Goal: Task Accomplishment & Management: Use online tool/utility

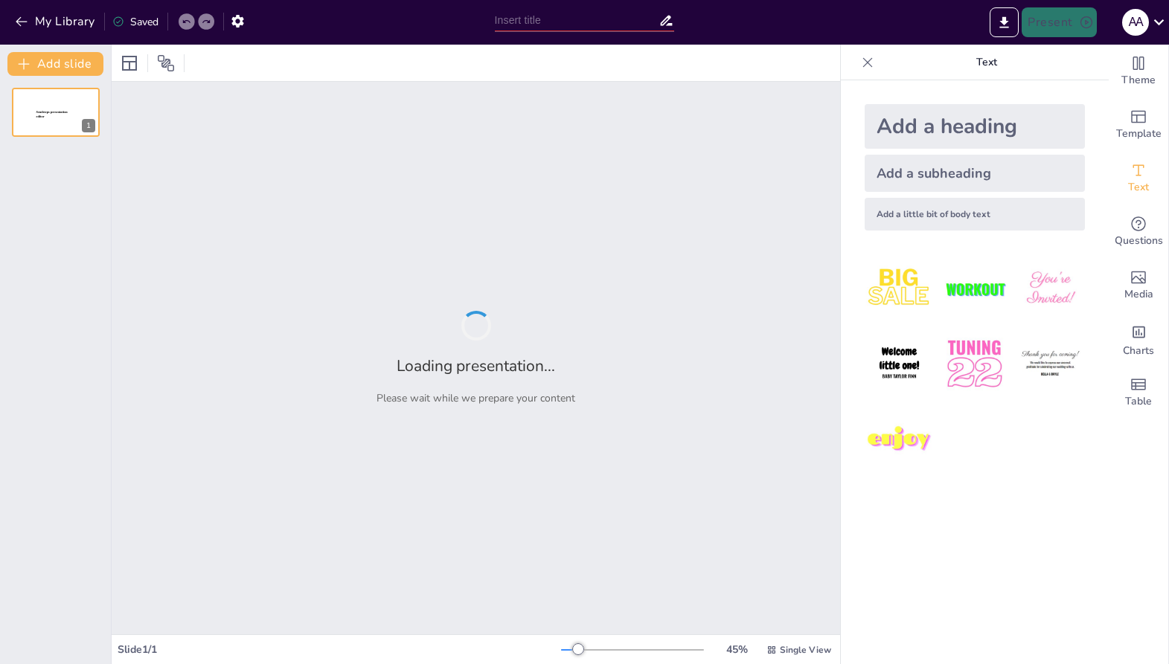
type input "Imported [MEDICAL_DATA] main course.pptx"
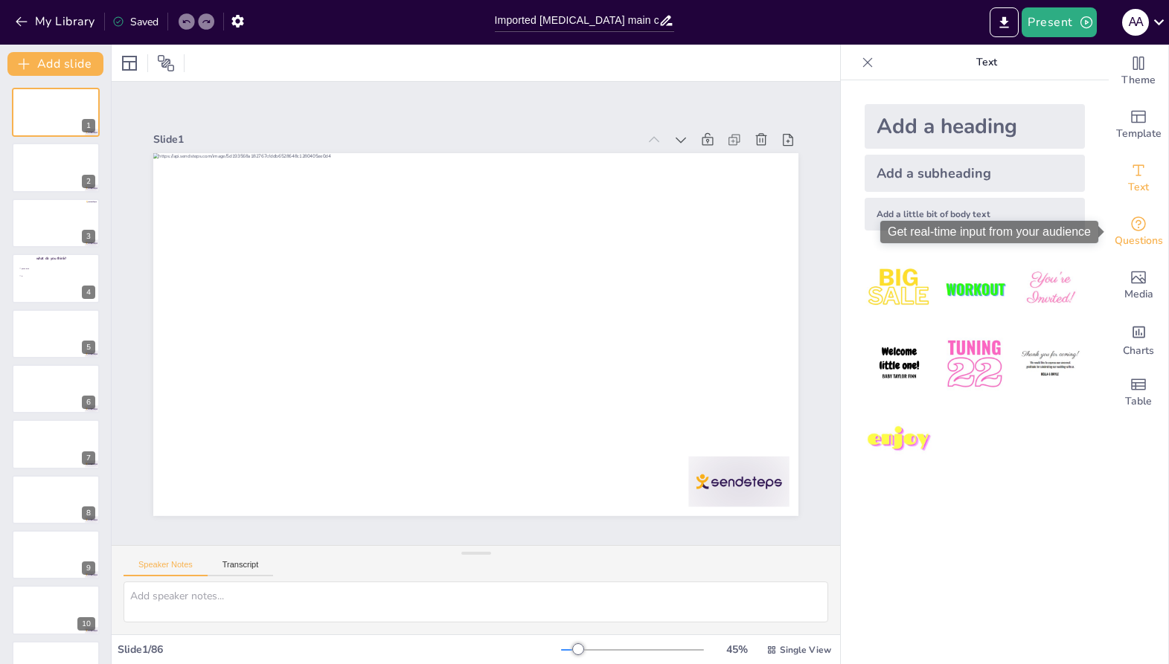
click at [1132, 231] on icon "Get real-time input from your audience" at bounding box center [1138, 224] width 18 height 18
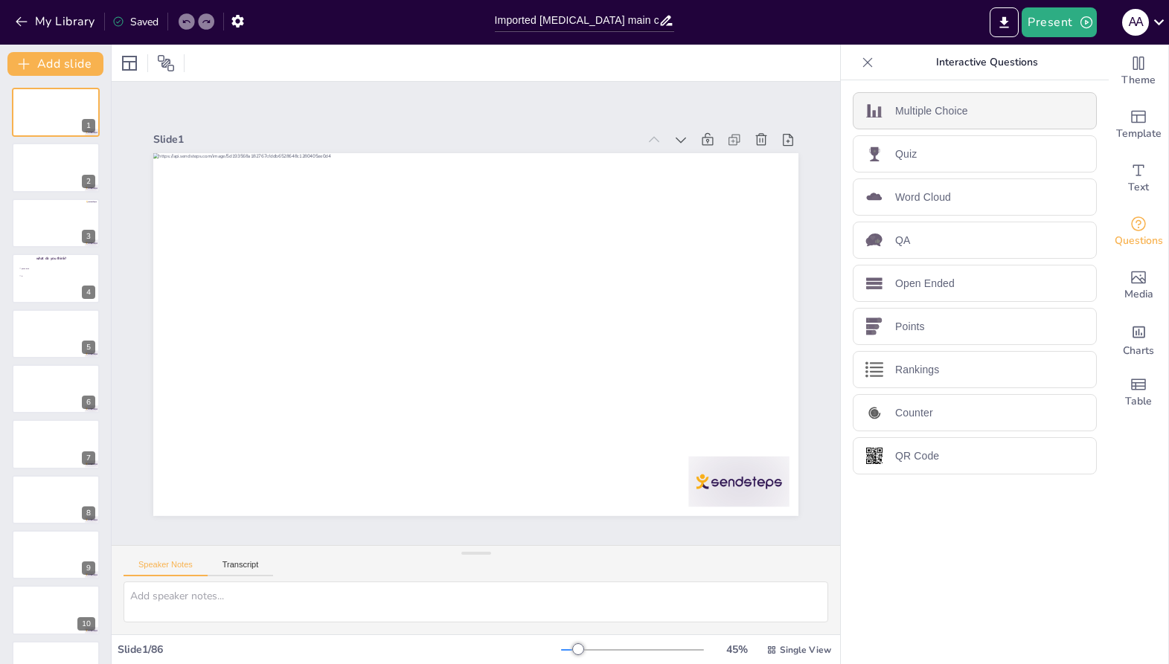
click at [940, 112] on p "Multiple Choice" at bounding box center [931, 111] width 73 height 16
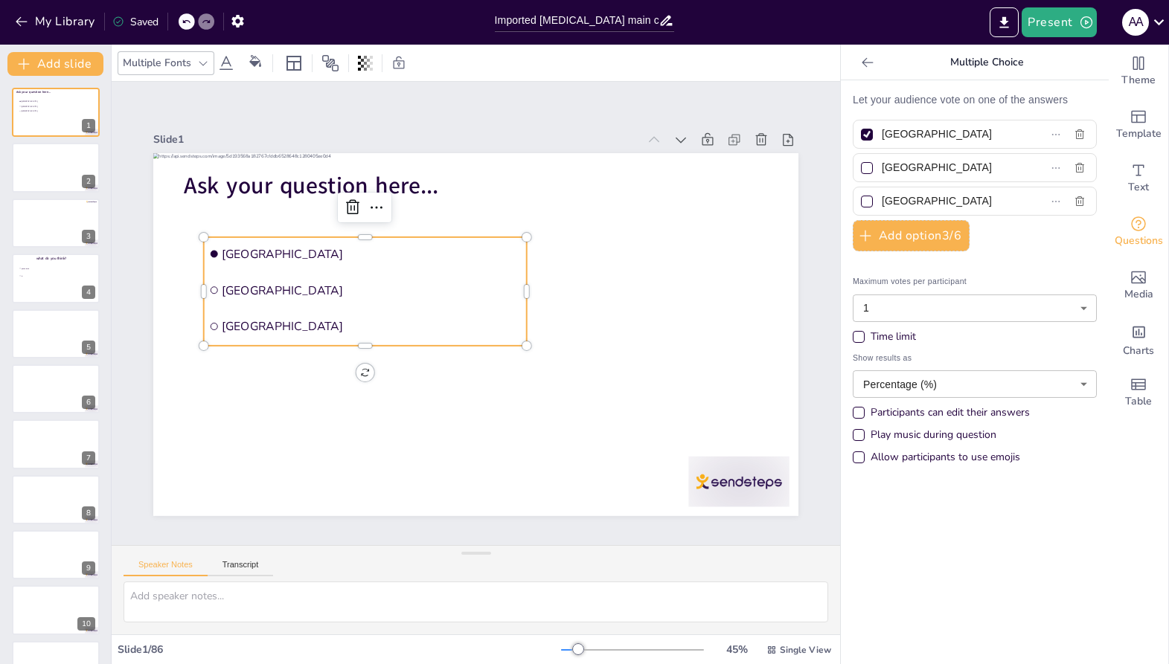
click at [231, 237] on li "Amsterdam" at bounding box center [350, 304] width 308 height 162
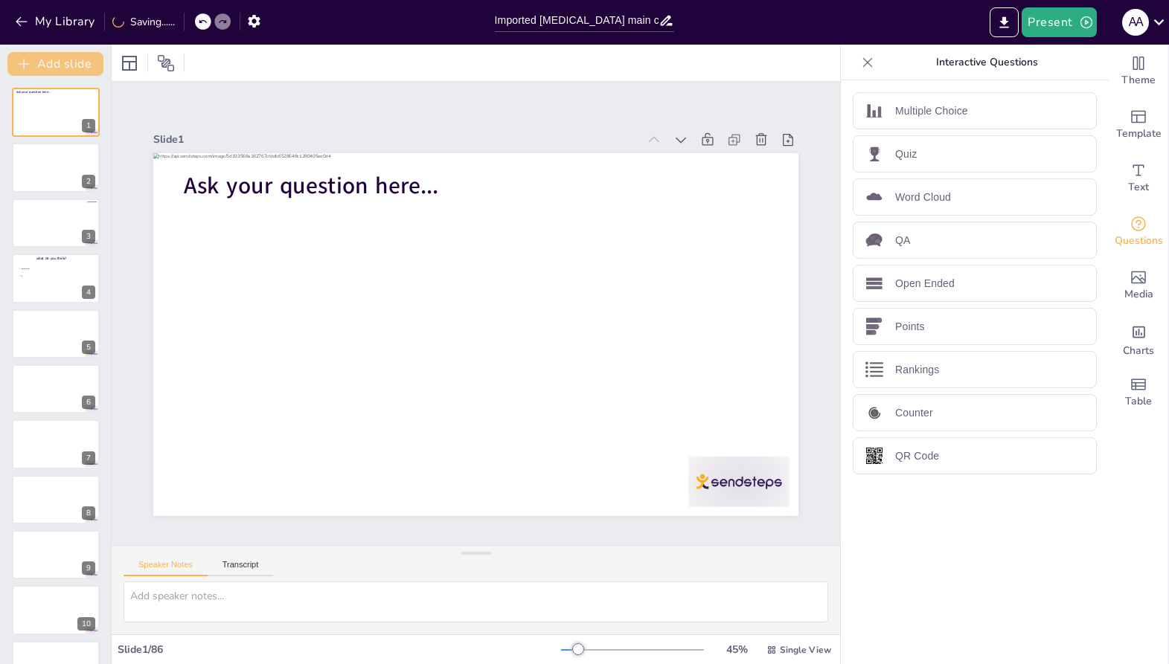
click at [66, 57] on button "Add slide" at bounding box center [55, 64] width 96 height 24
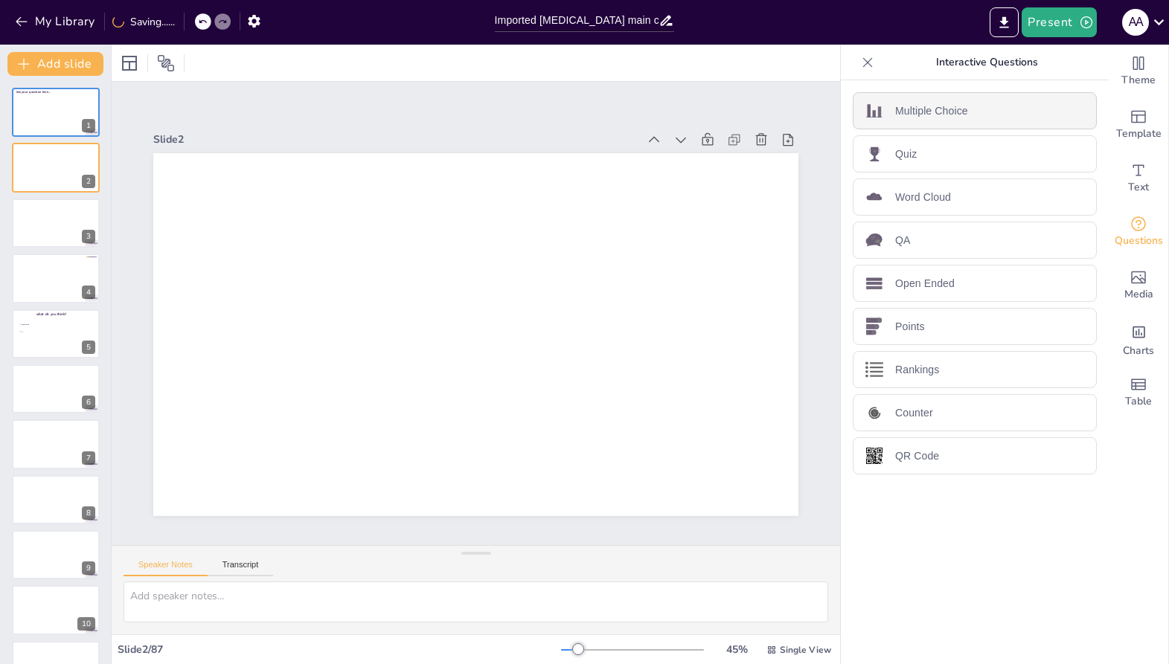
click at [935, 112] on p "Multiple Choice" at bounding box center [931, 111] width 73 height 16
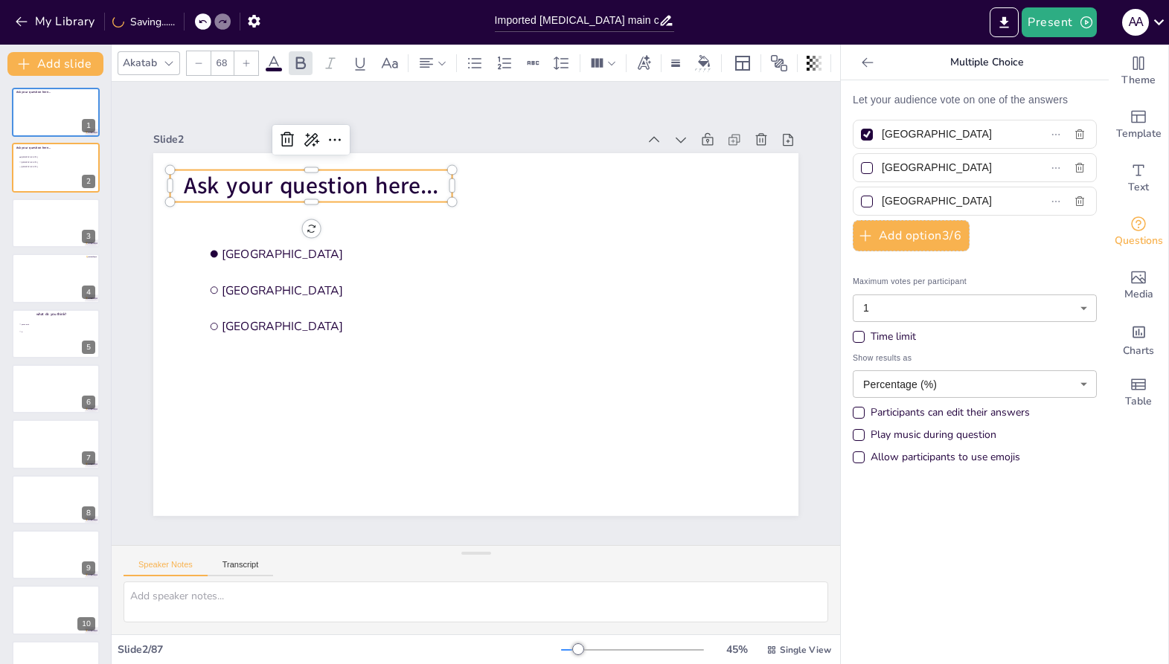
click at [275, 198] on span "Ask your question here..." at bounding box center [274, 264] width 246 height 132
click at [382, 410] on span "Ask your question here..." at bounding box center [469, 522] width 175 height 225
click at [371, 402] on span "Ask your question here..." at bounding box center [448, 520] width 155 height 236
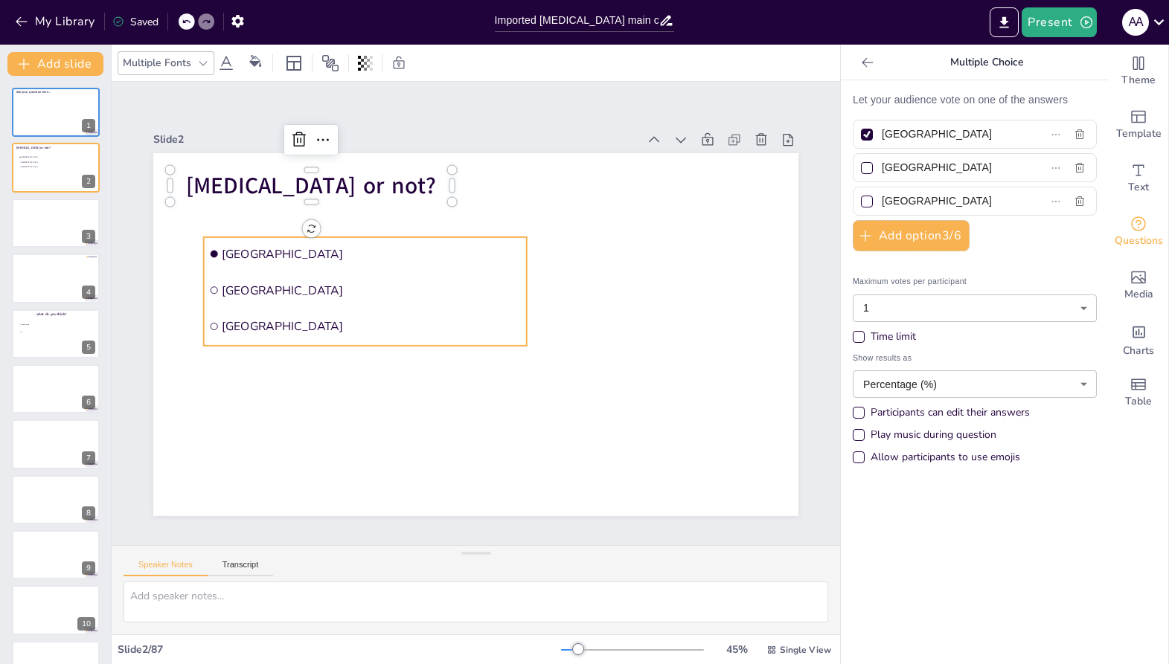
click at [405, 266] on li "Amsterdam" at bounding box center [485, 187] width 161 height 308
click at [266, 258] on span "Amsterdam" at bounding box center [371, 254] width 299 height 16
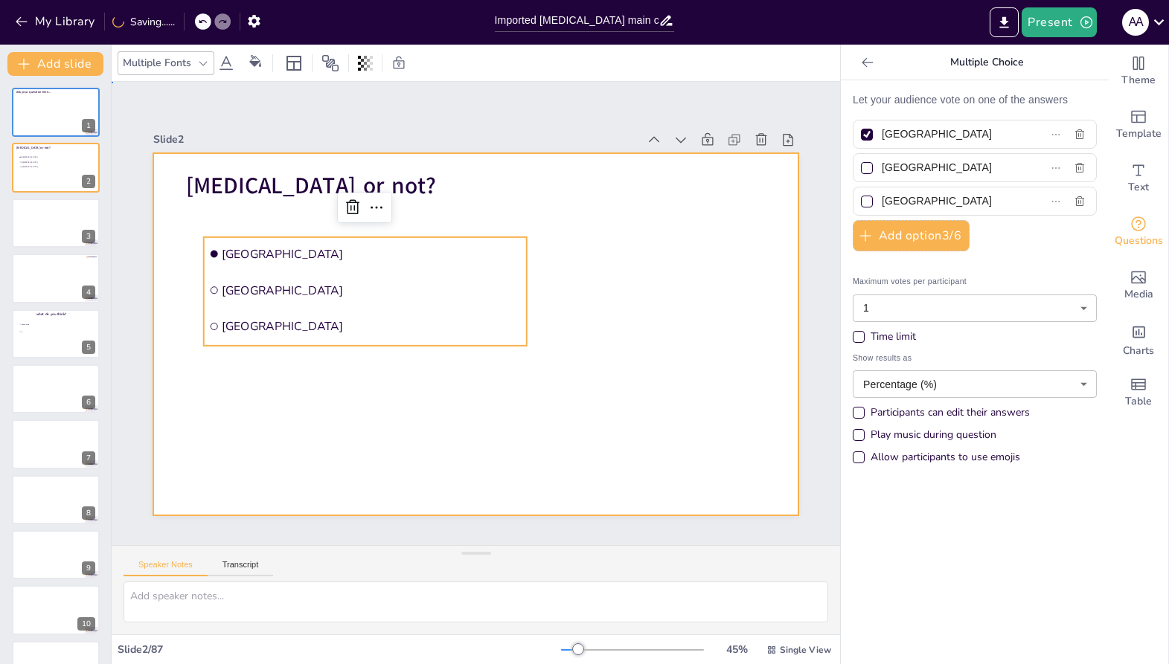
click at [268, 389] on div at bounding box center [475, 292] width 645 height 363
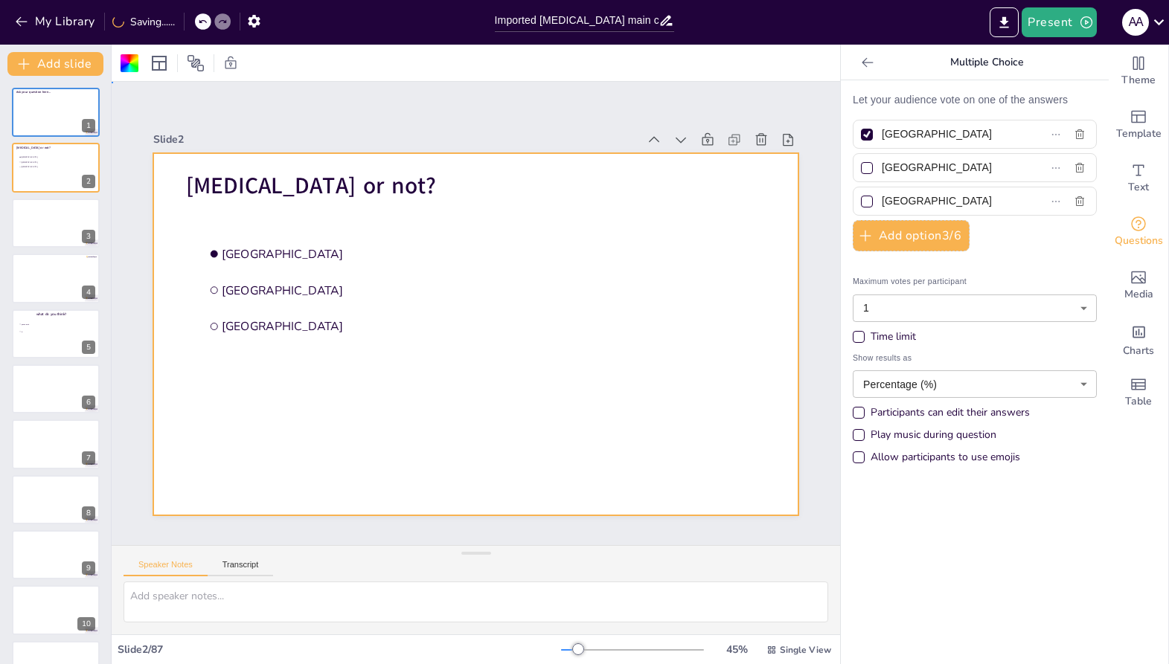
click at [268, 389] on div at bounding box center [491, 328] width 701 height 722
click at [903, 342] on div "Time limit" at bounding box center [893, 337] width 45 height 15
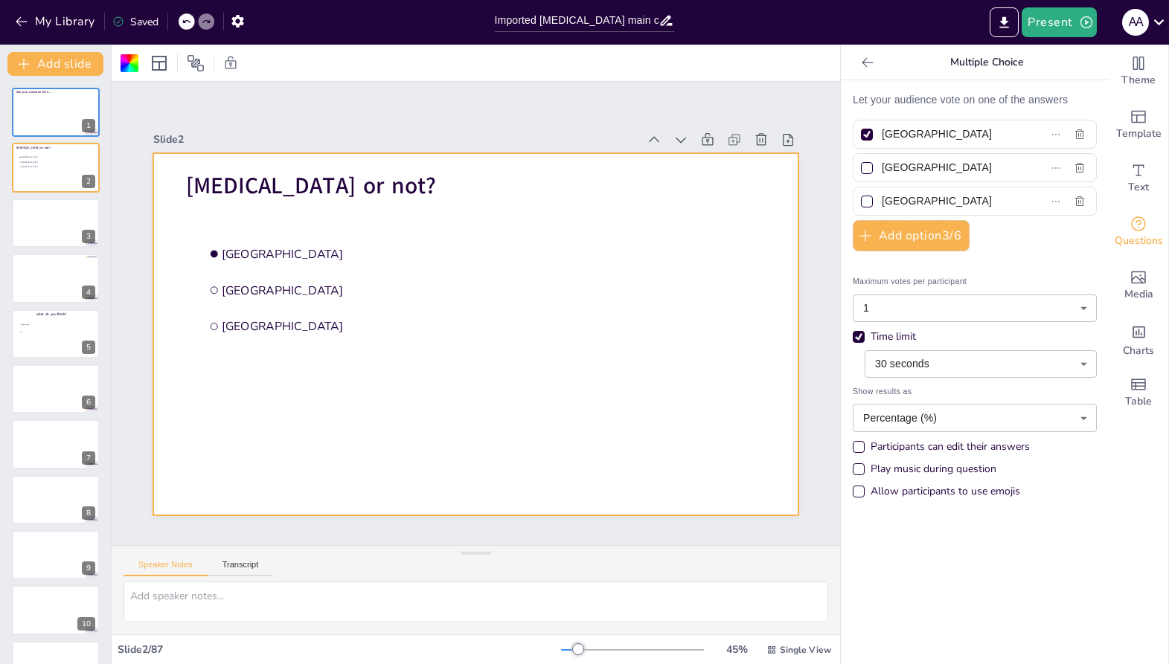
click at [862, 489] on div "Allow participants to use emojis" at bounding box center [859, 492] width 12 height 12
click at [862, 449] on div "Participants can edit their answers" at bounding box center [859, 447] width 12 height 12
click at [1057, 26] on button "Present" at bounding box center [1059, 22] width 74 height 30
click at [1054, 53] on li "Preview presentation" at bounding box center [1082, 55] width 118 height 24
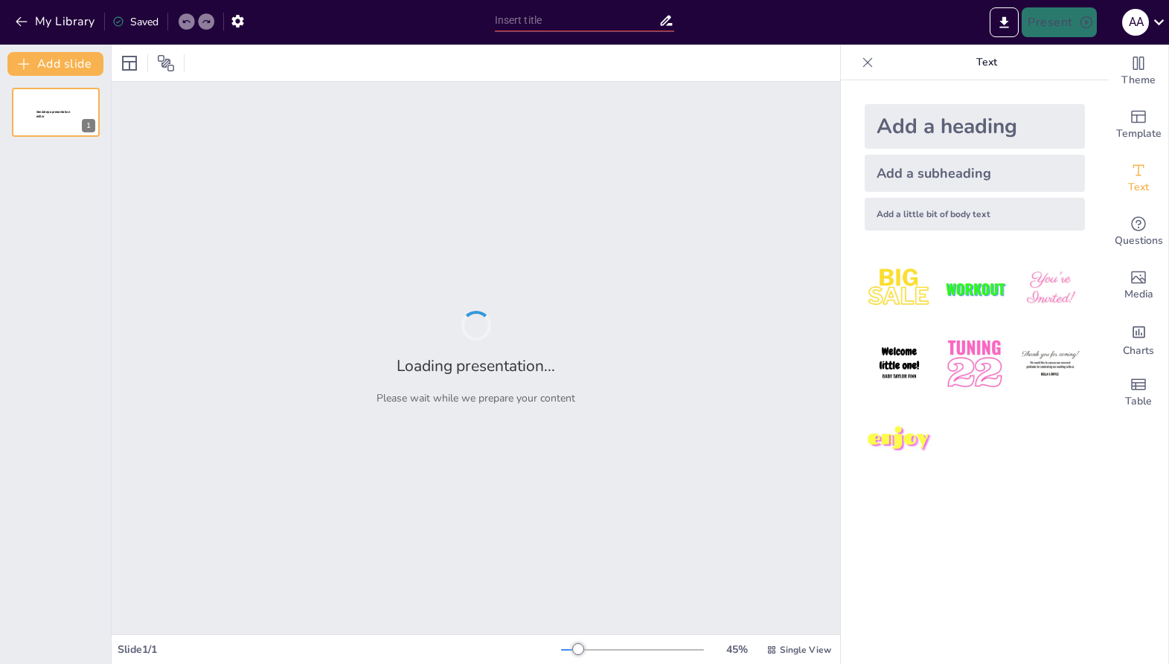
type input "Imported [MEDICAL_DATA] main course.pptx"
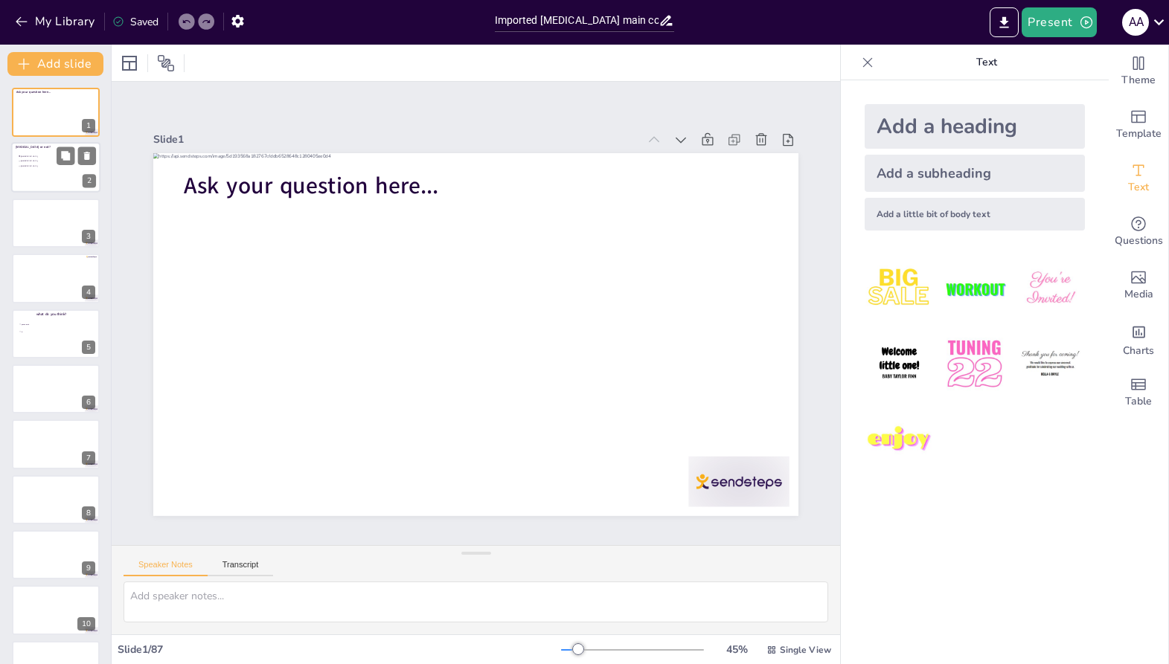
click at [79, 173] on div at bounding box center [55, 168] width 89 height 51
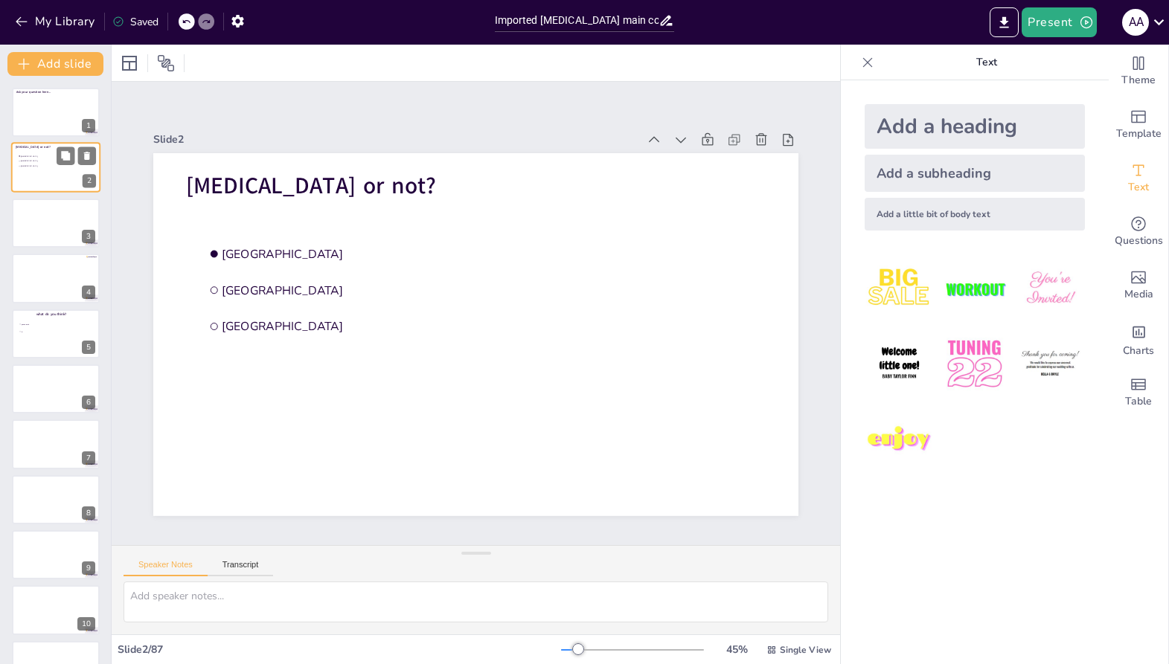
click at [79, 173] on div at bounding box center [55, 168] width 89 height 51
click at [86, 182] on div "2" at bounding box center [89, 181] width 13 height 13
click at [1132, 230] on icon "Get real-time input from your audience" at bounding box center [1138, 224] width 18 height 18
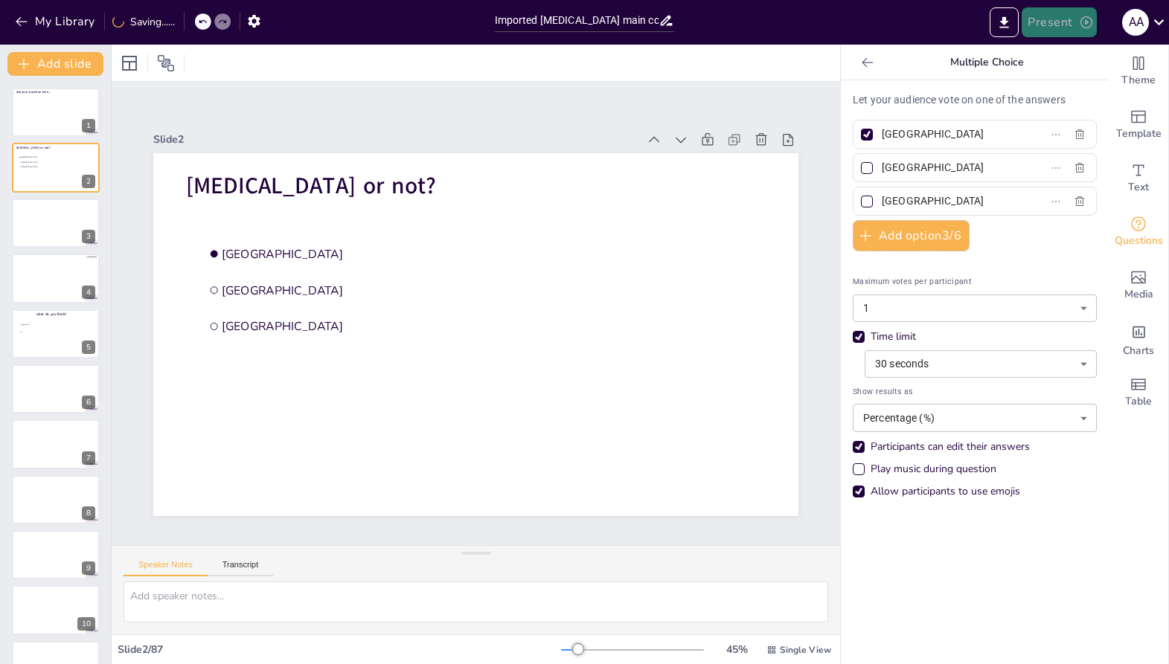
click at [1077, 20] on button "Present" at bounding box center [1059, 22] width 74 height 30
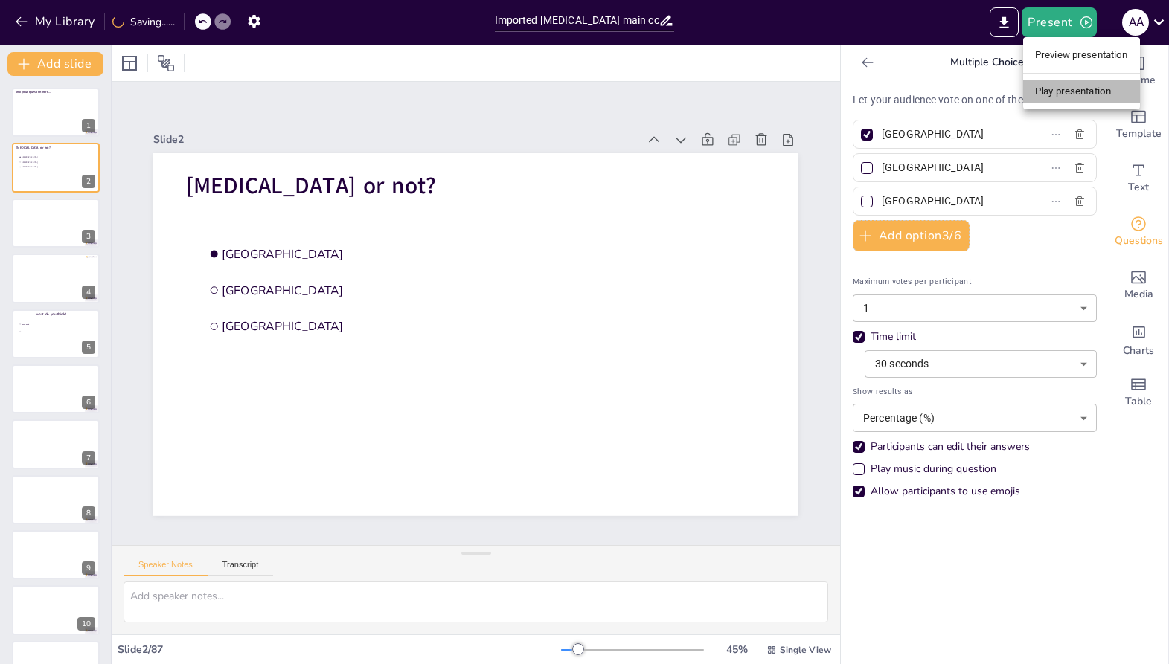
click at [1058, 87] on li "Play presentation" at bounding box center [1081, 92] width 117 height 24
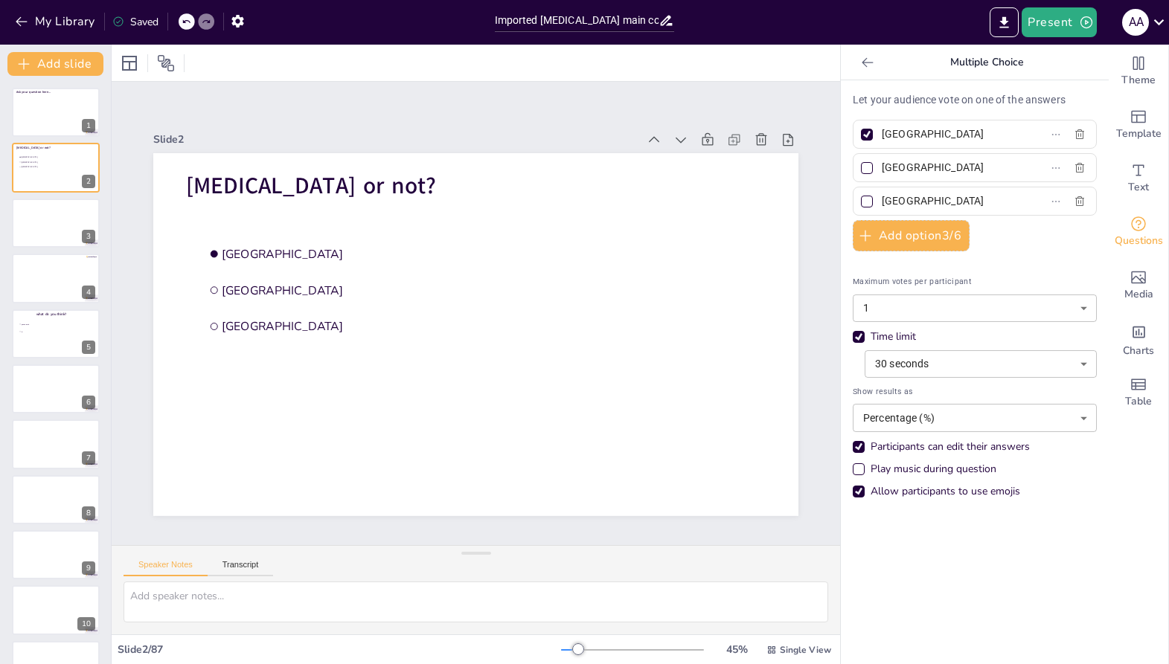
click at [1058, 87] on div "Let your audience vote on one of the answers Amsterdam Rotterdam The Hague Add …" at bounding box center [975, 372] width 268 height 584
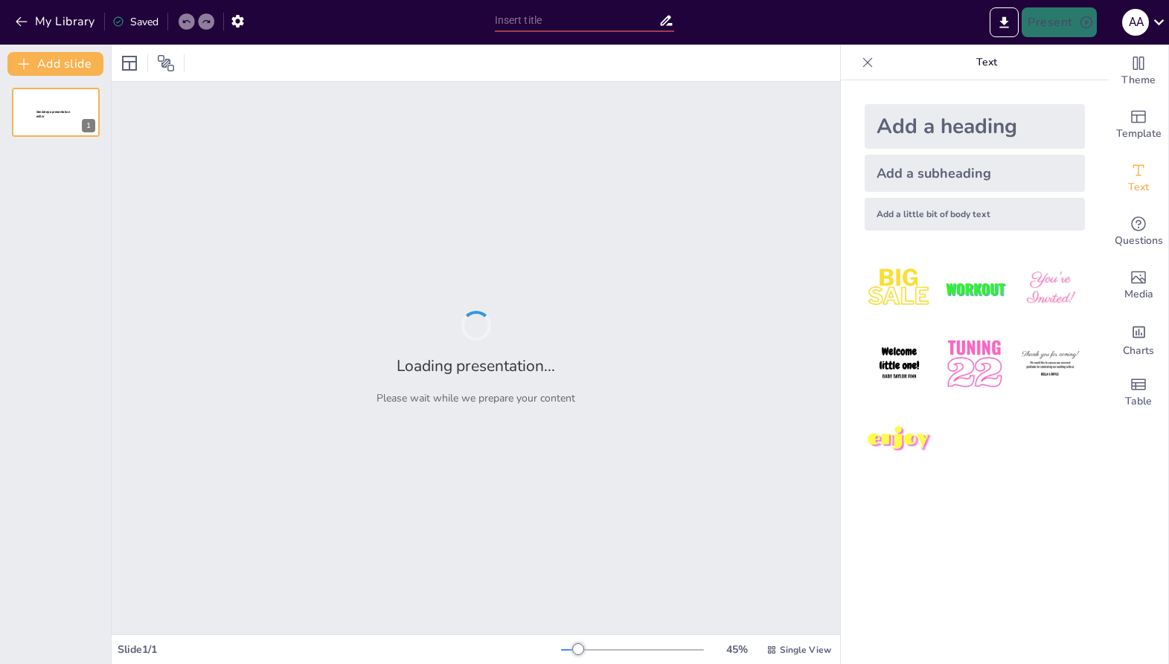
type input "Imported [MEDICAL_DATA] main course.pptx"
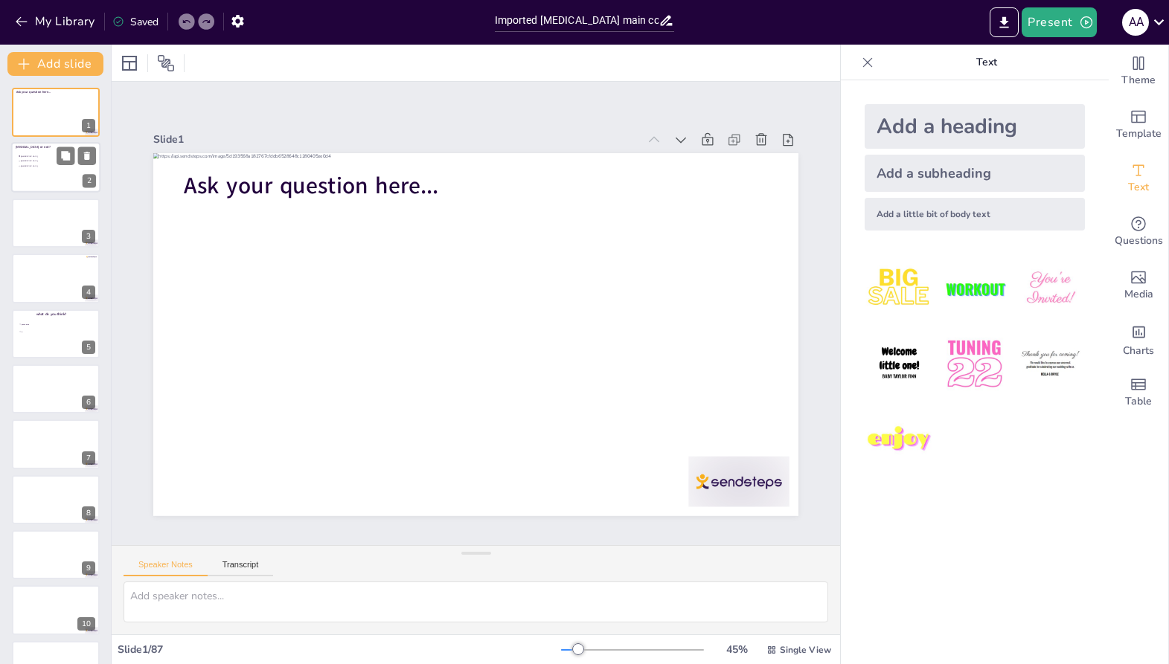
click at [51, 179] on div at bounding box center [55, 168] width 89 height 51
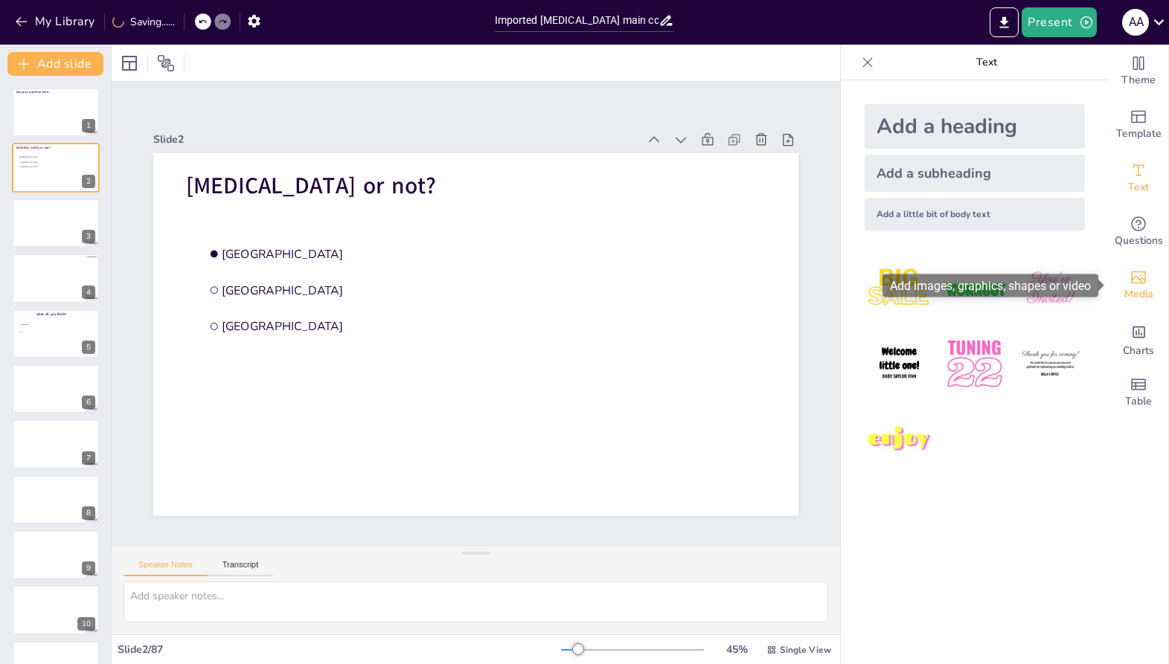
click at [1149, 276] on div "Media" at bounding box center [1139, 286] width 60 height 54
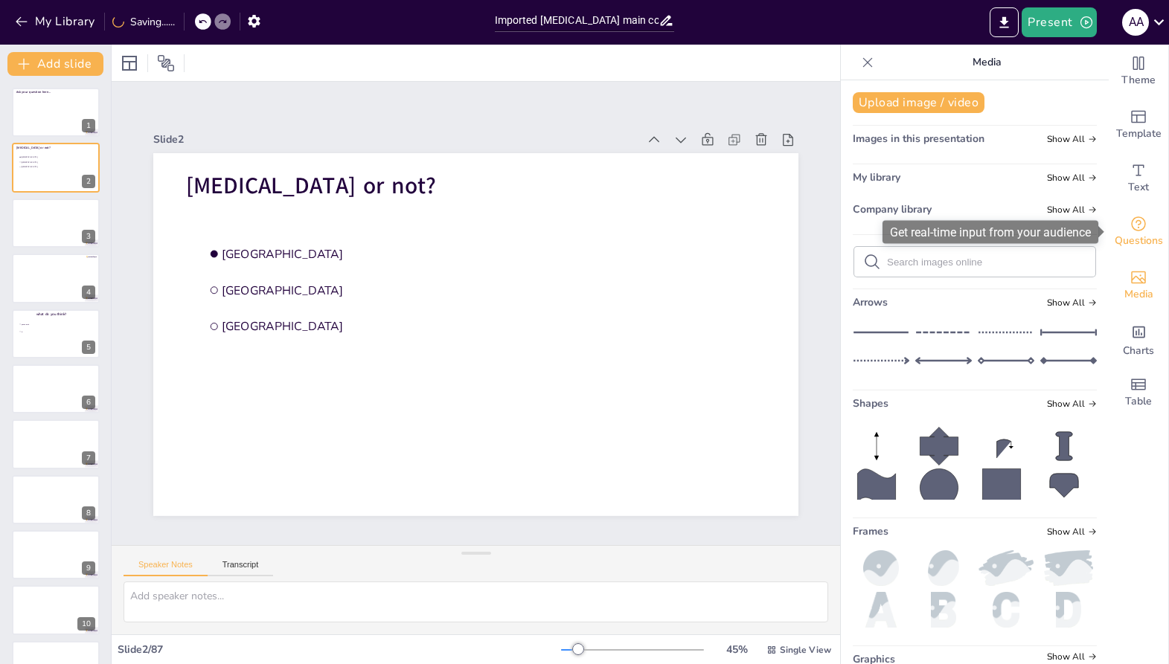
click at [1147, 239] on span "Questions" at bounding box center [1139, 241] width 48 height 16
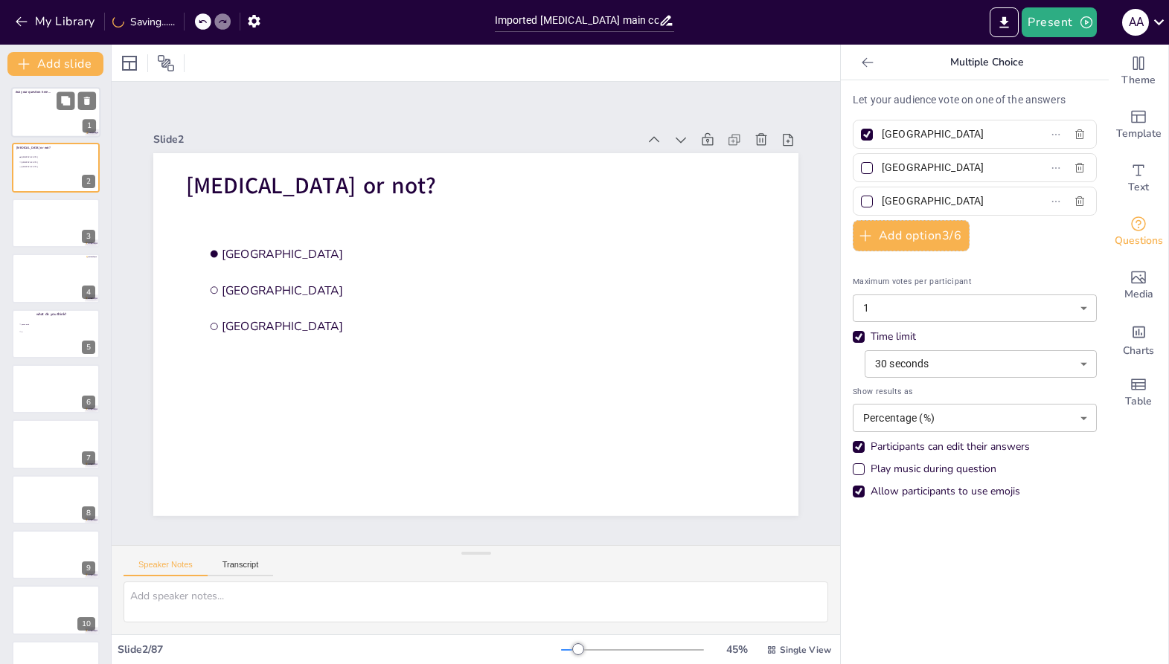
click at [62, 120] on div at bounding box center [55, 112] width 89 height 51
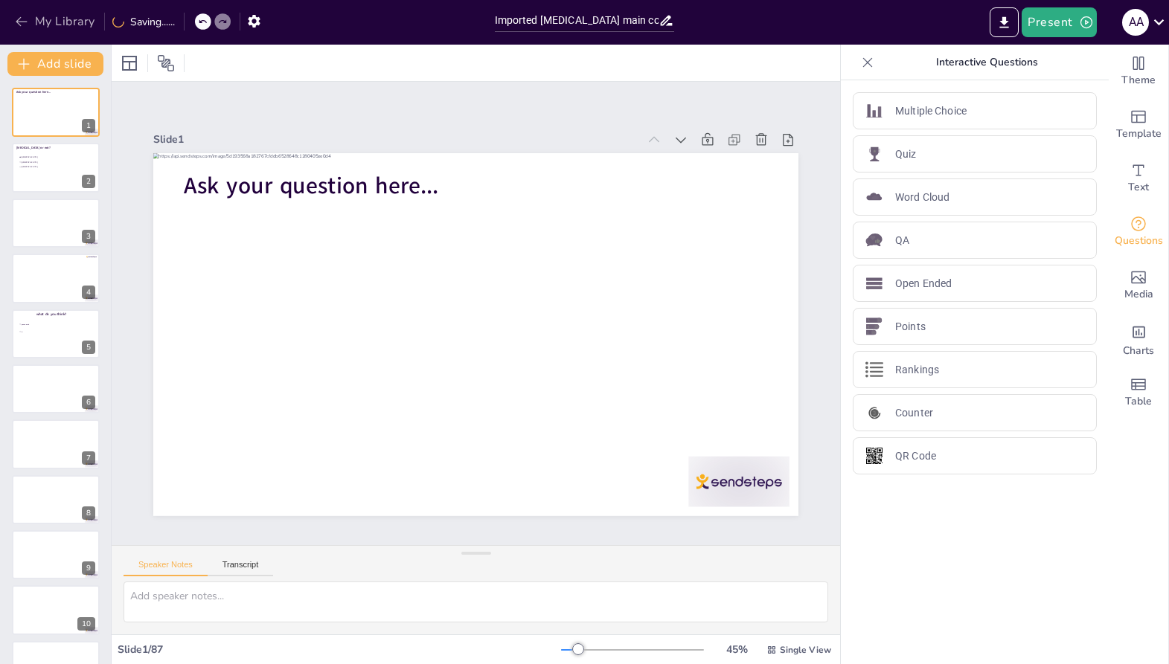
click at [26, 25] on icon "button" at bounding box center [21, 21] width 15 height 15
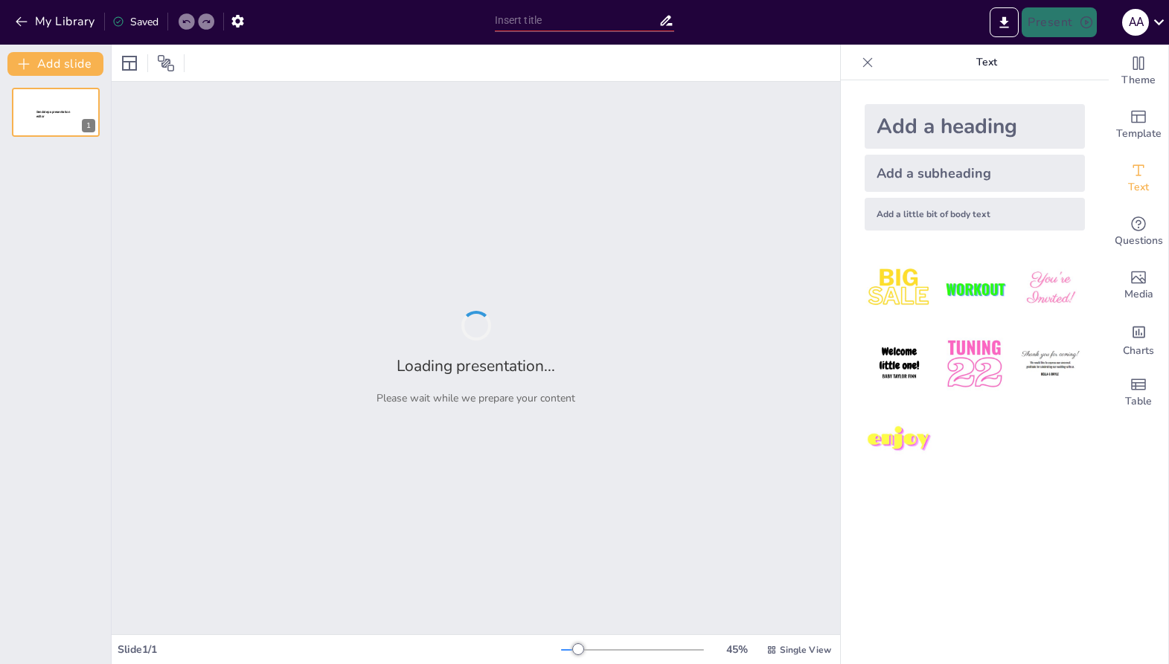
type input "Imported [MEDICAL_DATA] main course.pptx"
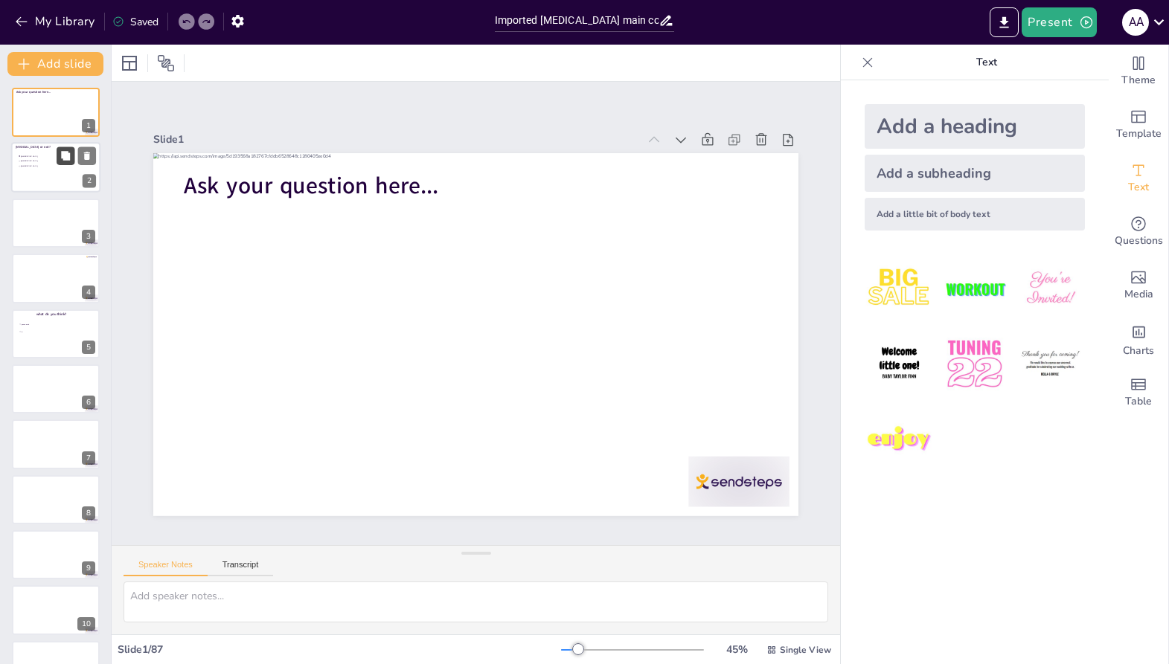
click at [62, 155] on icon at bounding box center [65, 156] width 9 height 9
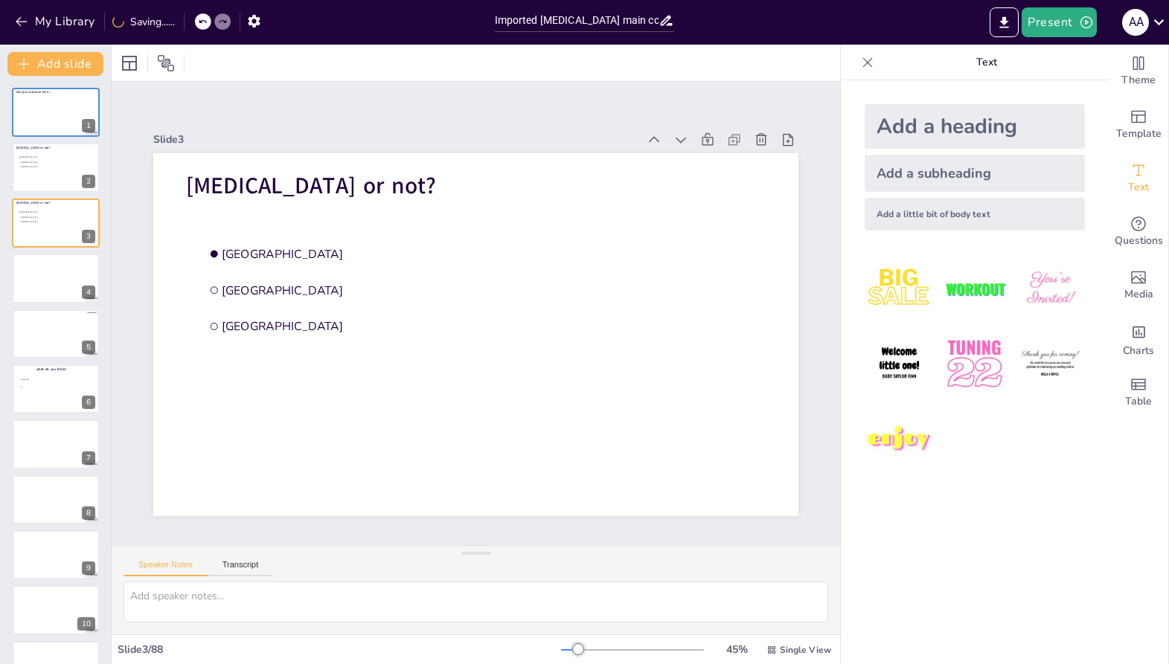
click at [864, 68] on icon at bounding box center [867, 62] width 15 height 15
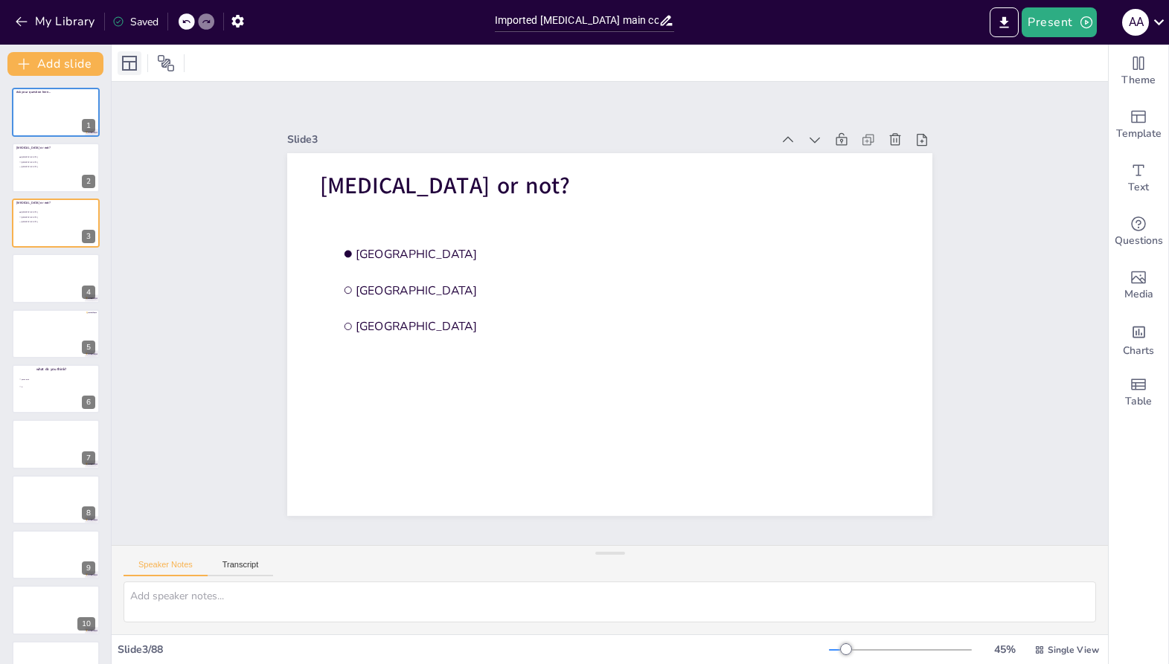
click at [128, 72] on div at bounding box center [130, 63] width 24 height 24
click at [132, 59] on icon at bounding box center [130, 63] width 18 height 18
click at [1144, 281] on icon "Add images, graphics, shapes or video" at bounding box center [1138, 278] width 18 height 18
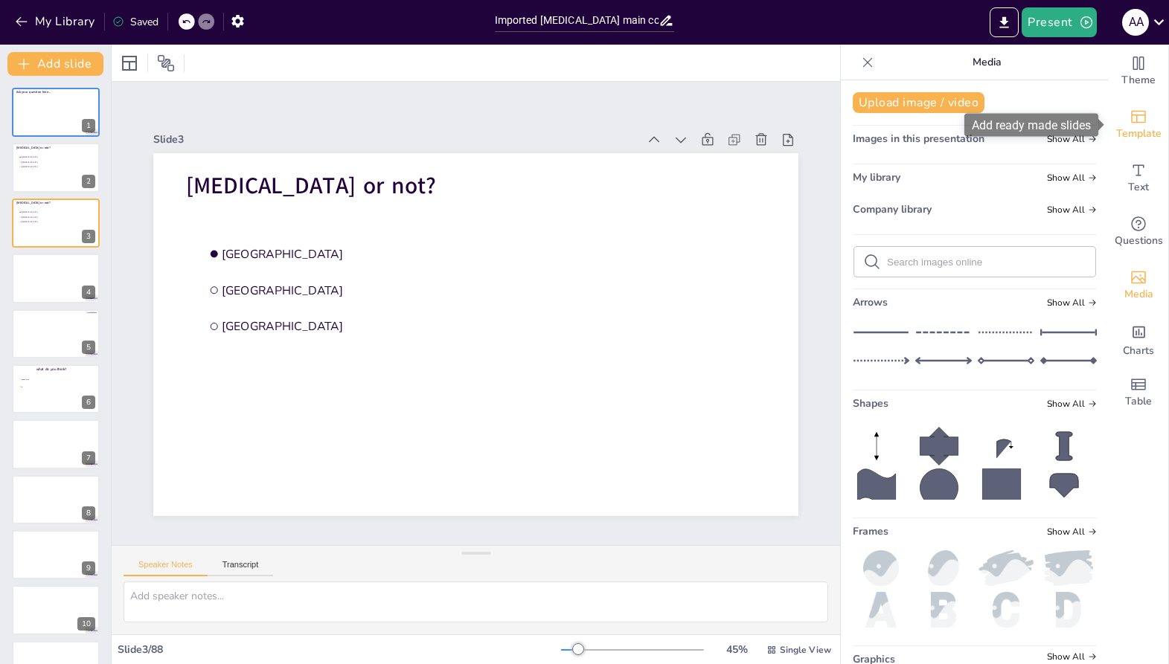
click at [1141, 121] on icon "Add ready made slides" at bounding box center [1138, 117] width 18 height 18
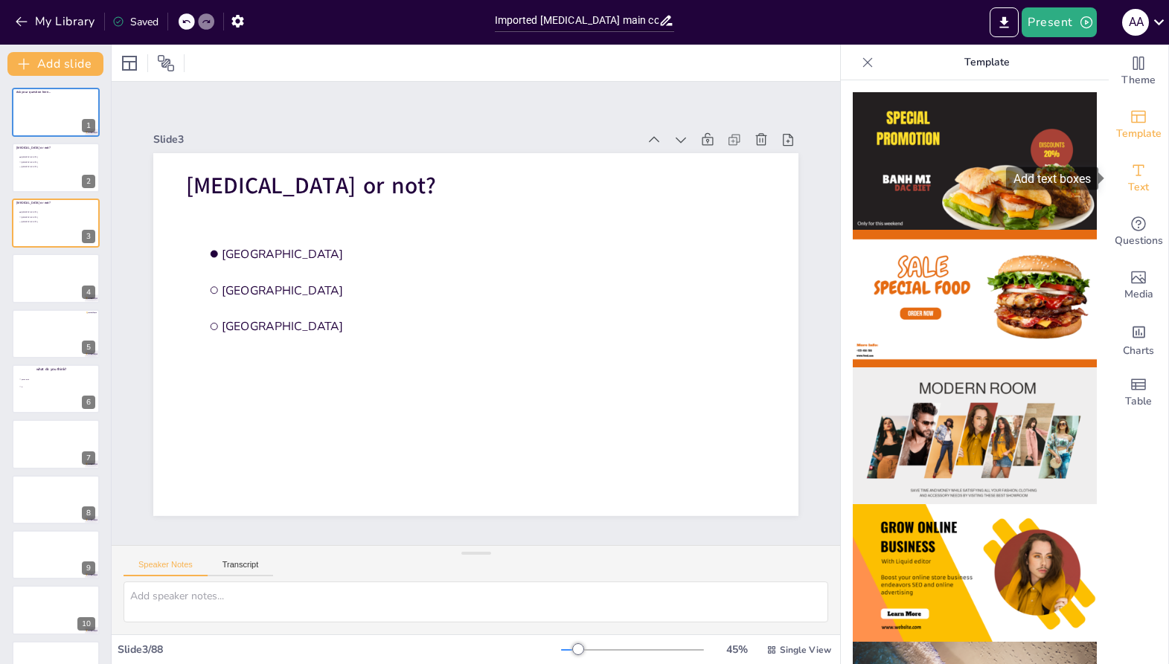
click at [1141, 196] on div "Text" at bounding box center [1139, 179] width 60 height 54
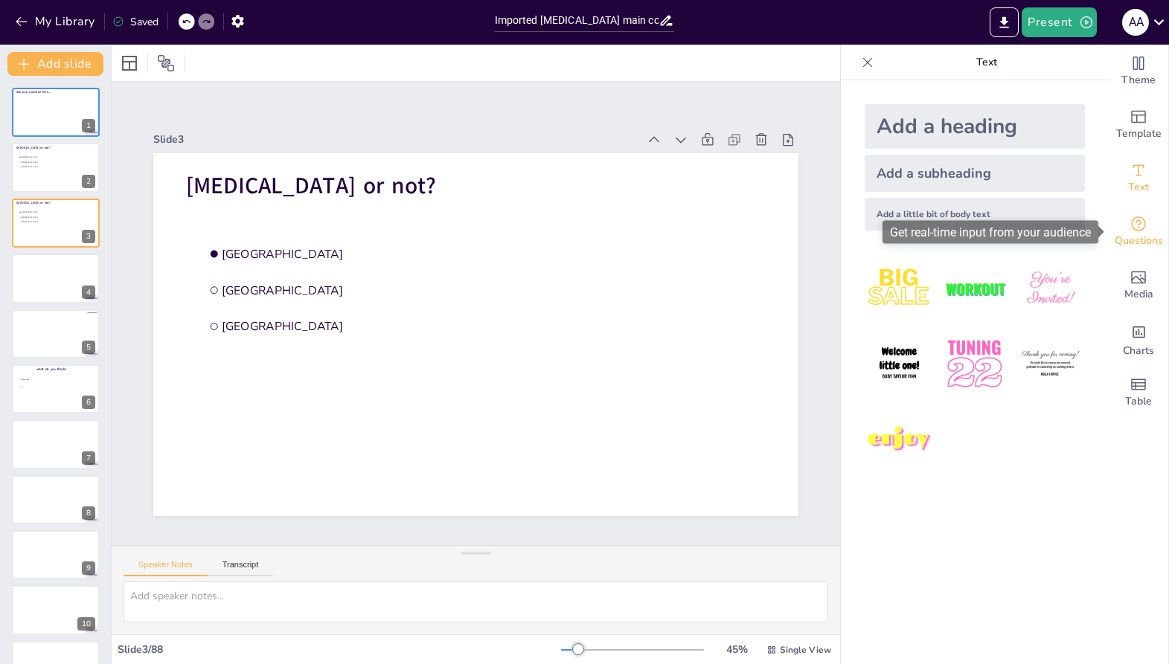
click at [1141, 240] on span "Questions" at bounding box center [1139, 241] width 48 height 16
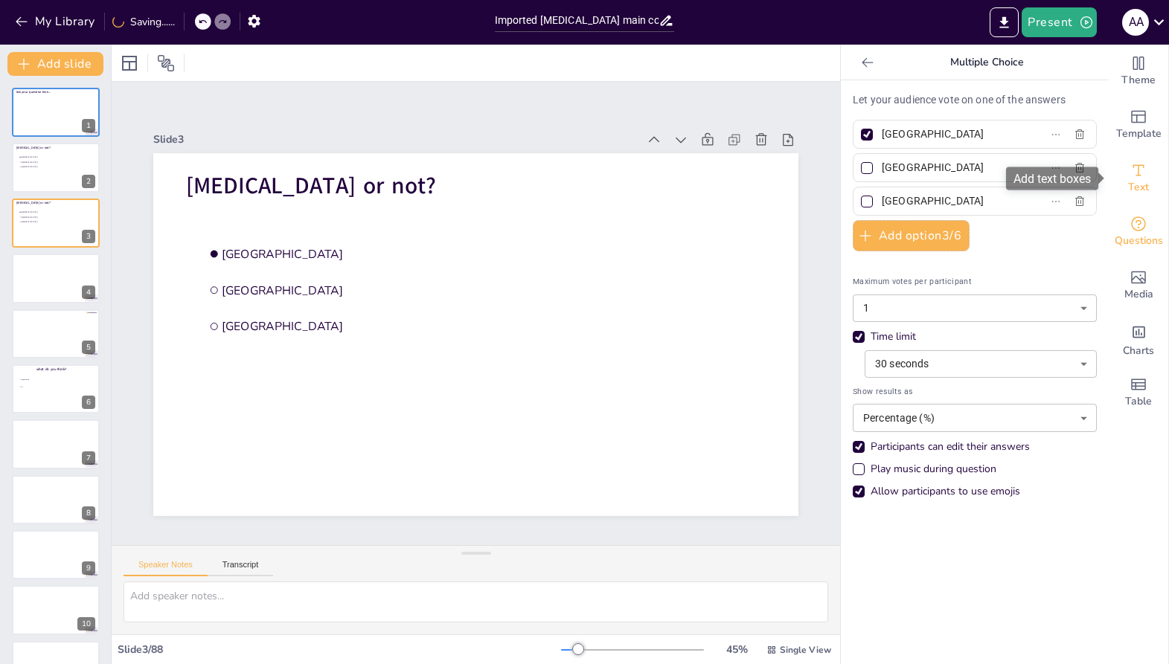
click at [1133, 183] on span "Text" at bounding box center [1138, 187] width 21 height 16
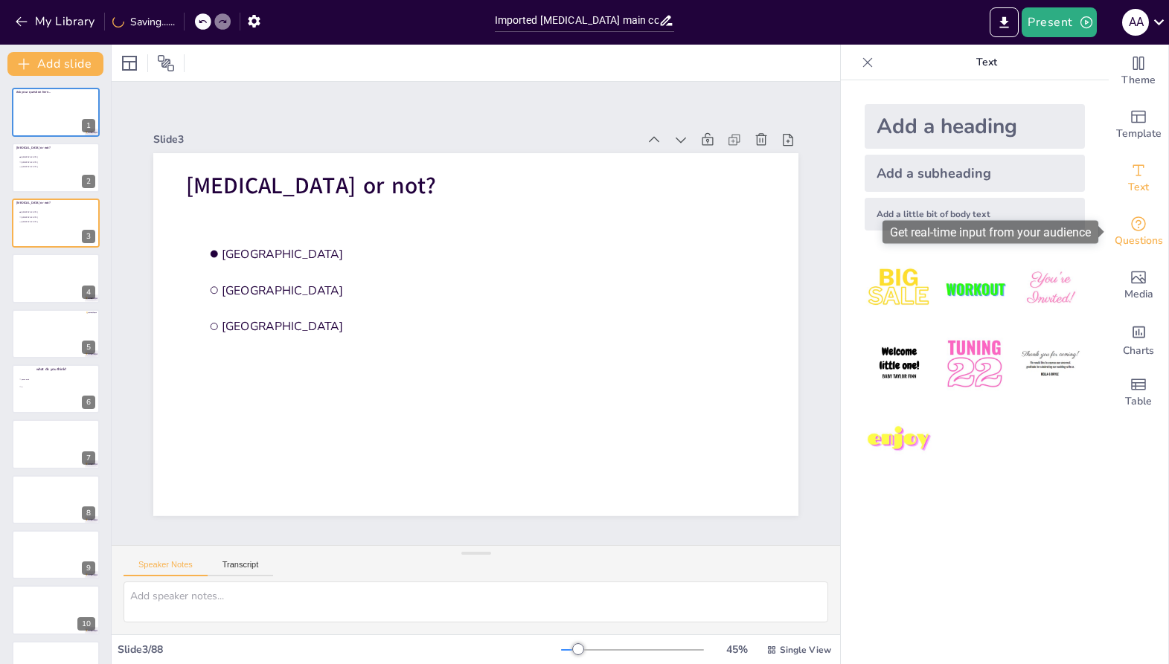
click at [1135, 233] on span "Questions" at bounding box center [1139, 241] width 48 height 16
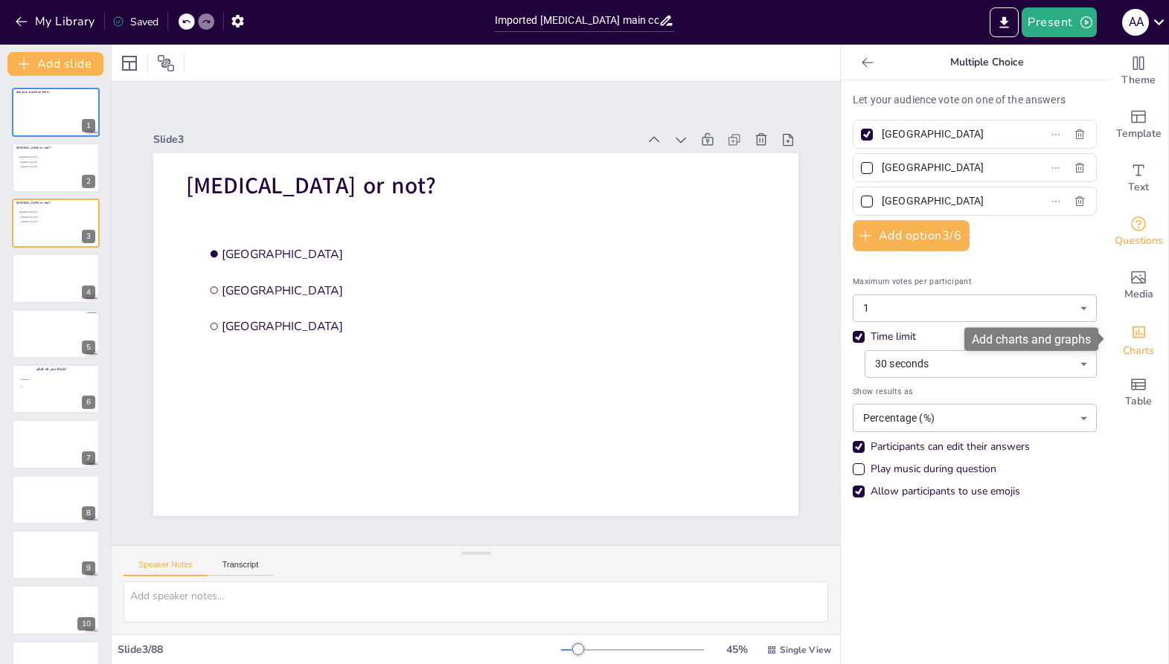
click at [1134, 329] on icon "Add charts and graphs" at bounding box center [1139, 332] width 16 height 16
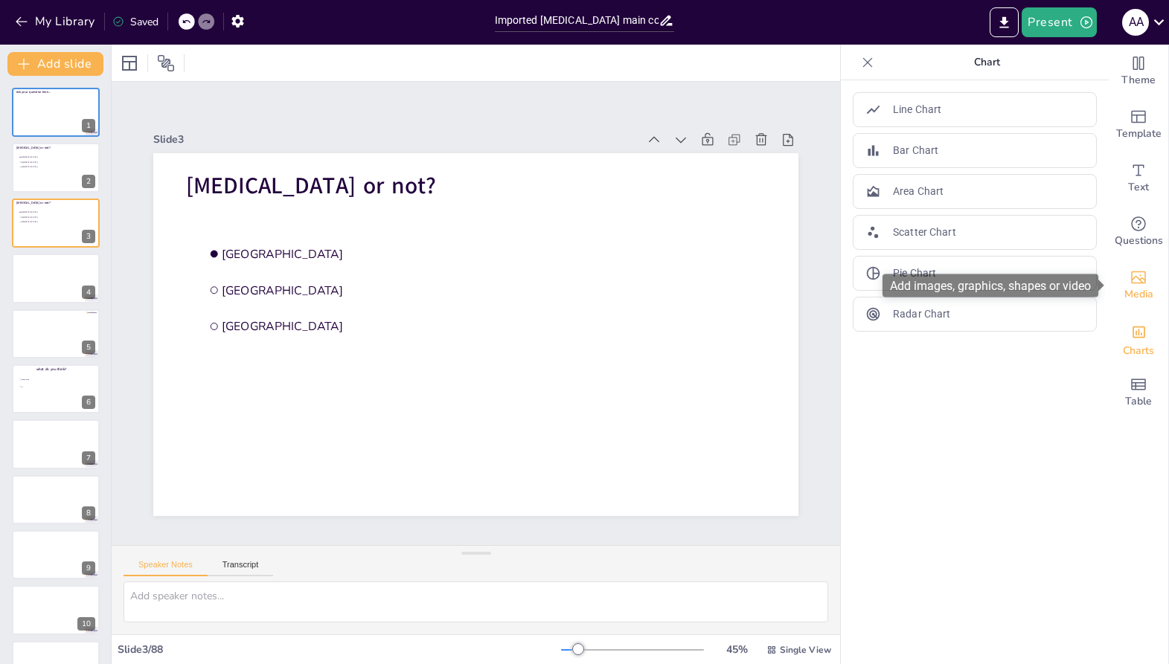
click at [1141, 275] on icon "Add images, graphics, shapes or video" at bounding box center [1138, 278] width 18 height 18
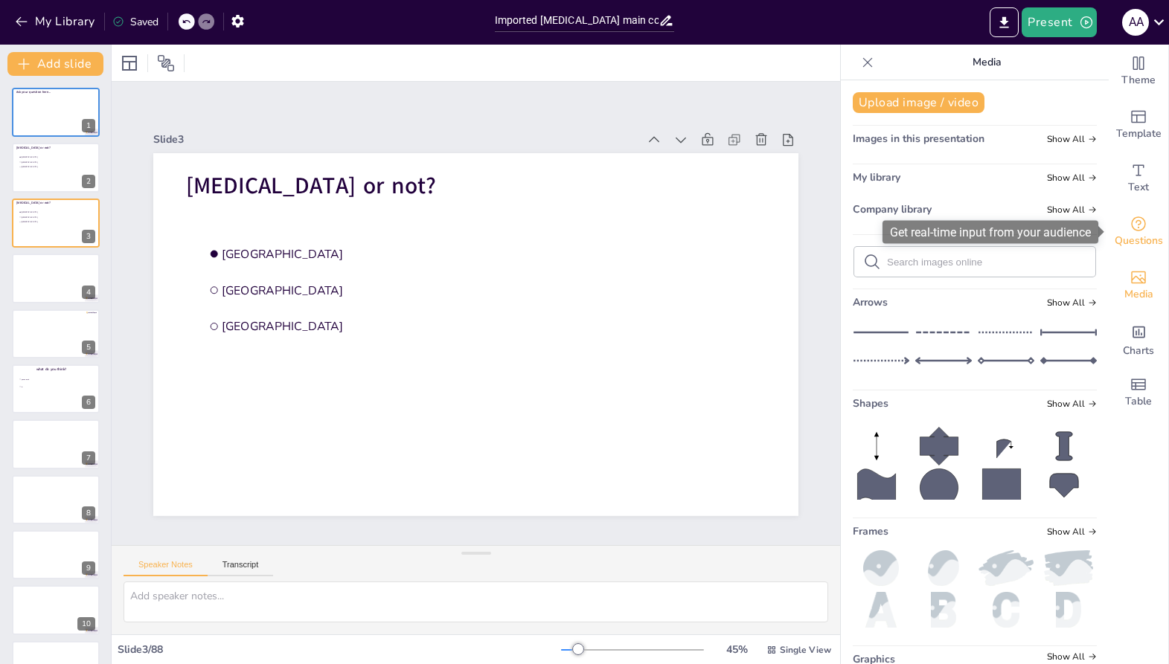
click at [1141, 225] on icon "Get real-time input from your audience" at bounding box center [1138, 224] width 18 height 18
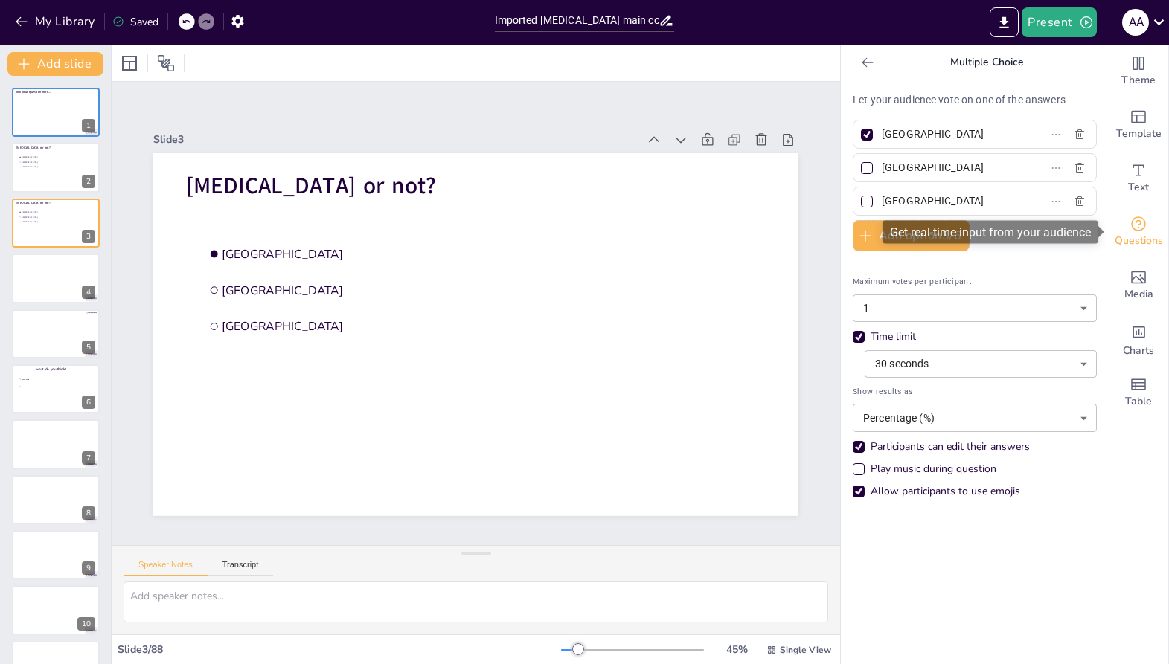
click at [1138, 229] on icon "Get real-time input from your audience" at bounding box center [1138, 224] width 18 height 18
click at [868, 69] on icon at bounding box center [867, 62] width 15 height 15
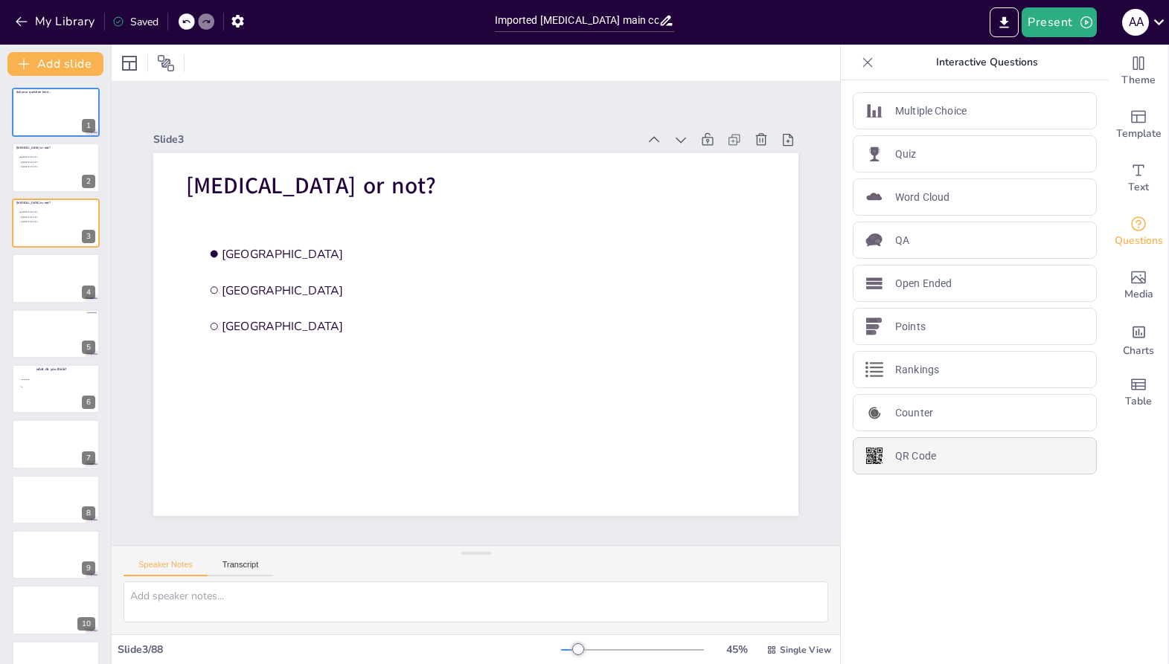
click at [900, 457] on p "QR Code" at bounding box center [915, 457] width 41 height 16
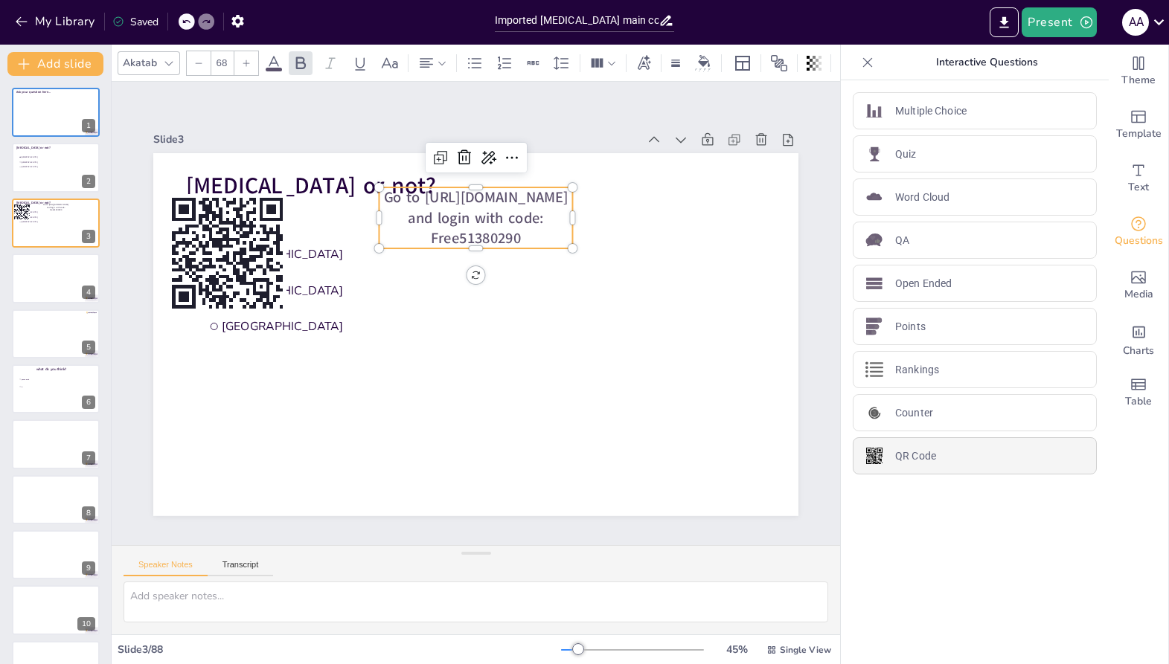
type input "44"
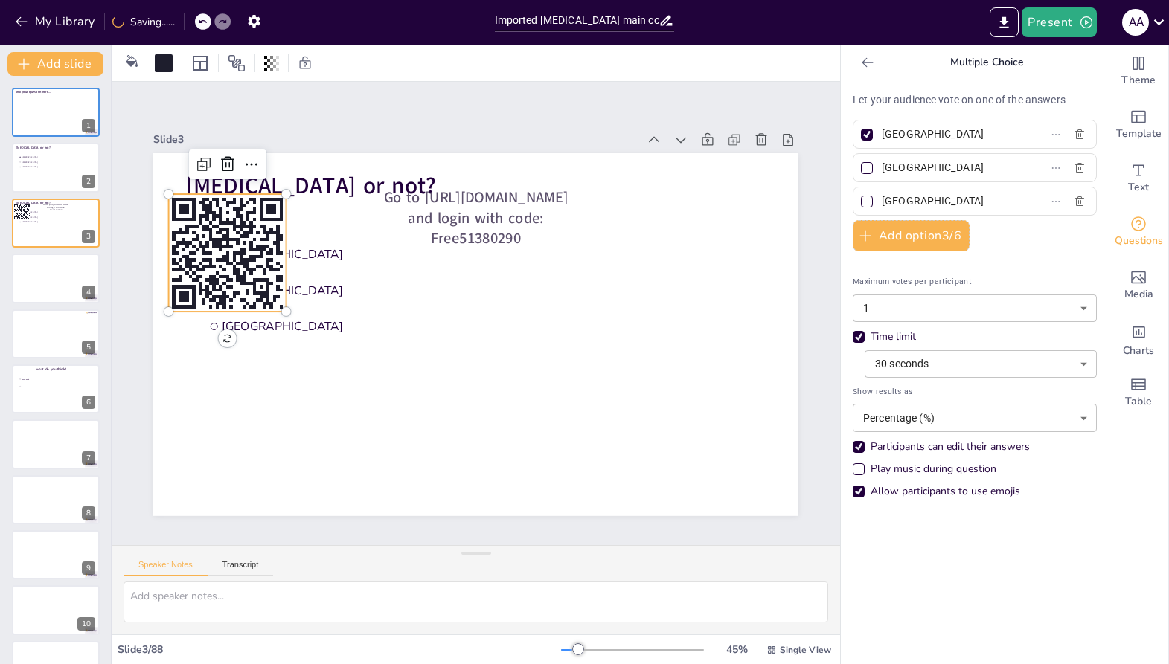
click at [206, 156] on rect at bounding box center [212, 150] width 12 height 12
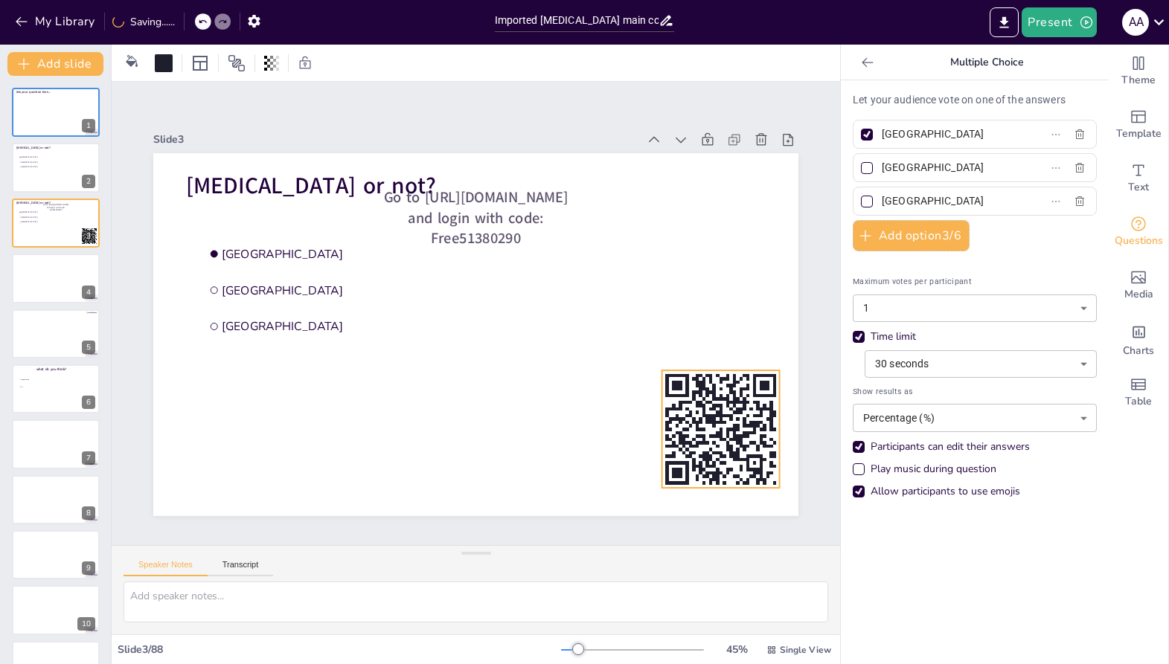
drag, startPoint x: 185, startPoint y: 197, endPoint x: 678, endPoint y: 374, distance: 523.9
click at [678, 408] on rect at bounding box center [691, 478] width 140 height 140
click at [517, 226] on span "Go to https://sendsteps.me and login with code: Free51380290" at bounding box center [573, 266] width 112 height 177
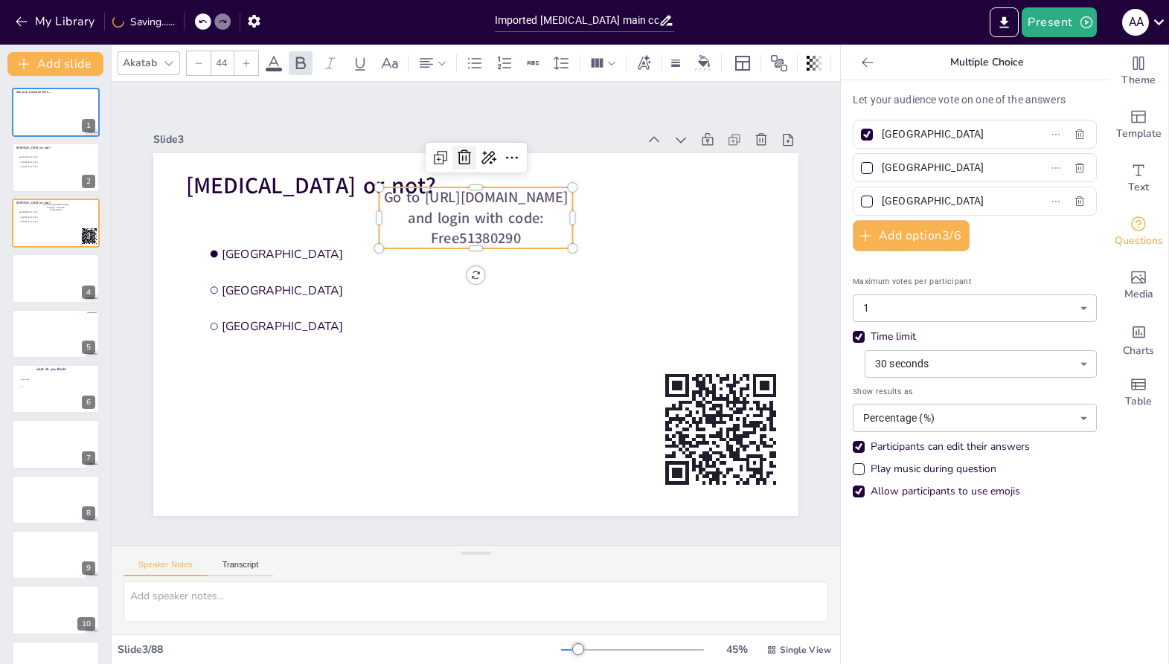
click at [467, 161] on icon at bounding box center [464, 158] width 18 height 18
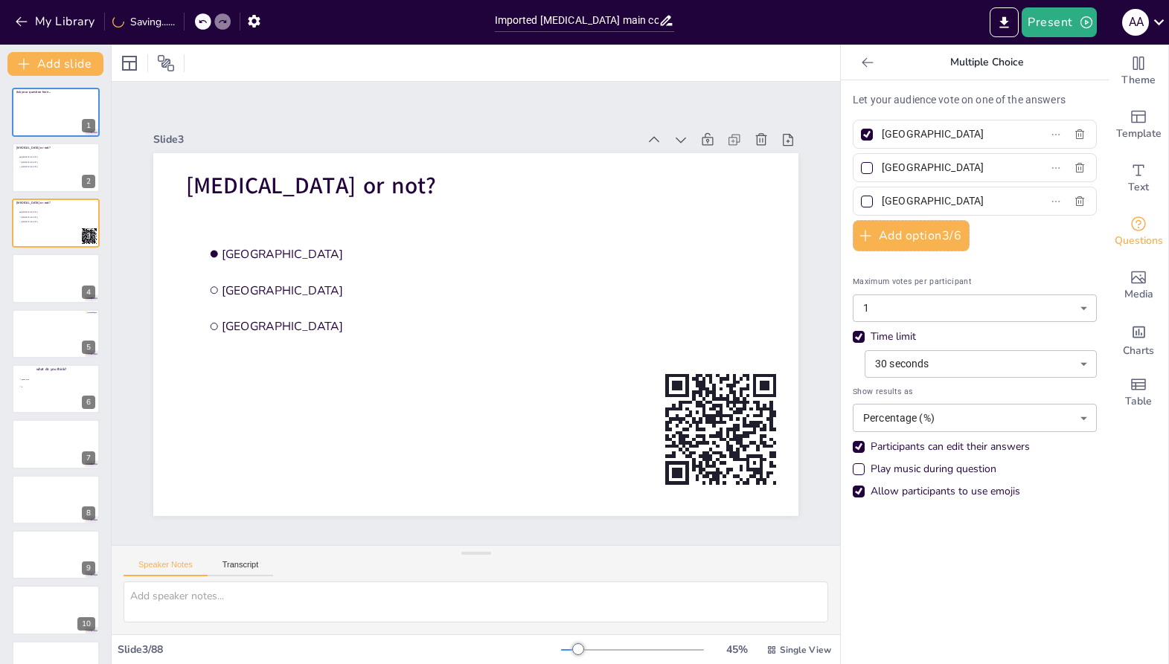
click at [861, 60] on icon at bounding box center [867, 62] width 15 height 15
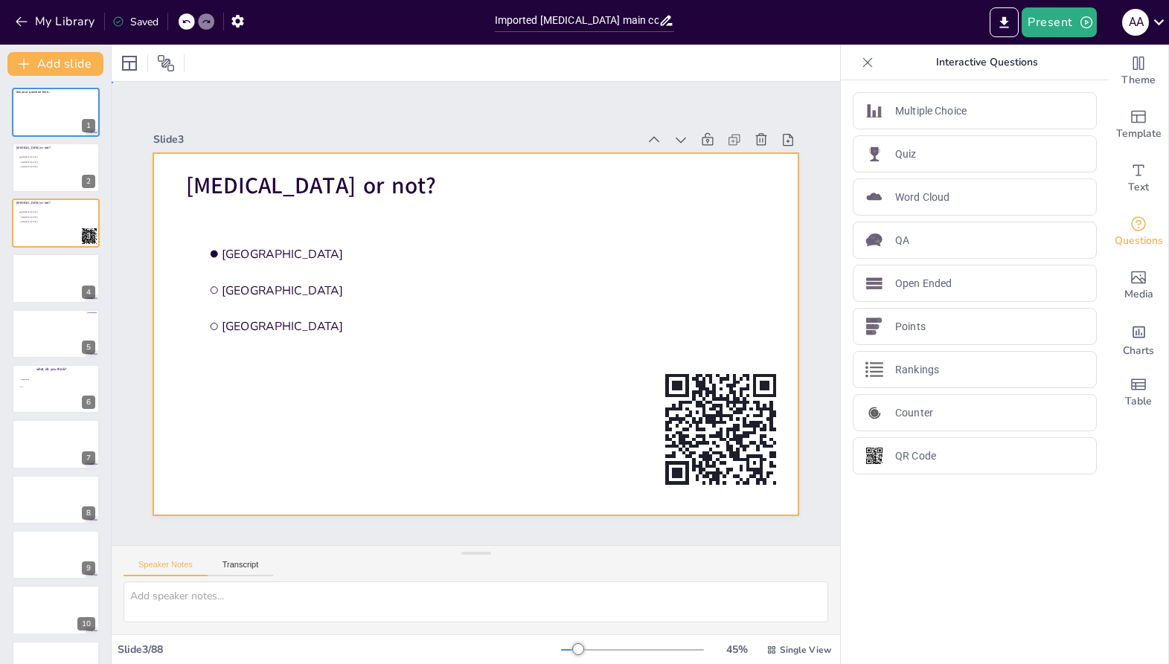
click at [621, 281] on div at bounding box center [475, 334] width 645 height 363
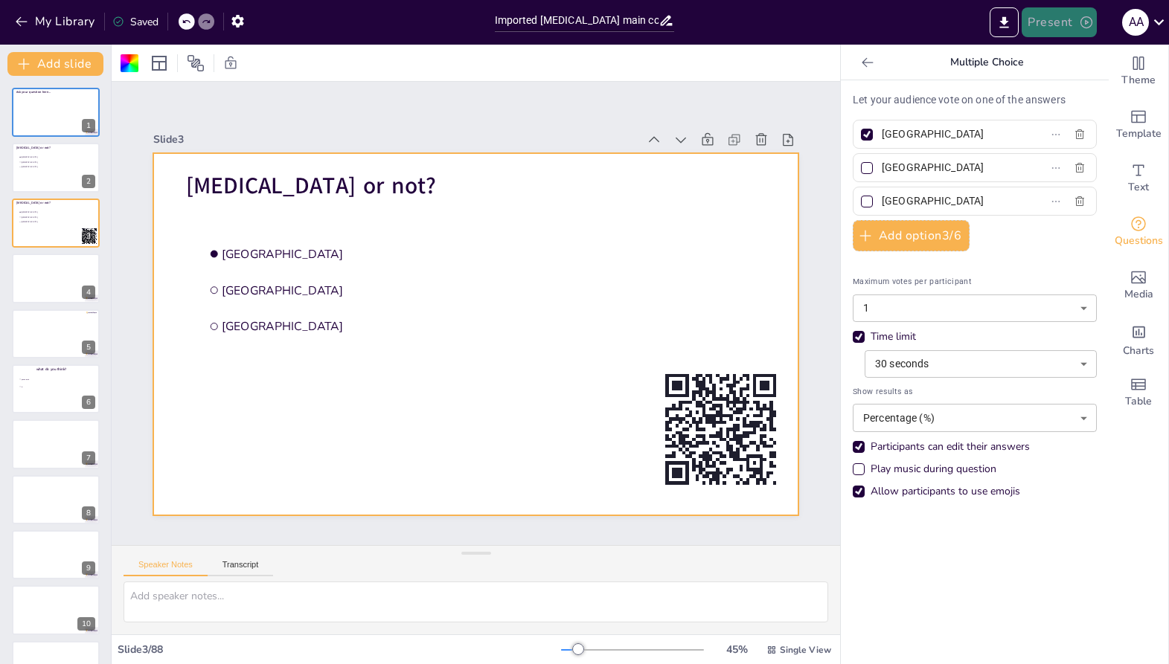
click at [1088, 25] on icon "button" at bounding box center [1086, 22] width 15 height 15
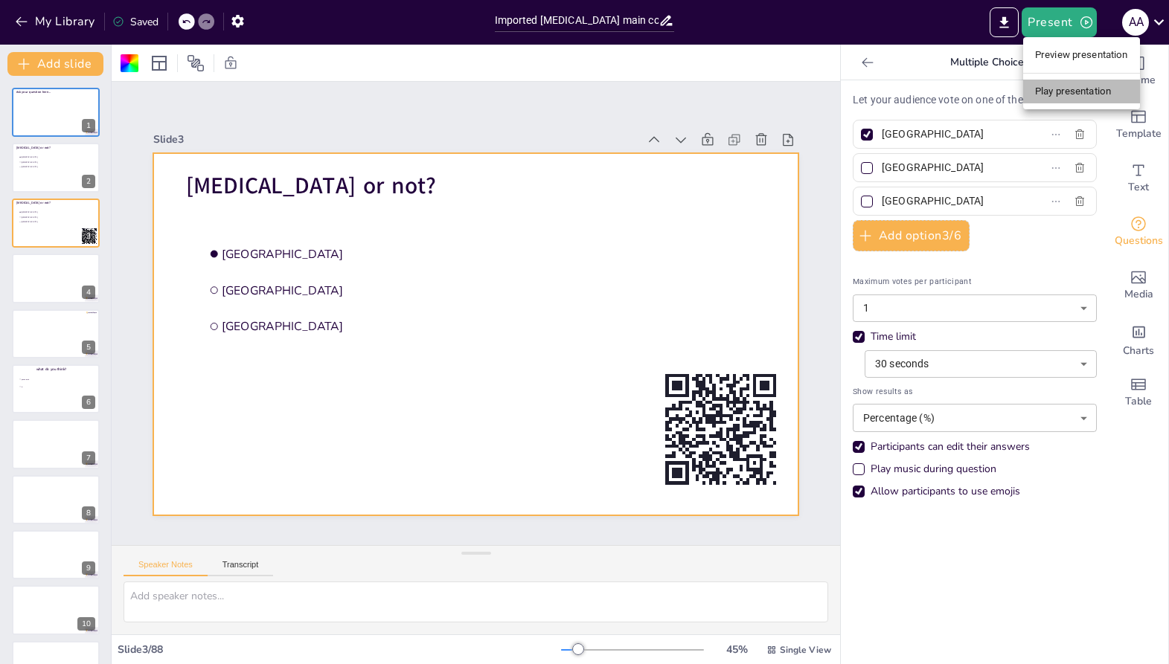
click at [1071, 84] on li "Play presentation" at bounding box center [1081, 92] width 117 height 24
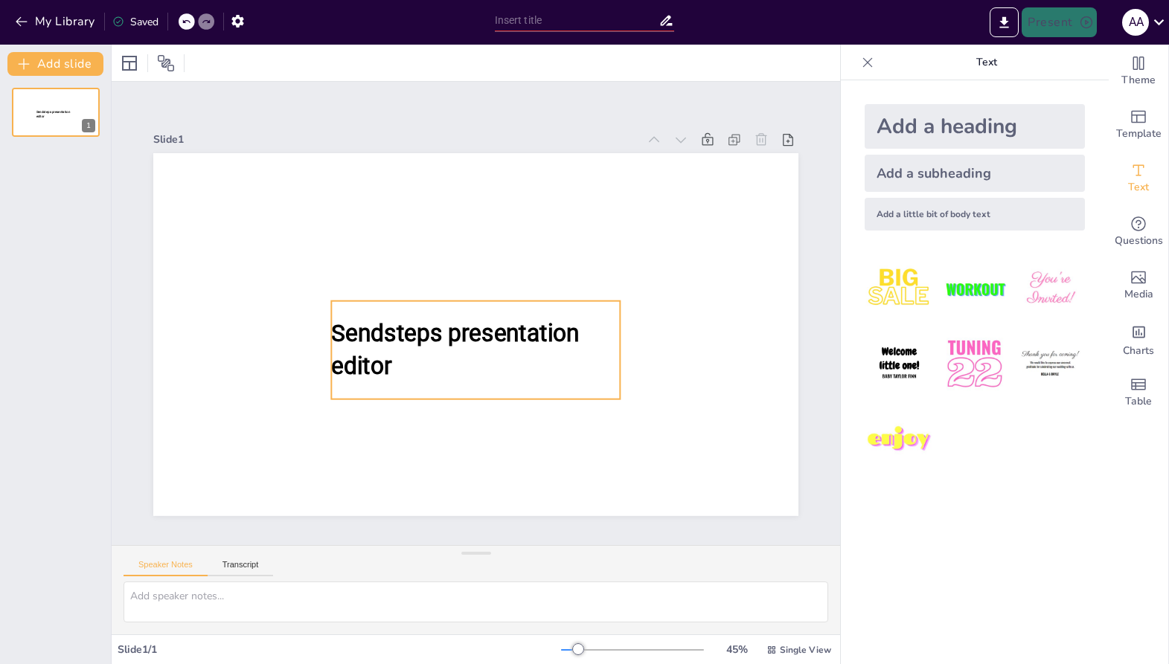
type input "Imported [MEDICAL_DATA] main course.pptx"
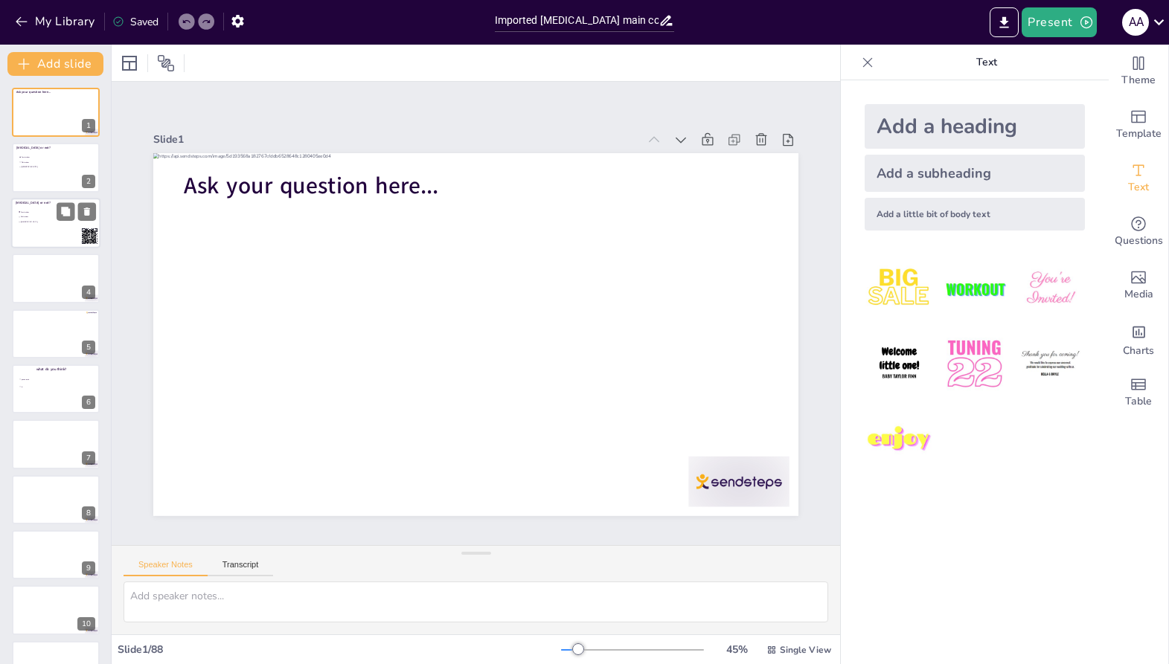
click at [56, 225] on ul "[GEOGRAPHIC_DATA] [GEOGRAPHIC_DATA] [GEOGRAPHIC_DATA]" at bounding box center [40, 217] width 45 height 15
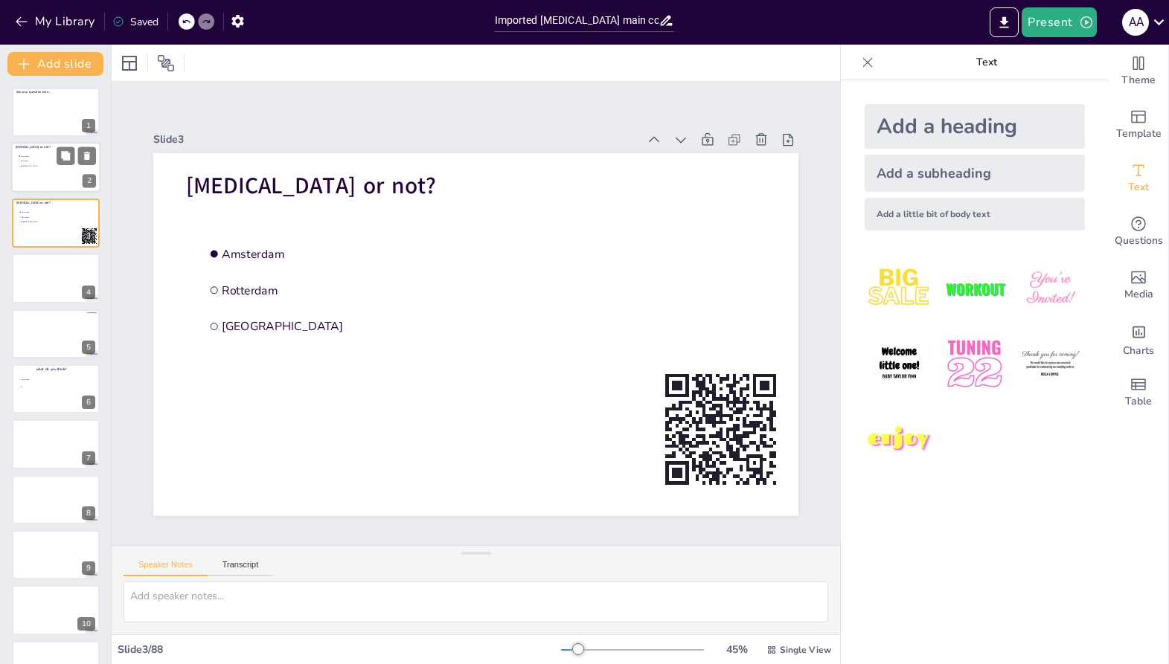
click at [52, 170] on div at bounding box center [55, 168] width 89 height 51
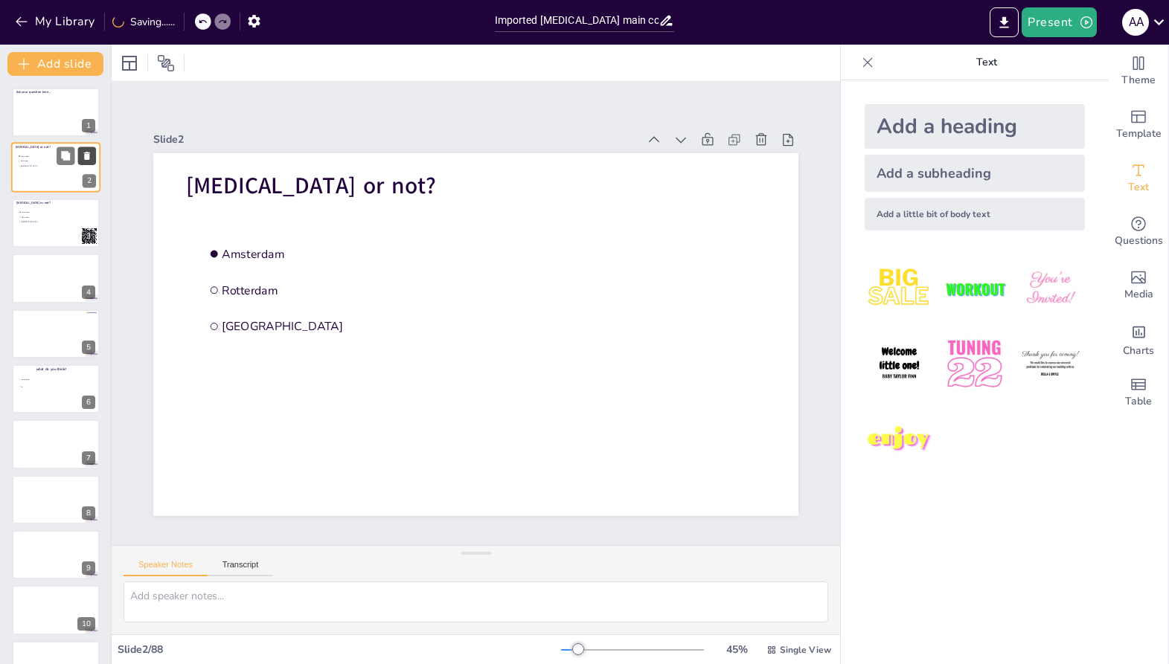
click at [86, 158] on icon at bounding box center [87, 157] width 6 height 8
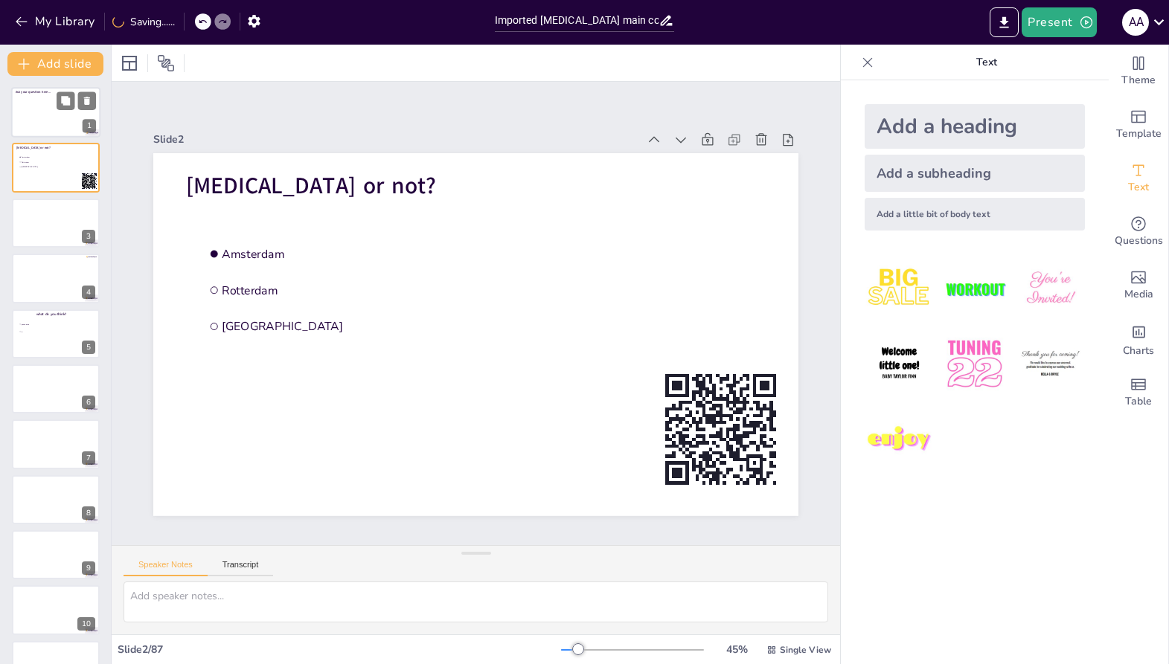
click at [75, 118] on div at bounding box center [55, 112] width 89 height 51
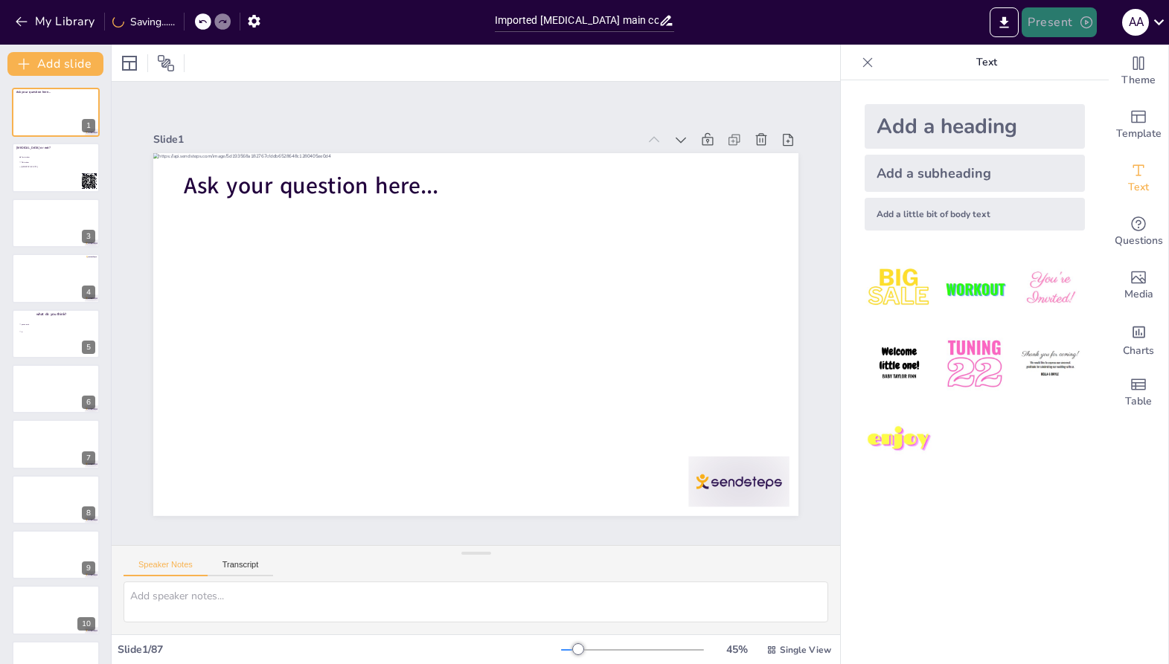
click at [1055, 19] on button "Present" at bounding box center [1059, 22] width 74 height 30
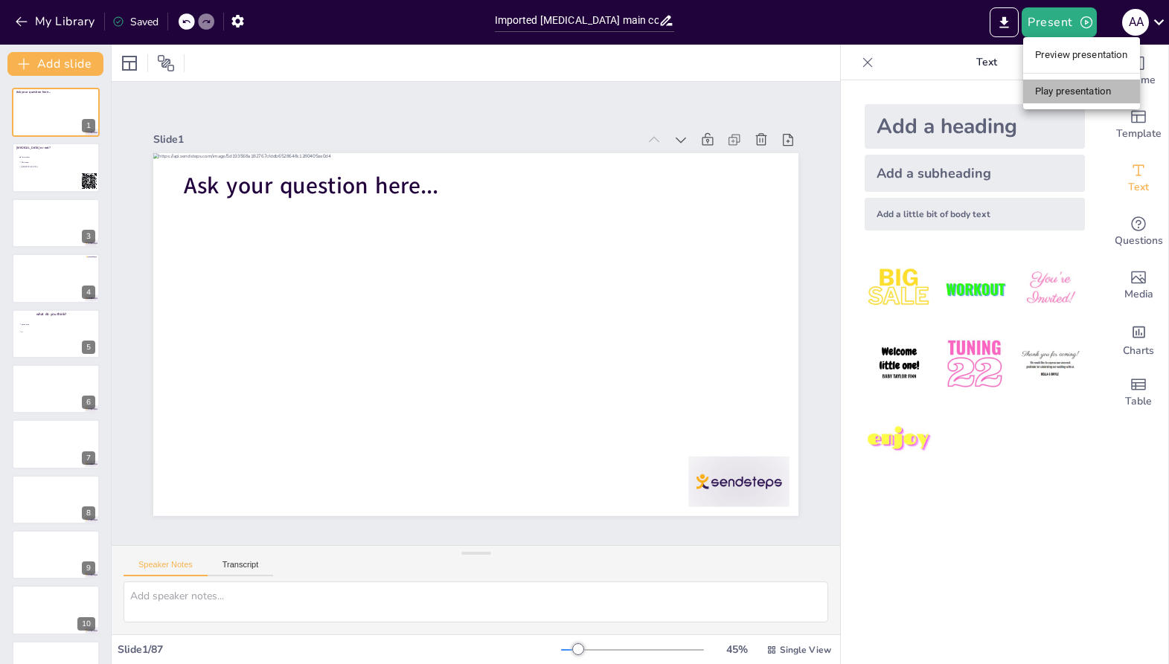
click at [1060, 98] on li "Play presentation" at bounding box center [1081, 92] width 117 height 24
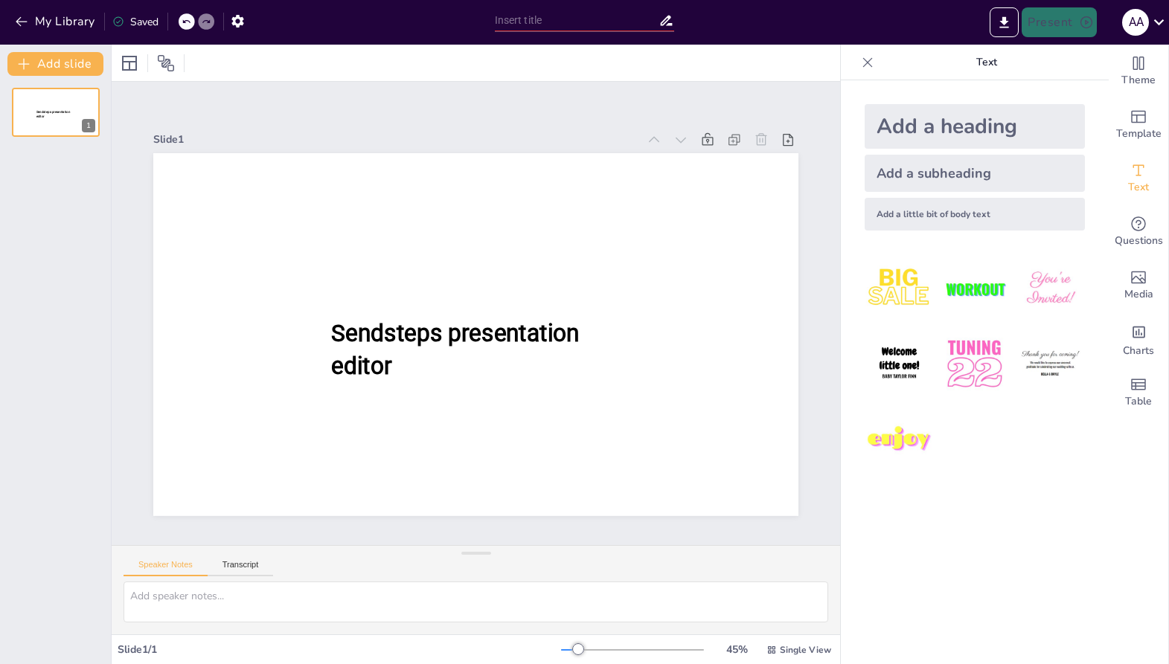
type input "Imported [MEDICAL_DATA] main course.pptx"
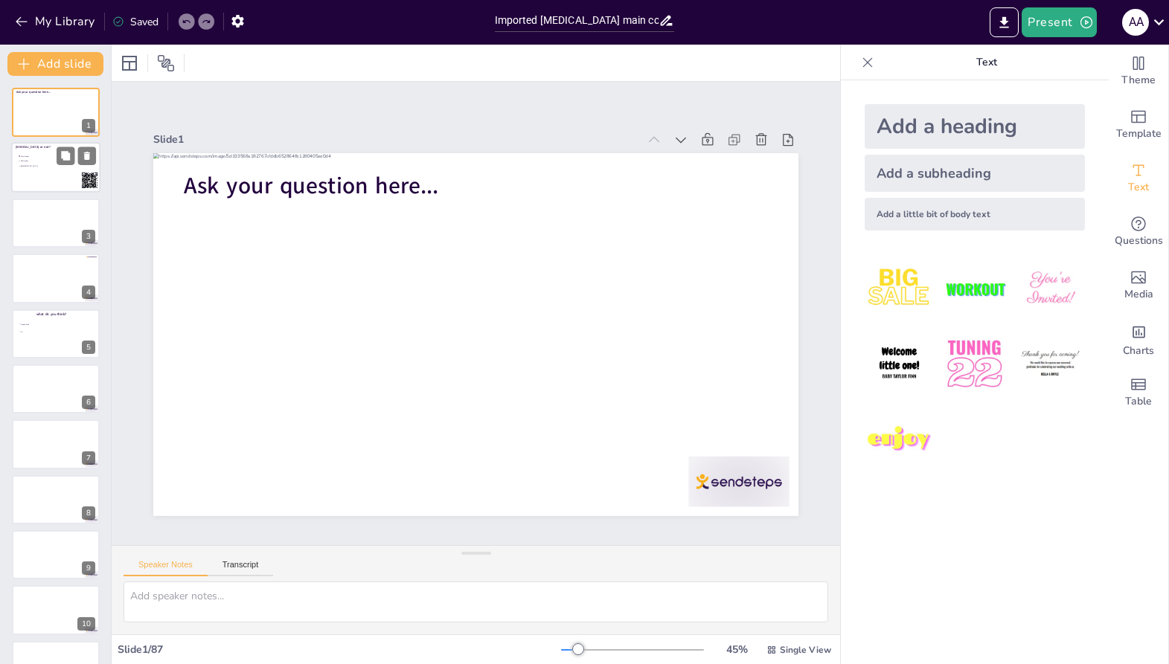
click at [26, 153] on div at bounding box center [55, 168] width 89 height 51
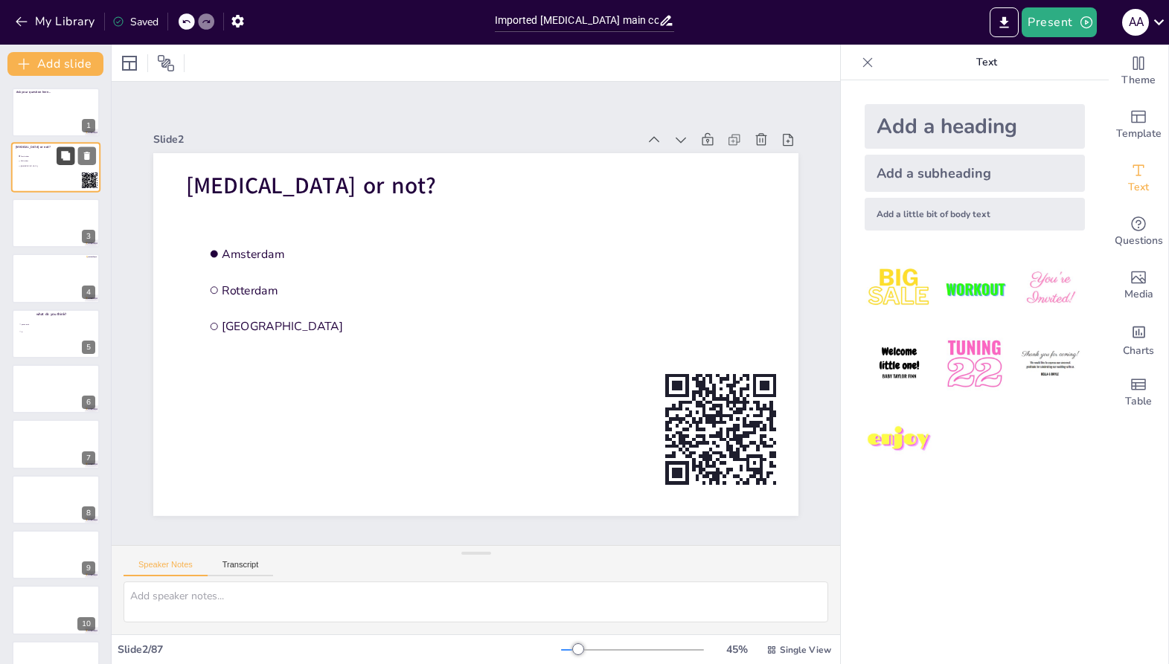
click at [65, 158] on icon at bounding box center [65, 156] width 9 height 9
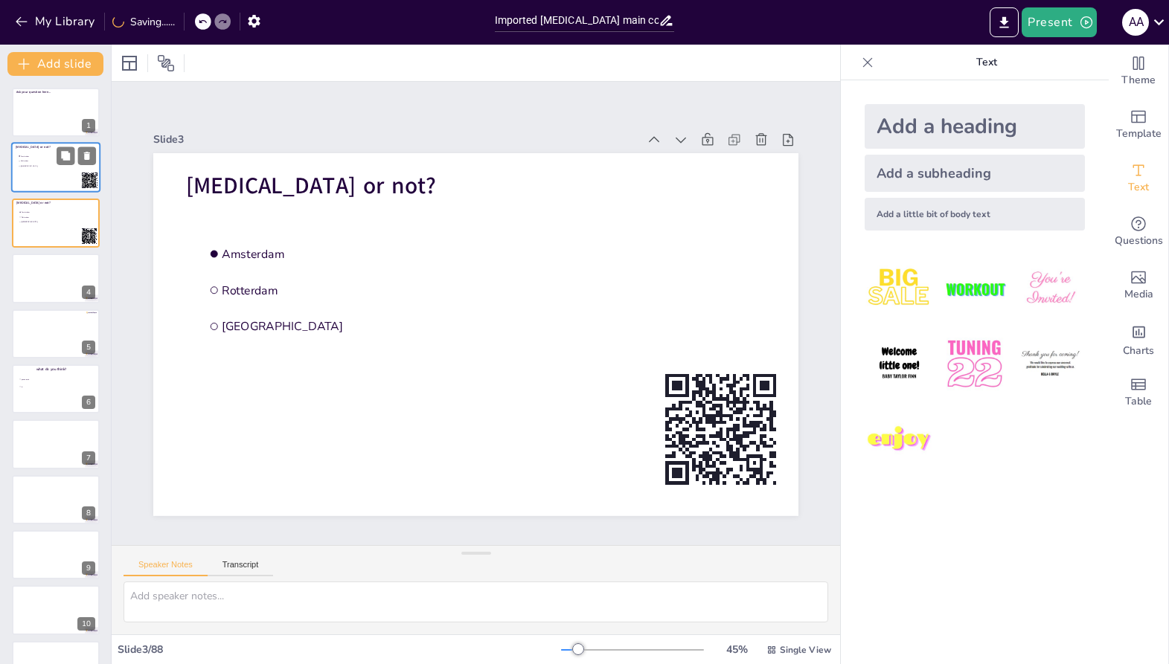
click at [37, 176] on div at bounding box center [55, 168] width 89 height 51
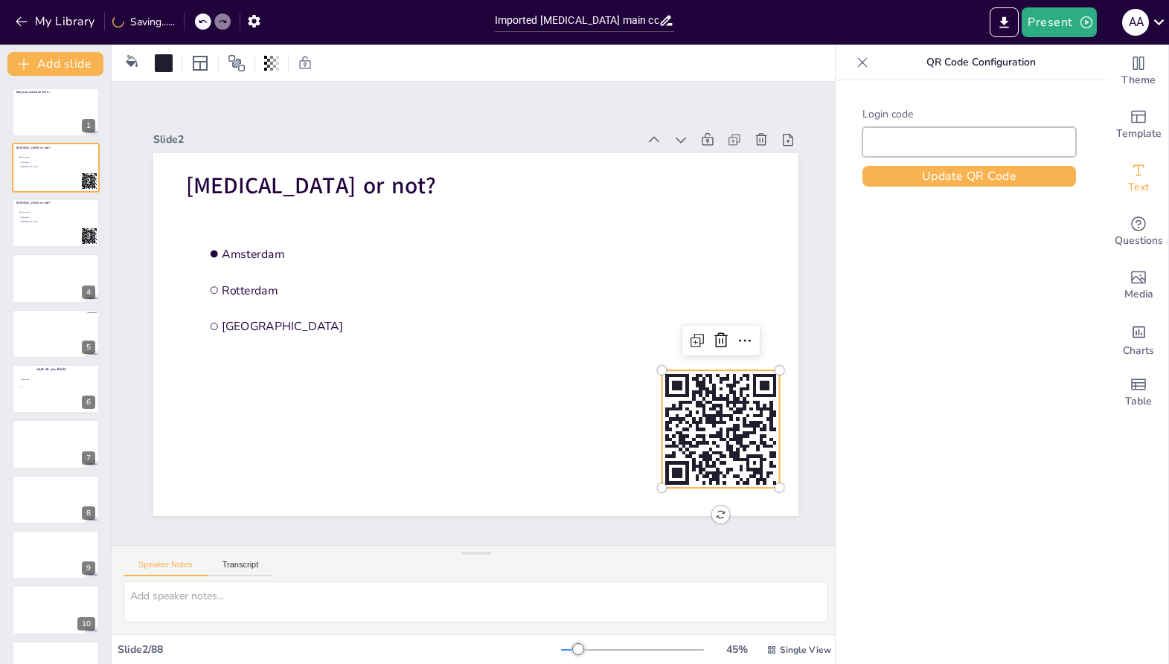
type input "Free51380290"
click at [757, 418] on rect at bounding box center [721, 430] width 118 height 118
click at [744, 345] on icon at bounding box center [745, 341] width 18 height 18
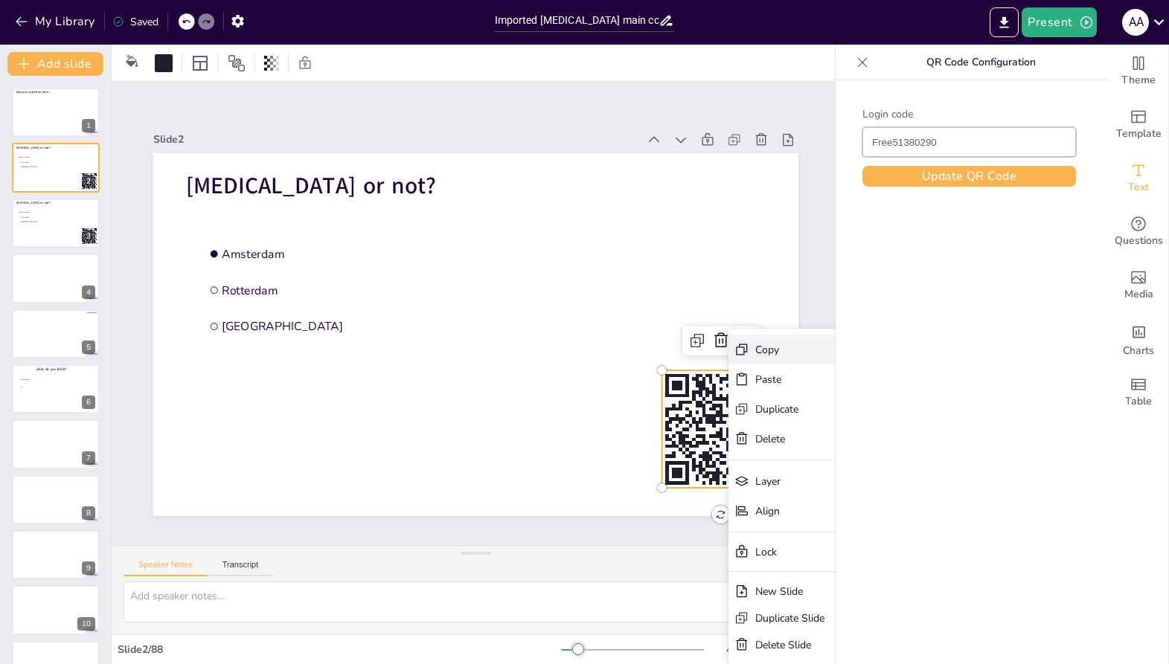
click at [772, 354] on div "Copy" at bounding box center [777, 350] width 44 height 14
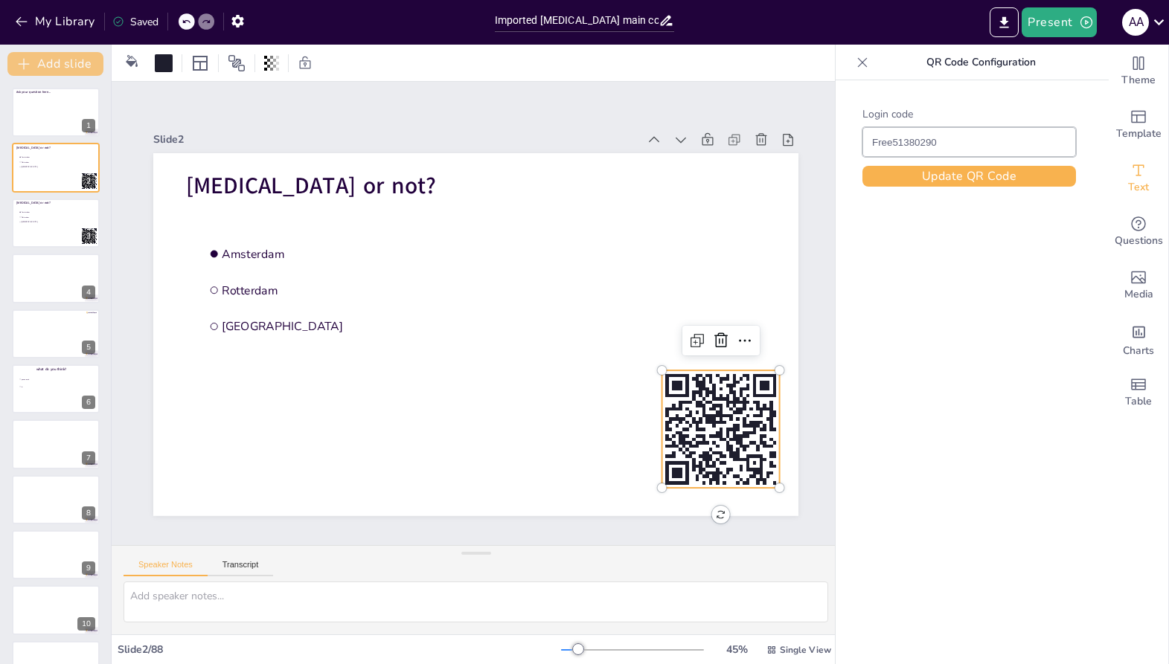
click at [50, 60] on button "Add slide" at bounding box center [55, 64] width 96 height 24
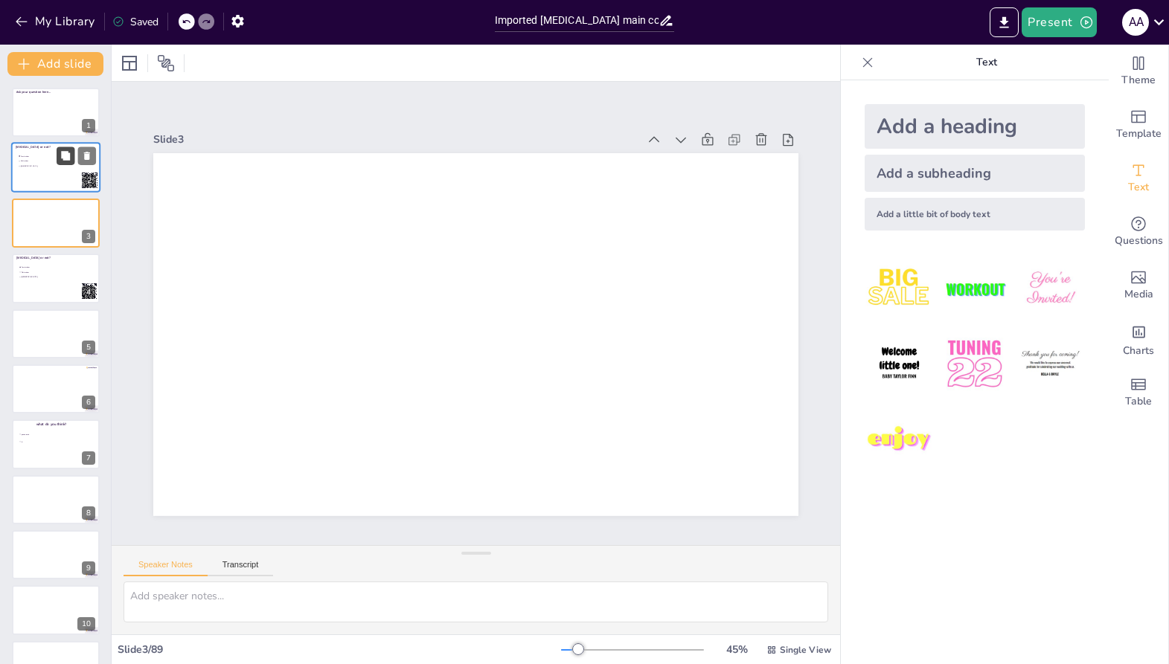
click at [68, 153] on icon at bounding box center [65, 156] width 9 height 9
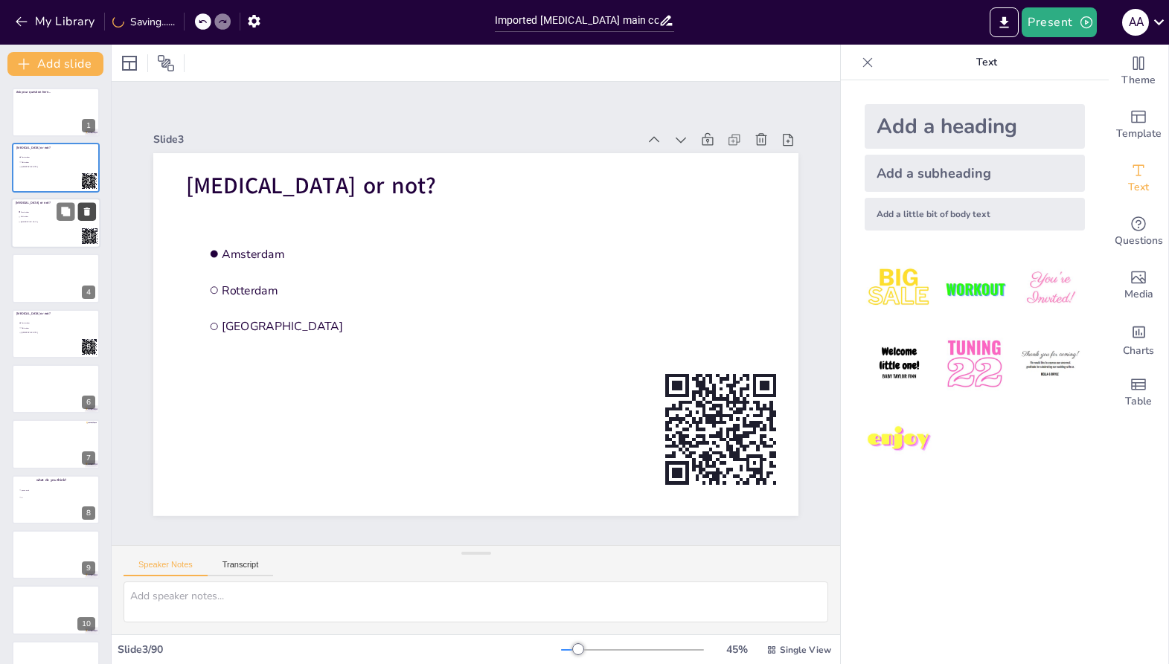
click at [82, 208] on icon at bounding box center [87, 211] width 10 height 10
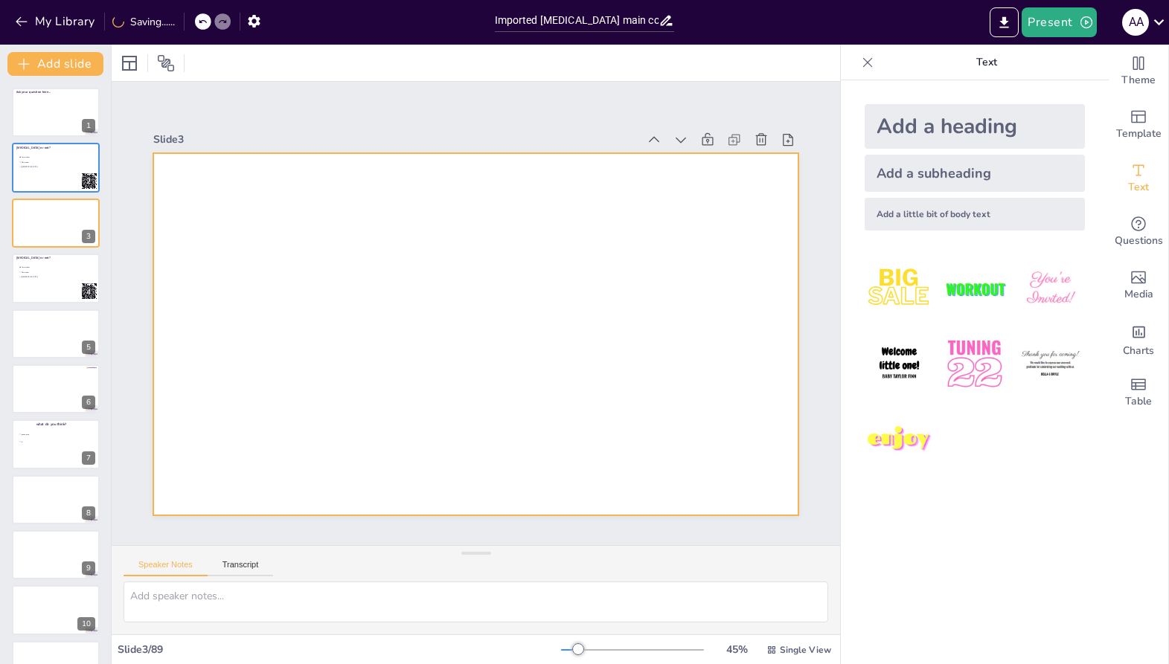
click at [342, 285] on div at bounding box center [475, 334] width 645 height 363
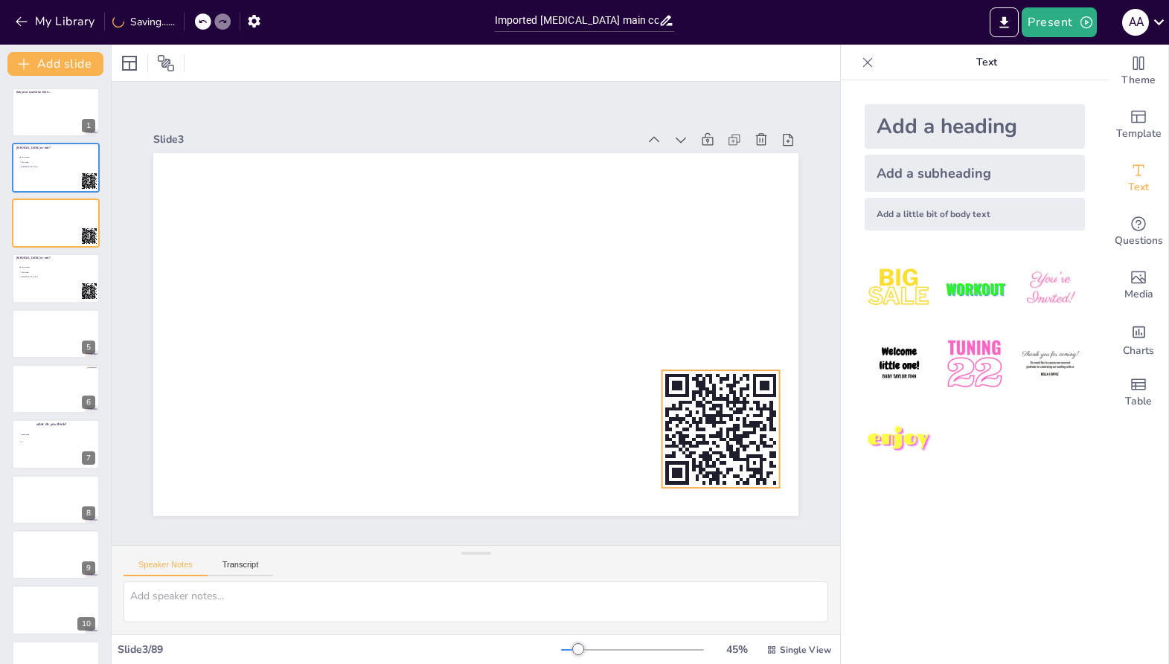
click at [669, 420] on rect at bounding box center [672, 419] width 7 height 4
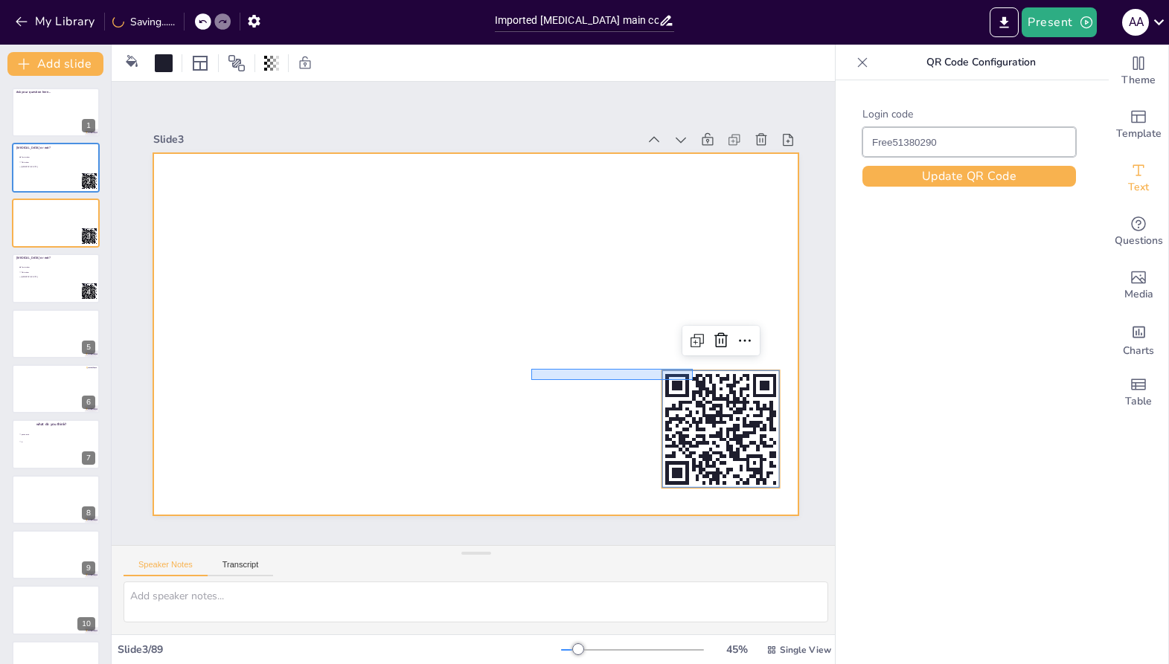
drag, startPoint x: 693, startPoint y: 369, endPoint x: 528, endPoint y: 380, distance: 164.8
click at [528, 380] on div at bounding box center [475, 334] width 645 height 363
click at [628, 395] on div at bounding box center [475, 334] width 645 height 363
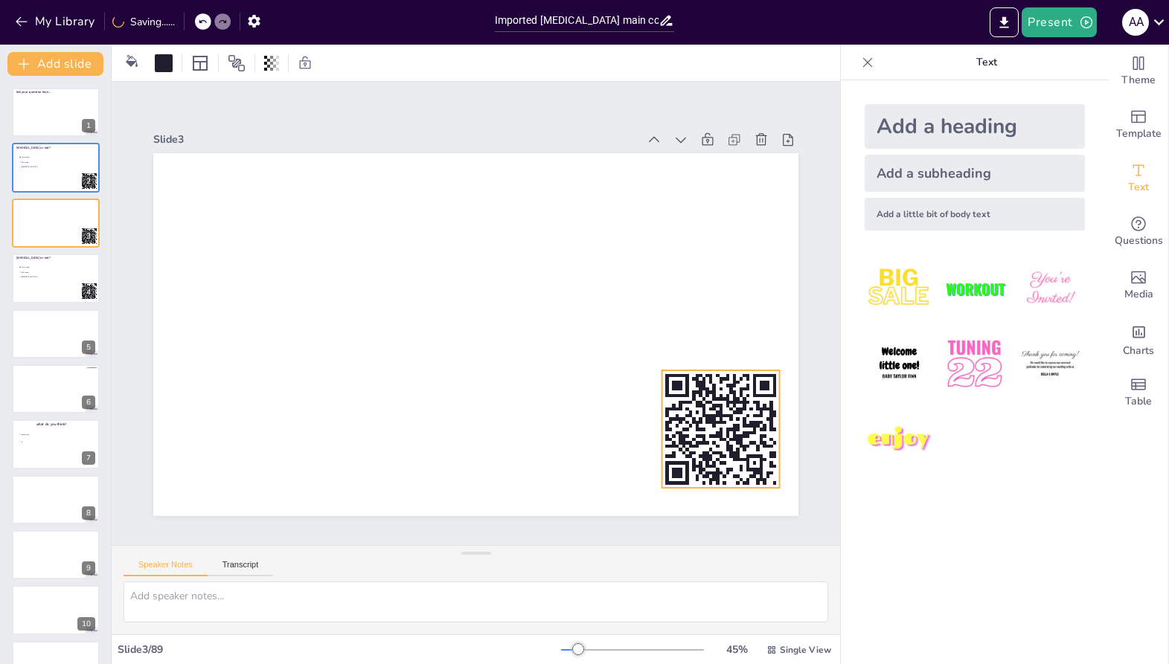
click at [663, 406] on rect at bounding box center [721, 430] width 118 height 118
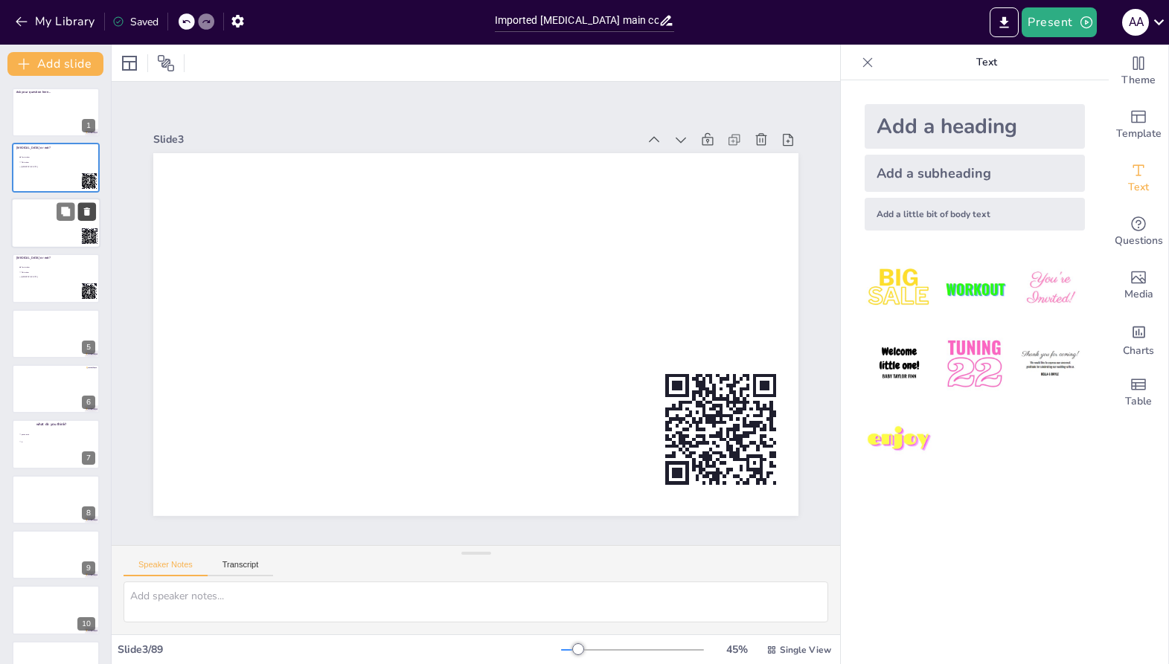
click at [85, 209] on icon at bounding box center [87, 211] width 10 height 10
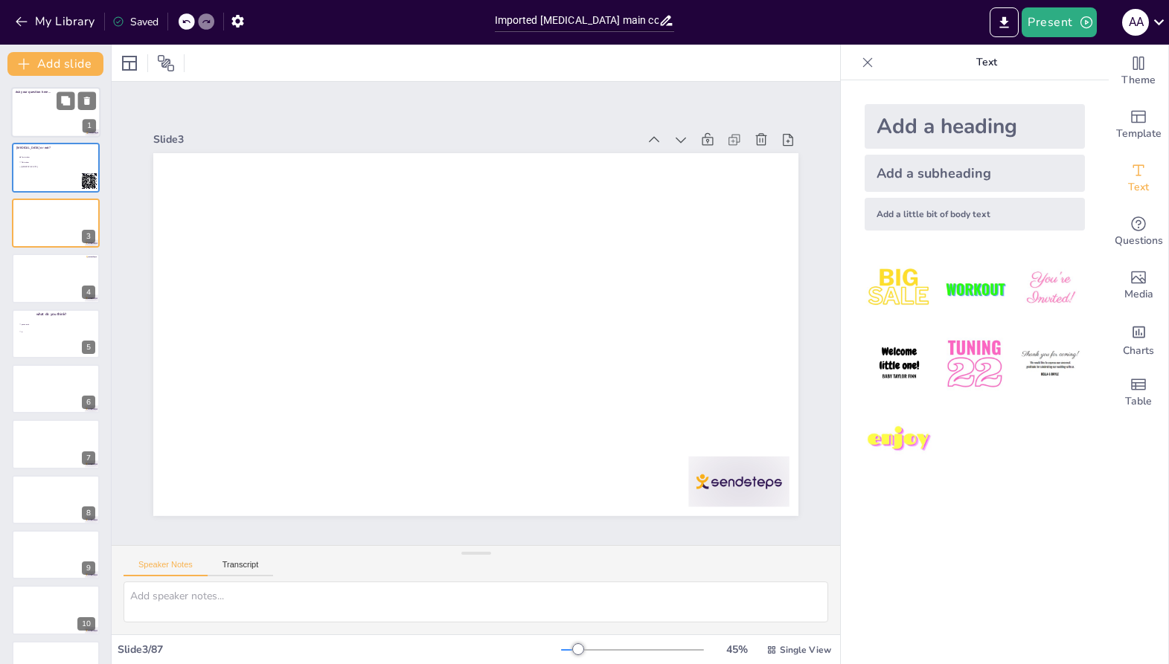
click at [91, 111] on div at bounding box center [55, 112] width 89 height 51
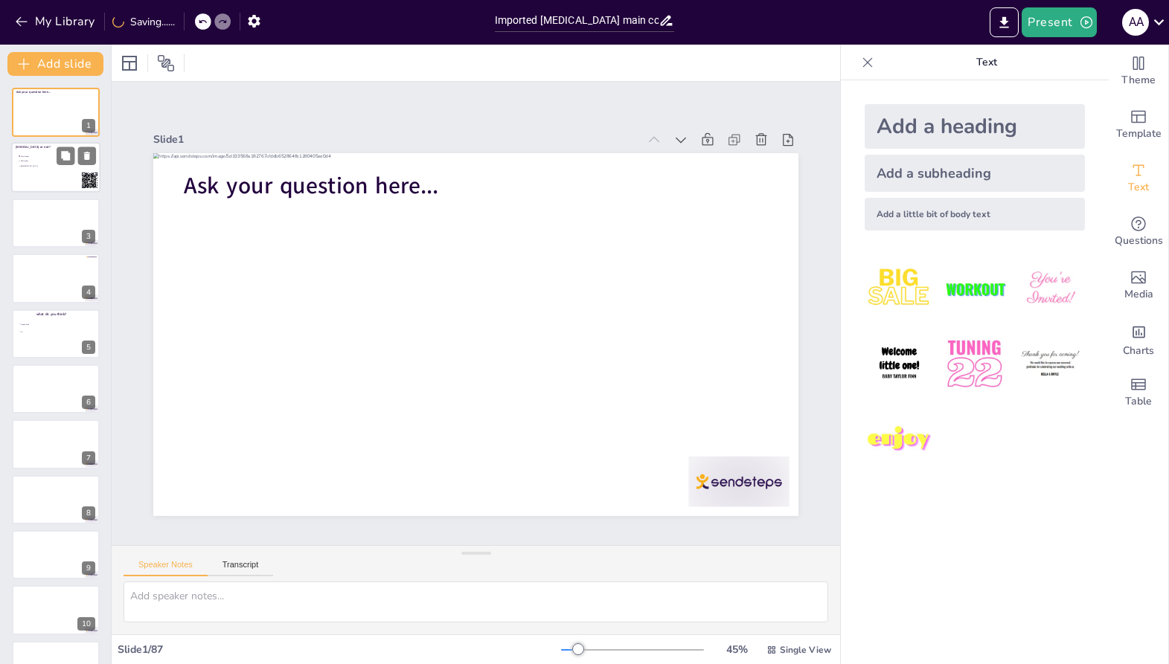
click at [79, 176] on div at bounding box center [55, 168] width 89 height 51
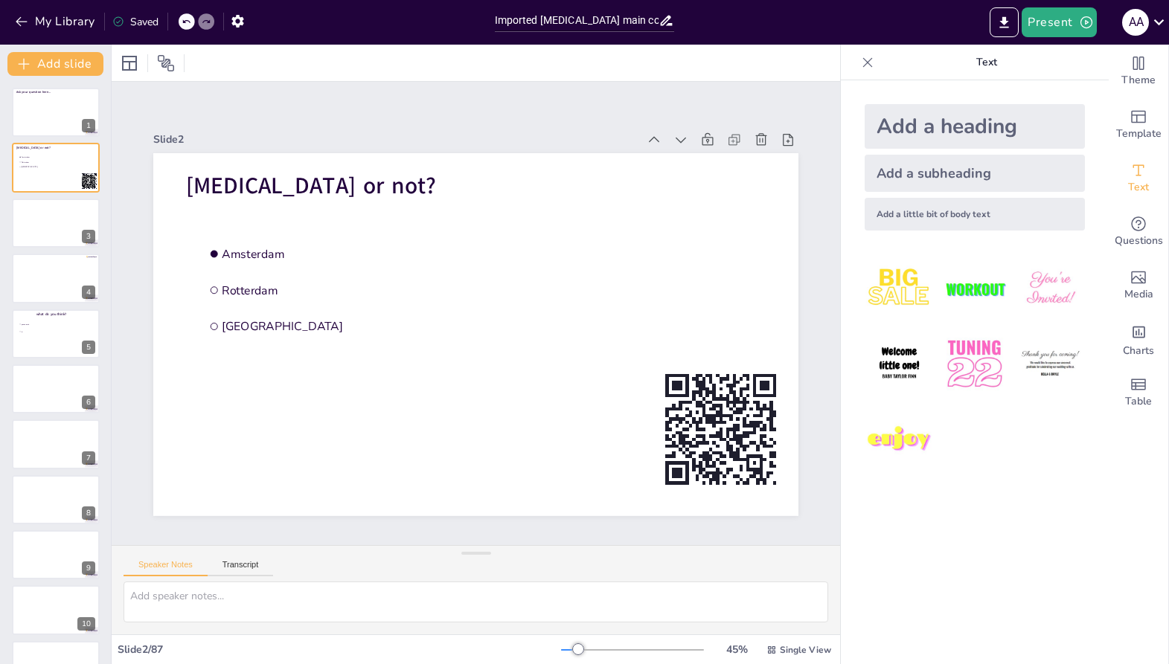
click at [205, 20] on icon at bounding box center [206, 21] width 9 height 9
click at [190, 22] on icon at bounding box center [185, 22] width 7 height 4
click at [190, 22] on div "My Library Saving......" at bounding box center [134, 20] width 268 height 27
click at [207, 19] on icon at bounding box center [202, 21] width 9 height 9
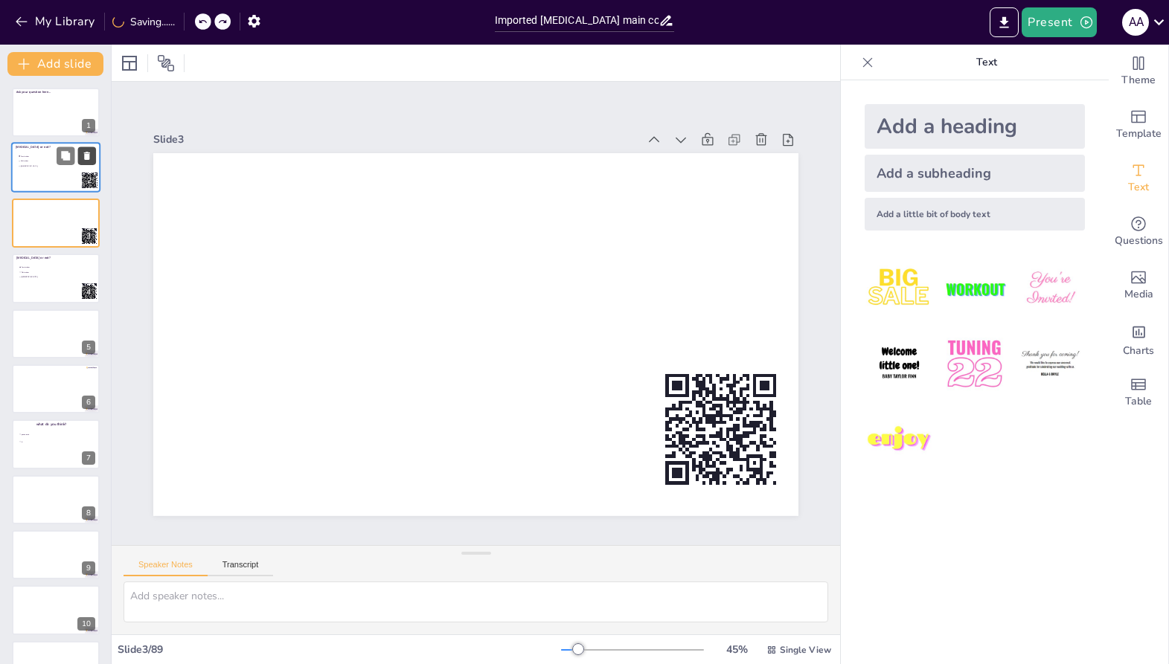
click at [83, 158] on icon at bounding box center [87, 156] width 10 height 10
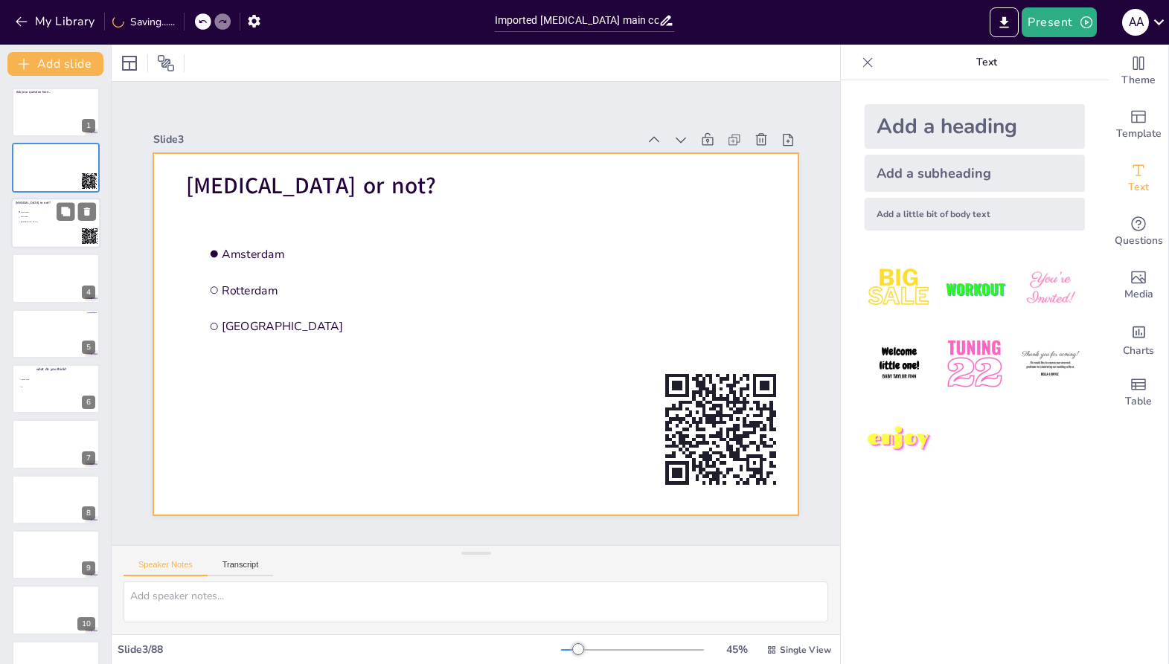
click at [65, 229] on div at bounding box center [55, 223] width 89 height 51
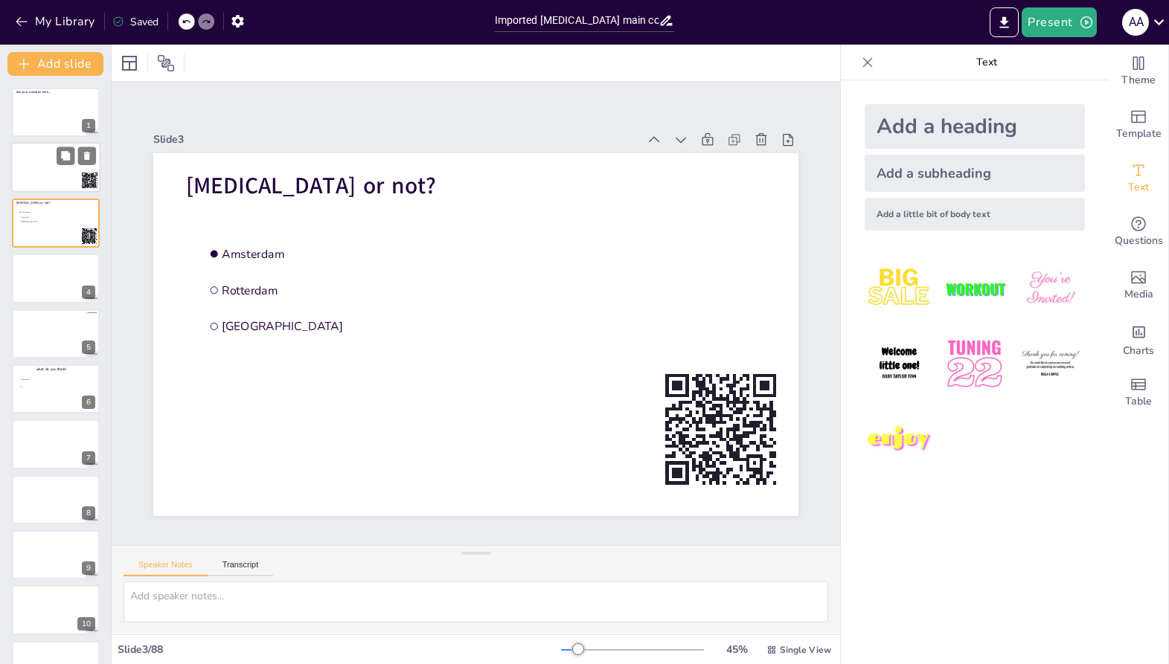
click at [46, 173] on div at bounding box center [55, 168] width 89 height 51
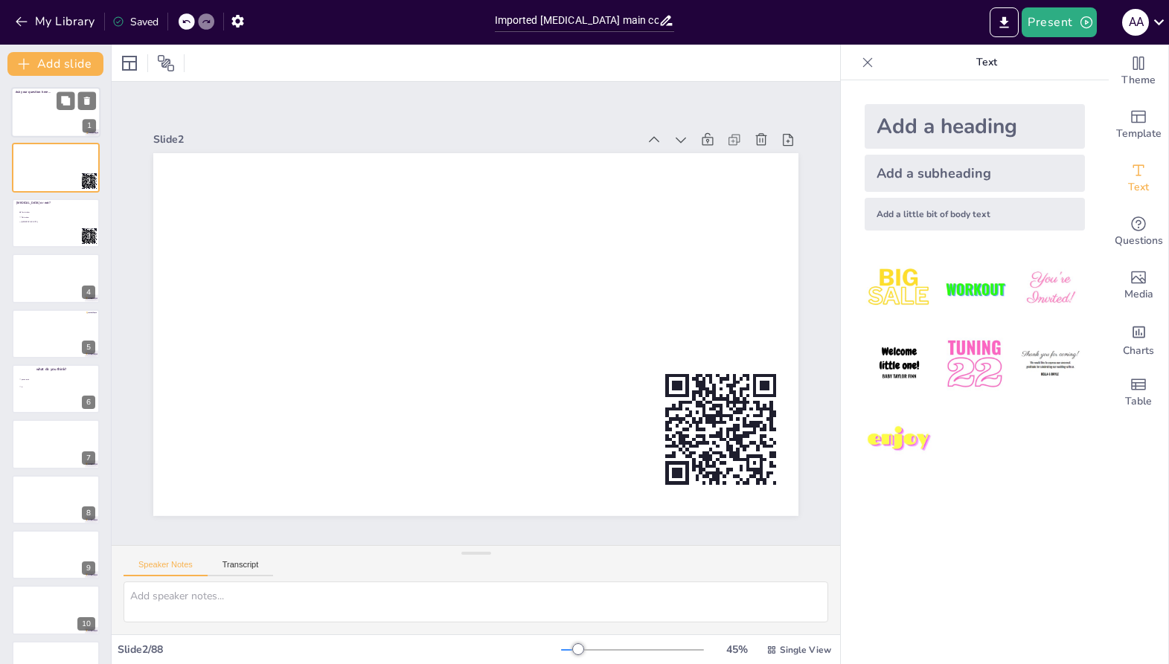
click at [74, 120] on div at bounding box center [55, 112] width 89 height 51
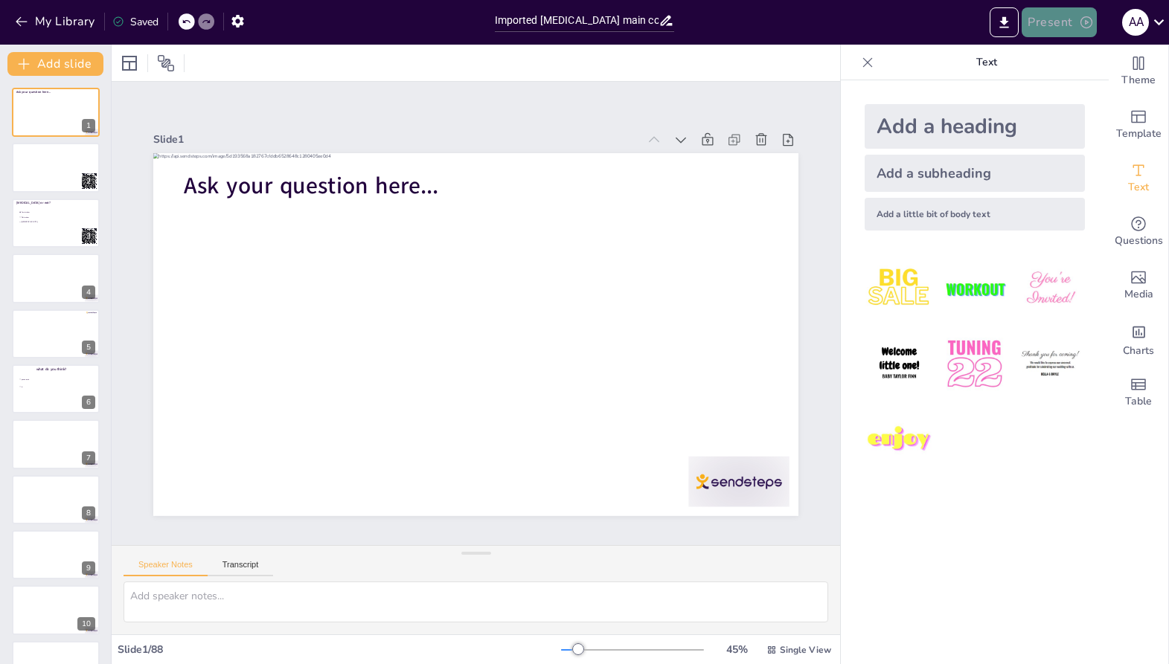
click at [1077, 23] on button "Present" at bounding box center [1059, 22] width 74 height 30
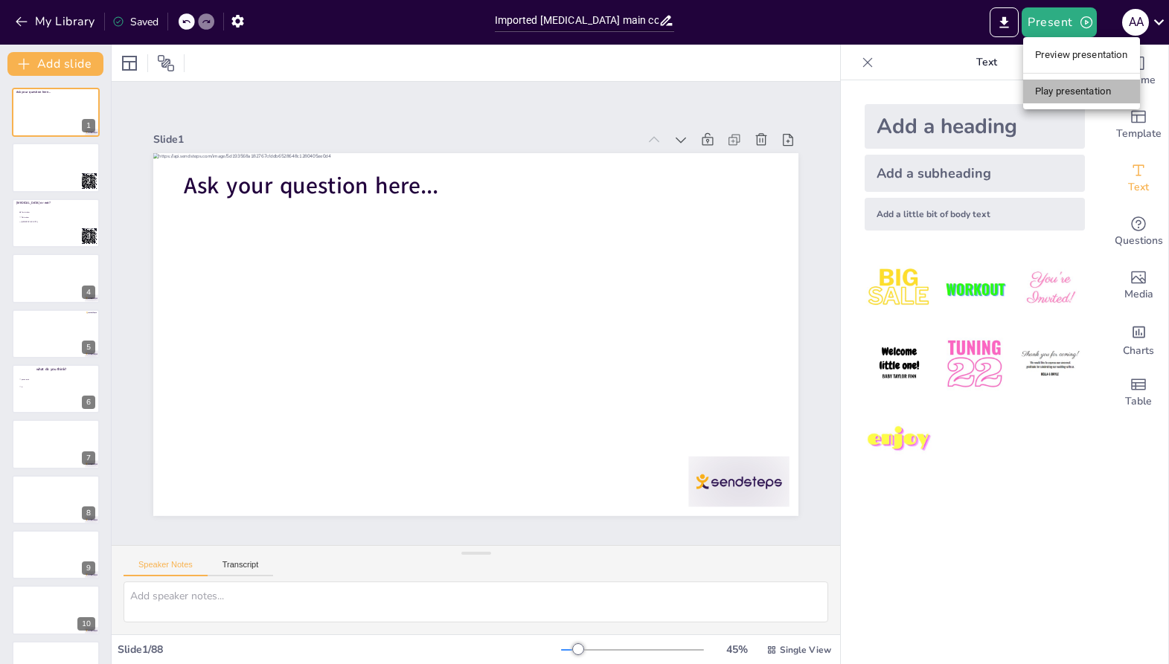
click at [1065, 80] on li "Play presentation" at bounding box center [1081, 92] width 117 height 24
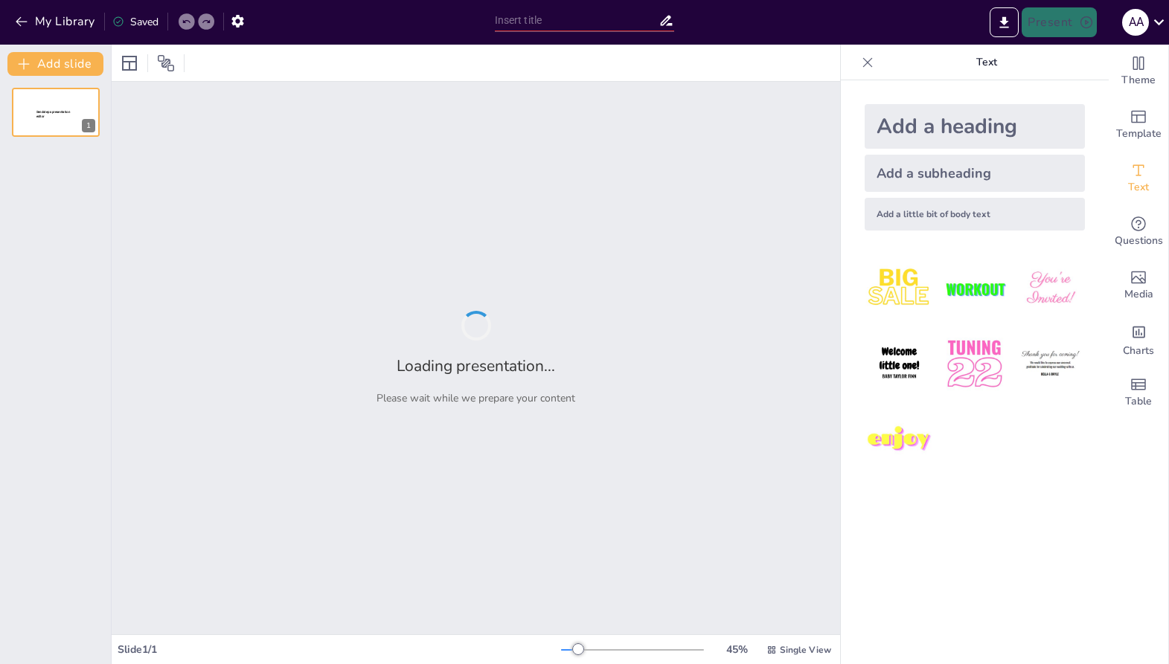
type input "Imported [MEDICAL_DATA] main course.pptx"
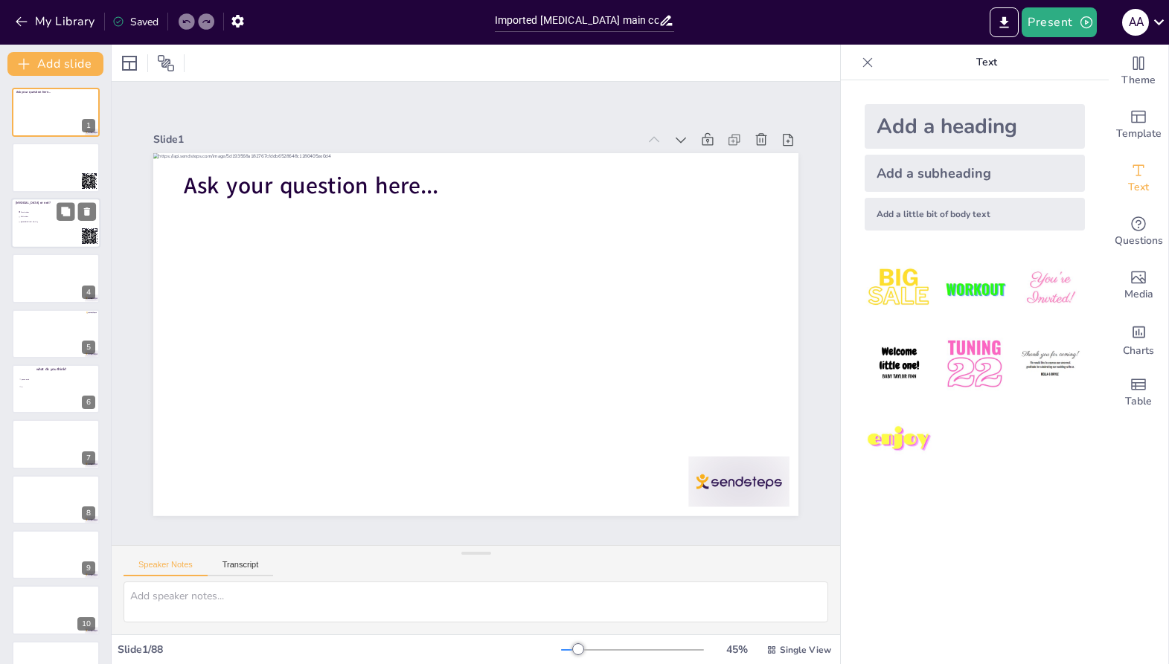
click at [43, 219] on li "Rotterdam" at bounding box center [40, 217] width 45 height 4
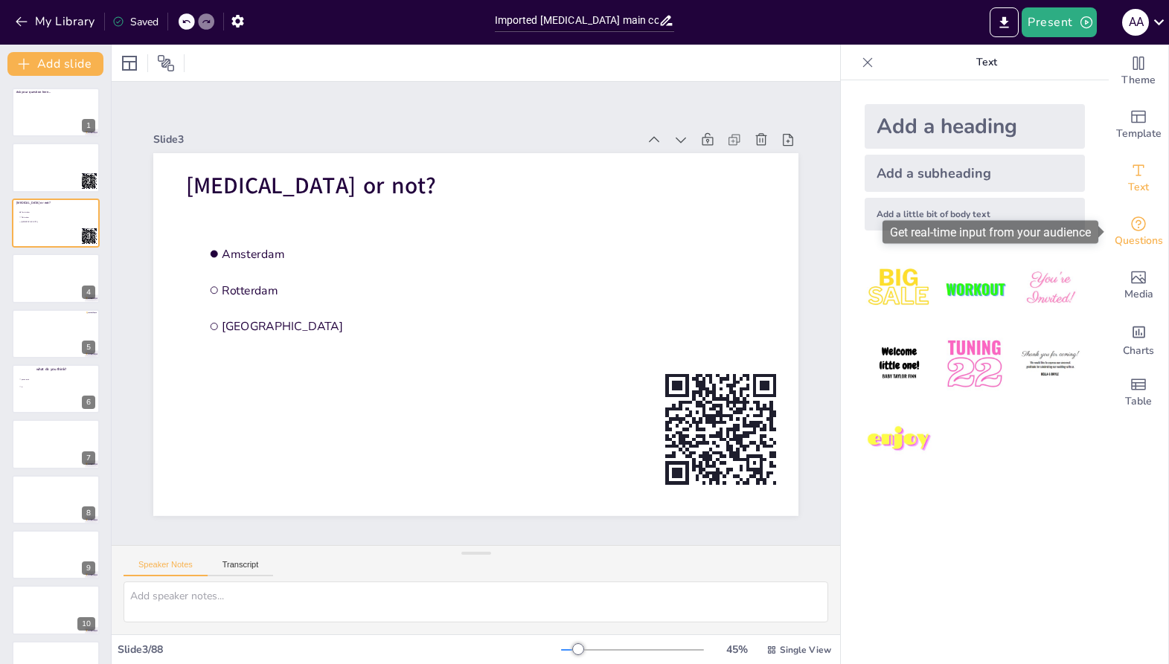
click at [1147, 227] on icon "Get real-time input from your audience" at bounding box center [1138, 224] width 18 height 18
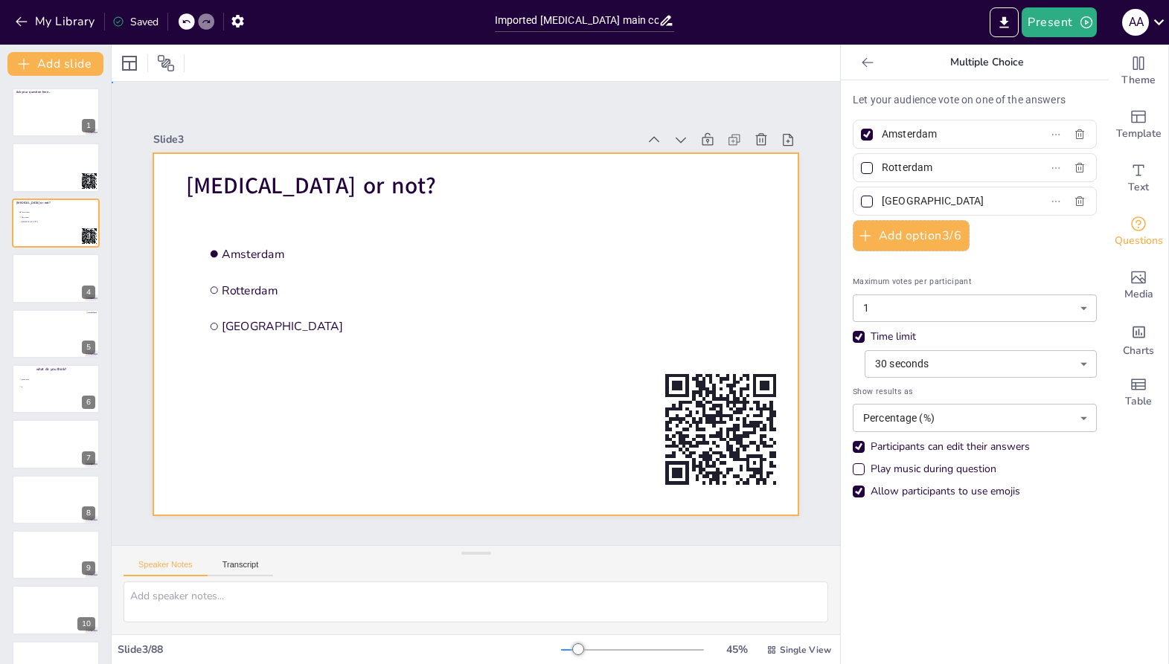
click at [739, 349] on div at bounding box center [473, 335] width 679 height 428
click at [1077, 135] on icon "button" at bounding box center [1080, 135] width 12 height 12
checkbox input "false"
type input "Rotterdam"
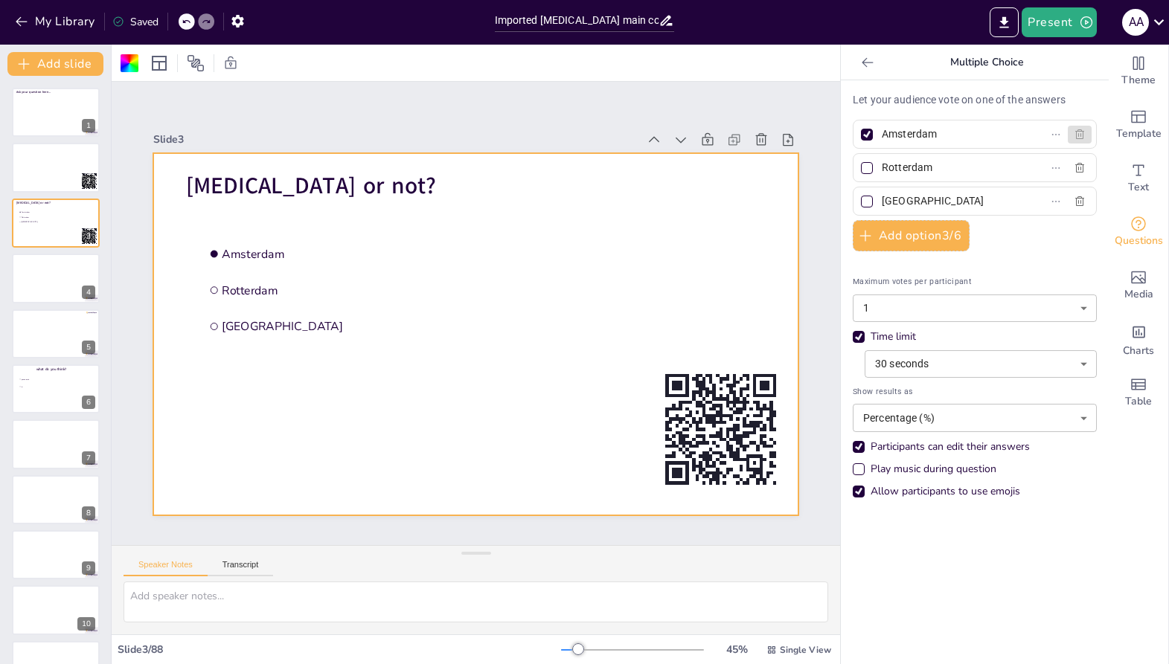
type input "The Hague"
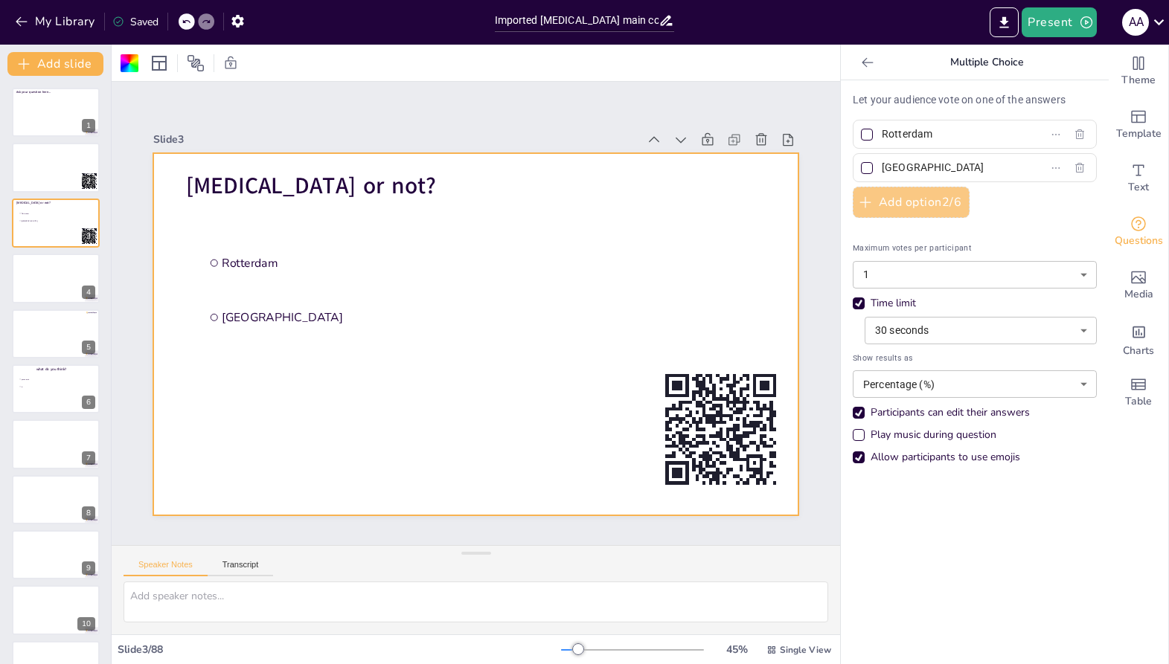
click at [923, 205] on button "Add option 2 / 6" at bounding box center [911, 202] width 117 height 31
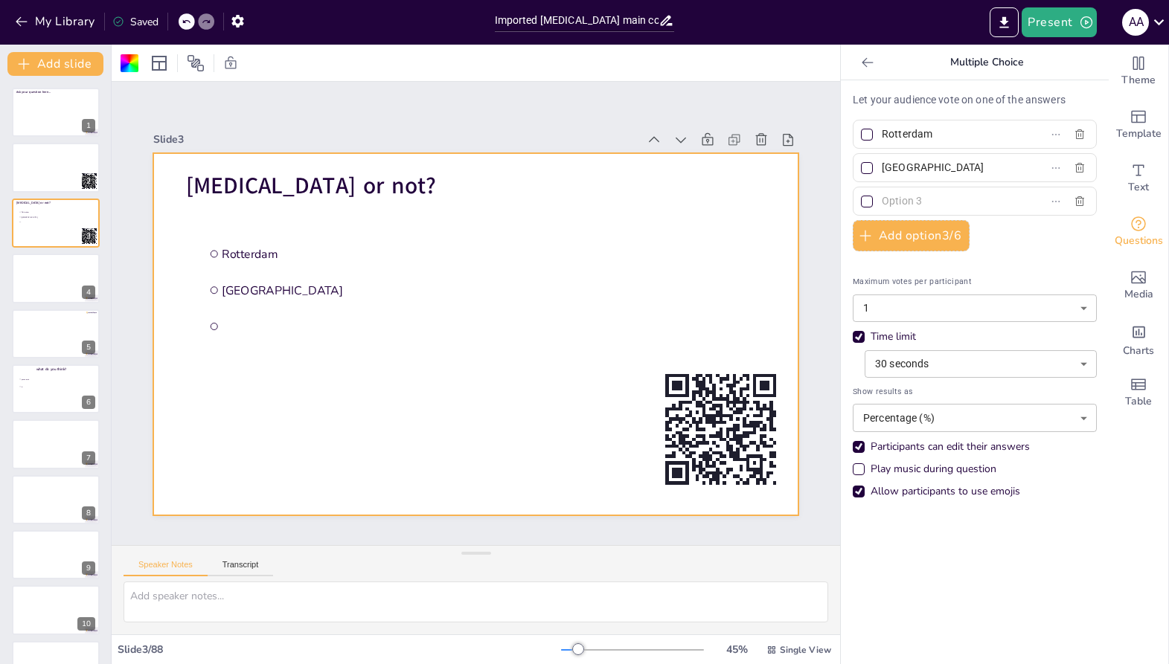
click at [1002, 194] on input "text" at bounding box center [951, 201] width 138 height 22
type input "dsas"
click at [1052, 233] on div "Let your audience vote on one of the answers Rotterdam The Hague dsas Add optio…" at bounding box center [975, 299] width 244 height 414
click at [993, 164] on input "[GEOGRAPHIC_DATA]" at bounding box center [951, 168] width 138 height 22
click at [864, 170] on div at bounding box center [867, 168] width 12 height 12
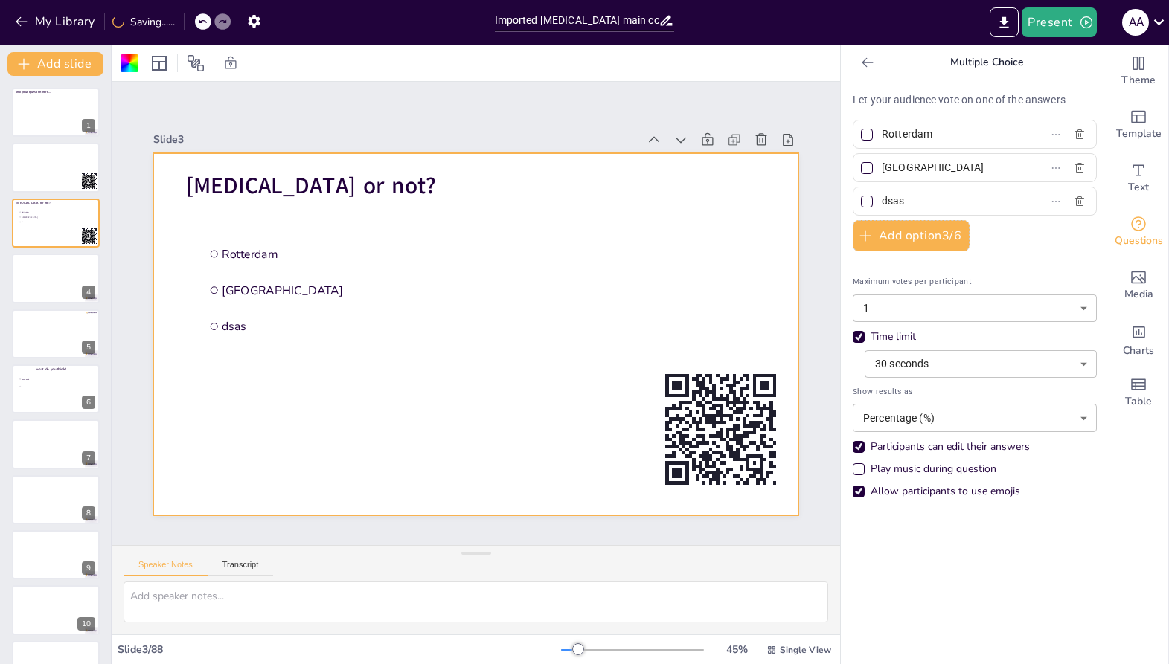
click at [882, 170] on input "[GEOGRAPHIC_DATA]" at bounding box center [951, 168] width 138 height 22
checkbox input "true"
click at [864, 170] on div at bounding box center [867, 168] width 12 height 12
click at [882, 170] on input "[GEOGRAPHIC_DATA]" at bounding box center [951, 168] width 138 height 22
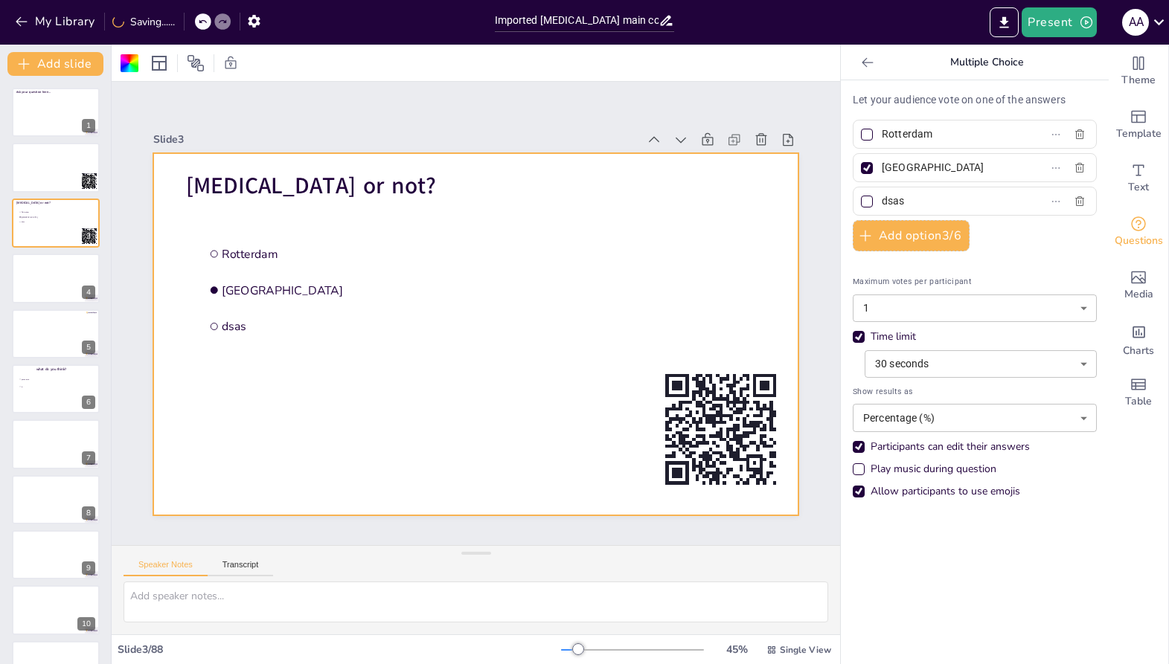
checkbox input "false"
click at [869, 136] on div at bounding box center [867, 135] width 12 height 12
click at [882, 136] on input "Rotterdam" at bounding box center [951, 135] width 138 height 22
checkbox input "true"
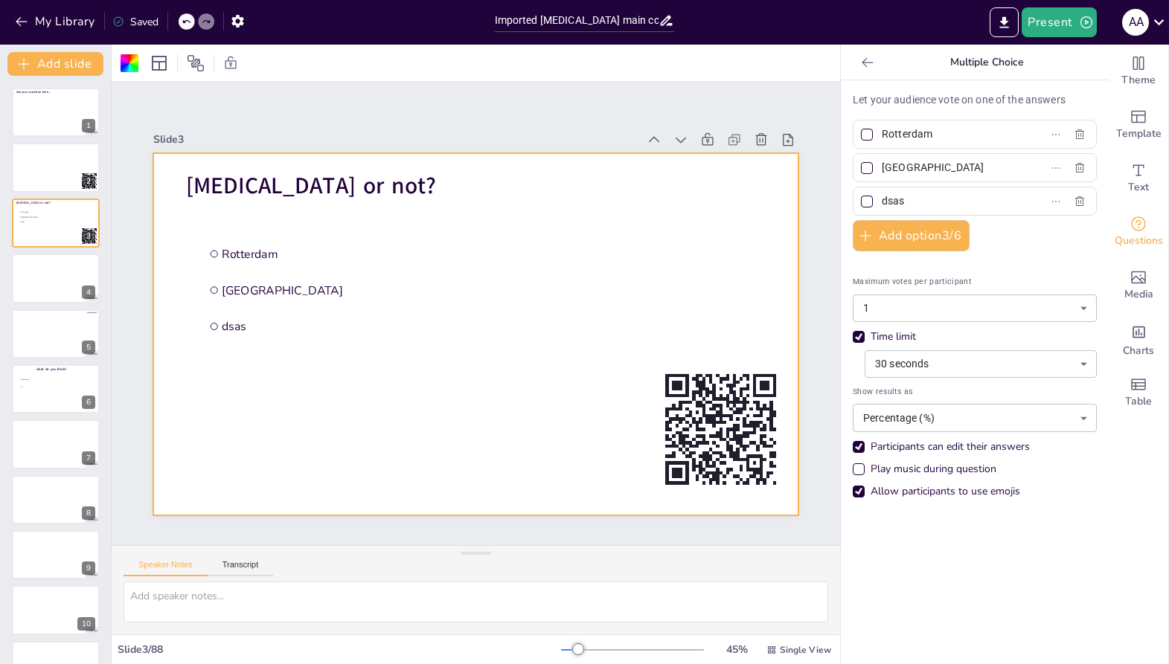
checkbox input "true"
click at [871, 138] on div at bounding box center [867, 135] width 12 height 12
click at [882, 138] on input "Rotterdam" at bounding box center [951, 135] width 138 height 22
checkbox input "false"
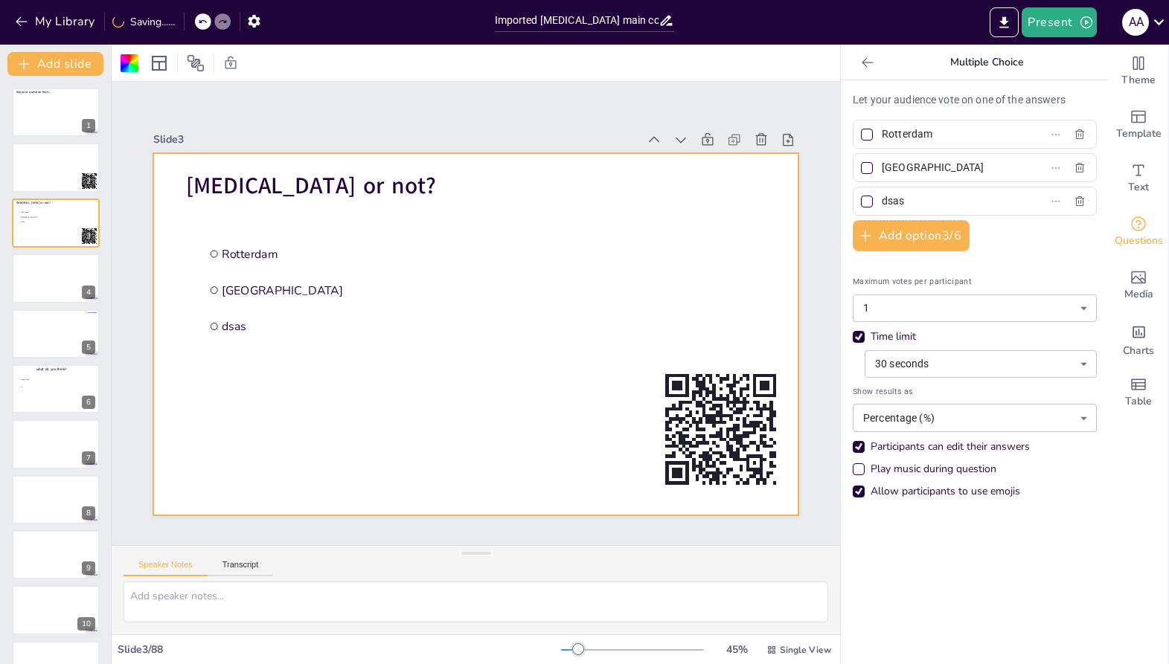
click at [871, 68] on icon at bounding box center [867, 62] width 15 height 15
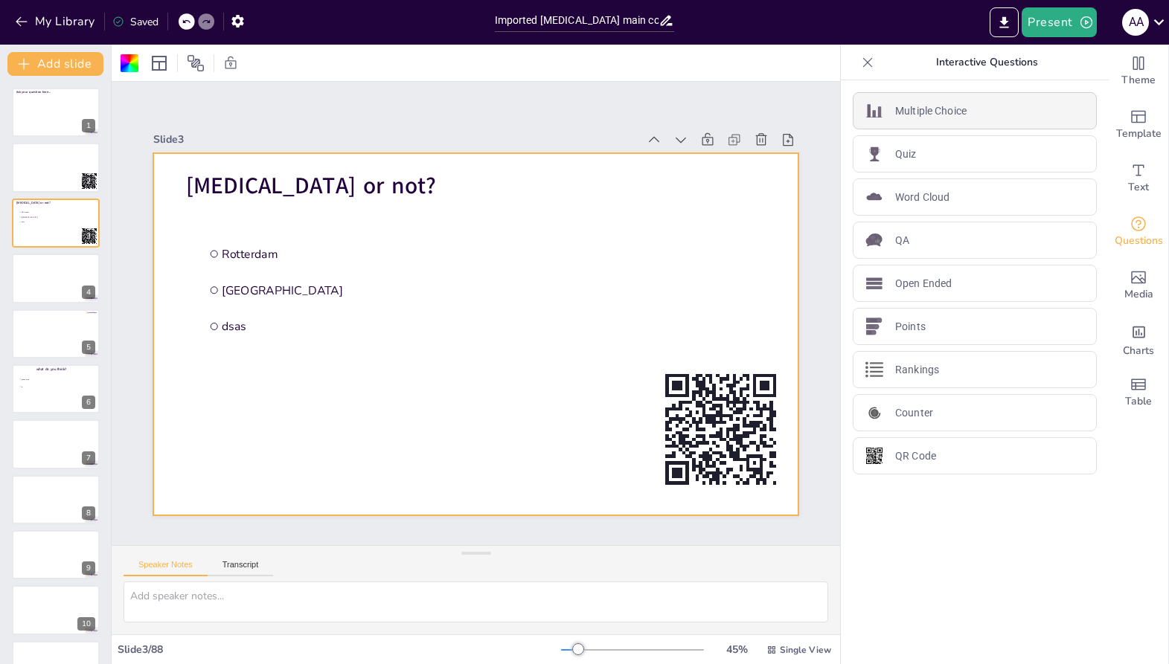
click at [1001, 122] on div "Multiple Choice" at bounding box center [975, 110] width 244 height 37
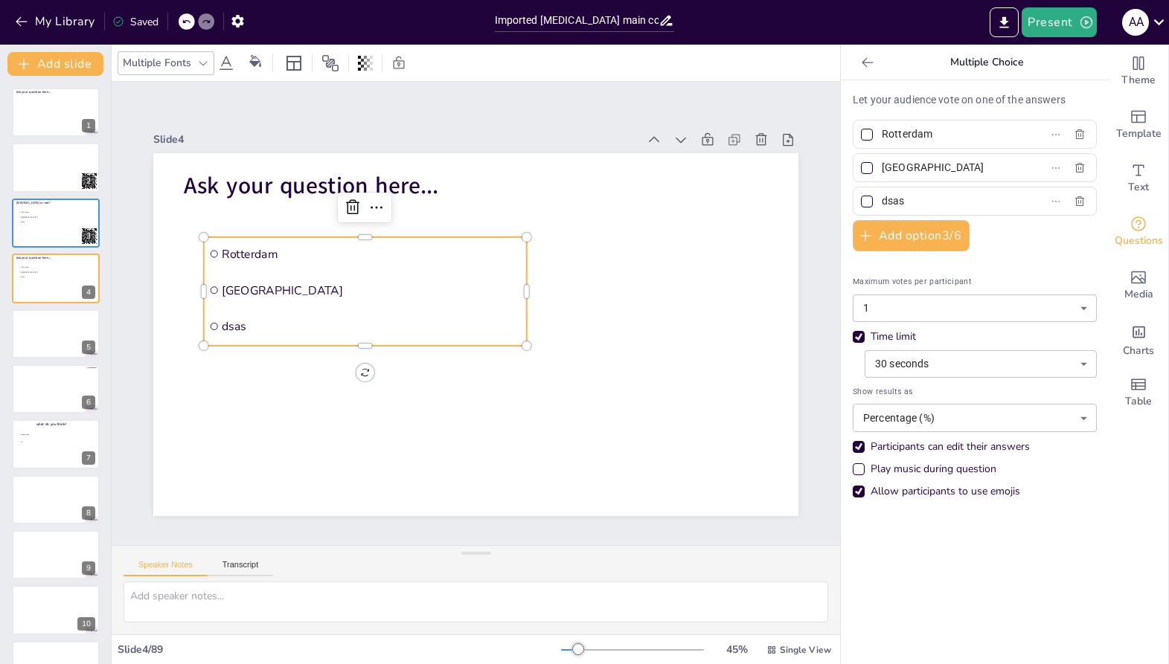
click at [860, 68] on icon at bounding box center [867, 62] width 15 height 15
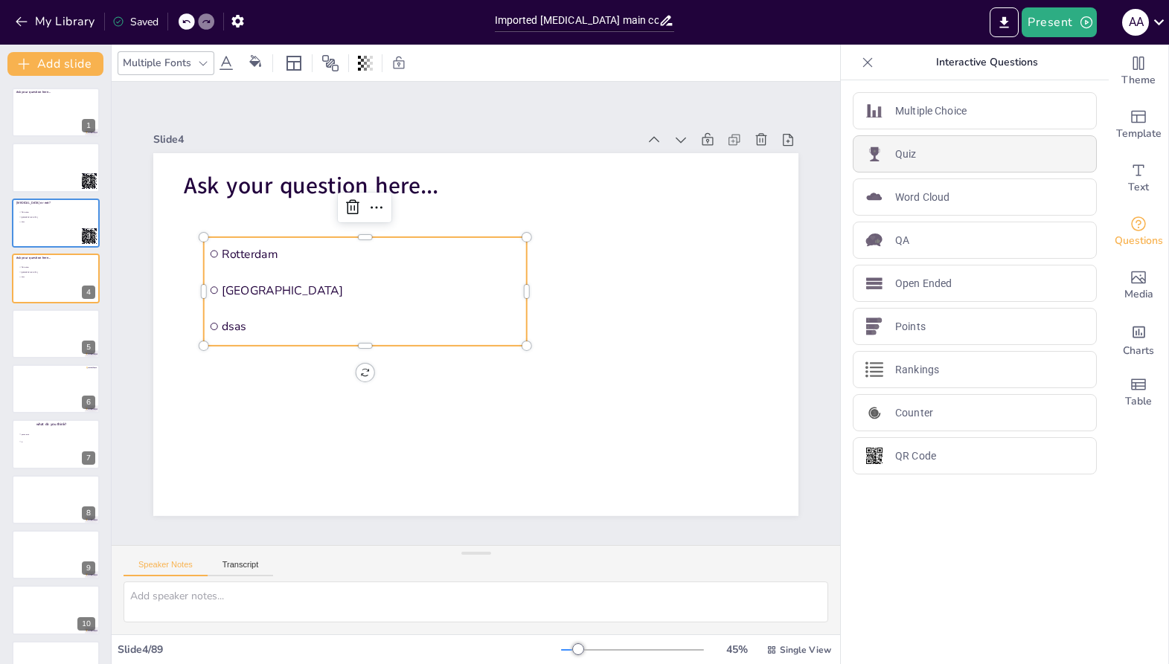
click at [885, 157] on div "Quiz" at bounding box center [975, 153] width 244 height 37
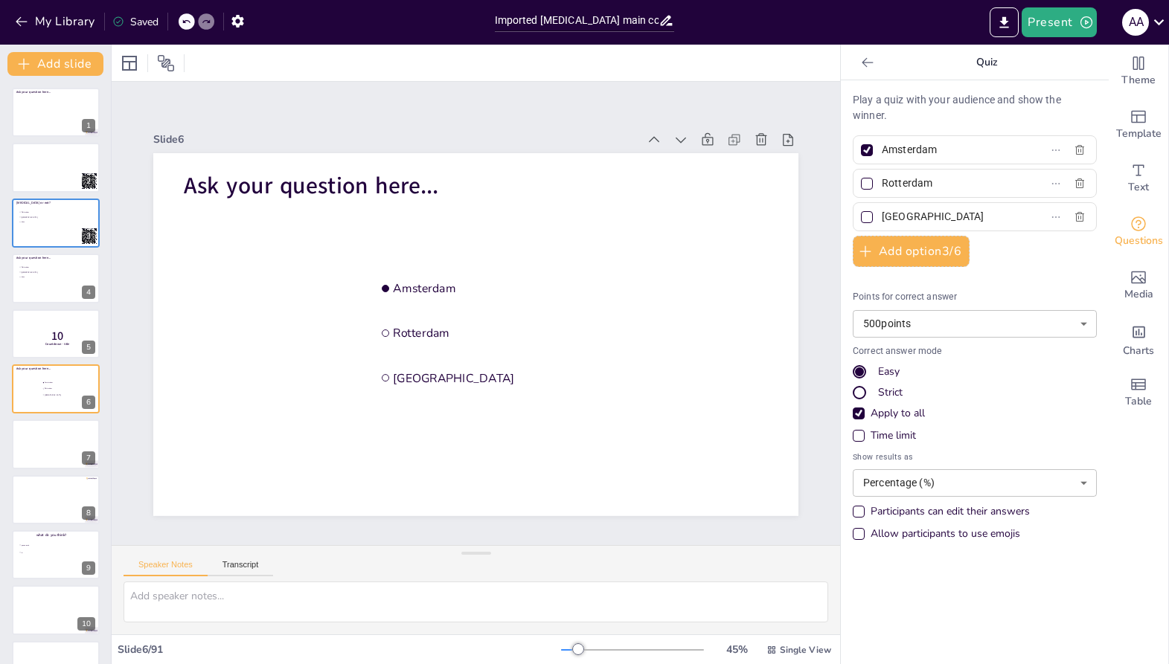
click at [870, 58] on icon at bounding box center [867, 62] width 15 height 15
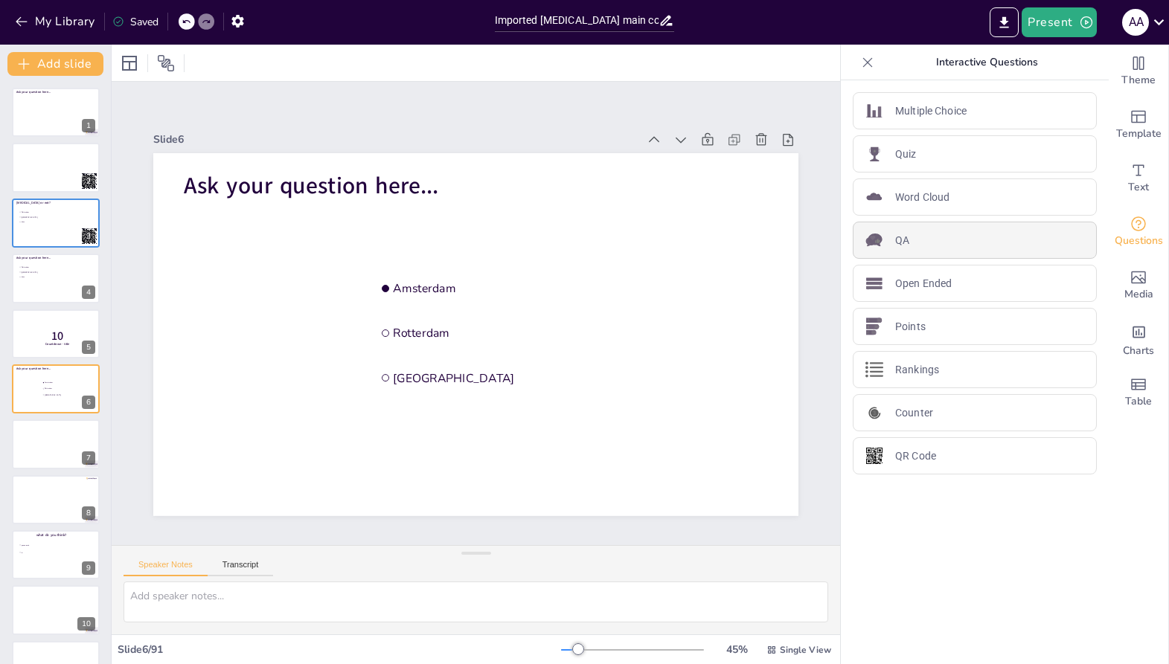
click at [917, 250] on div "QA" at bounding box center [975, 240] width 244 height 37
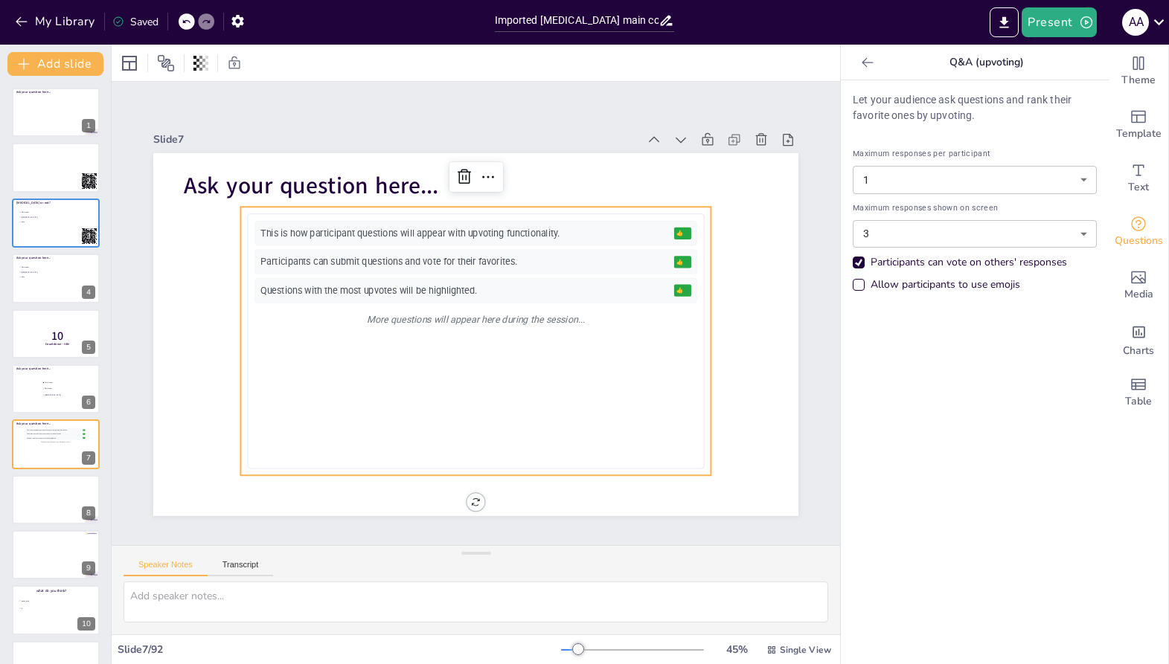
click at [871, 61] on icon at bounding box center [867, 62] width 15 height 15
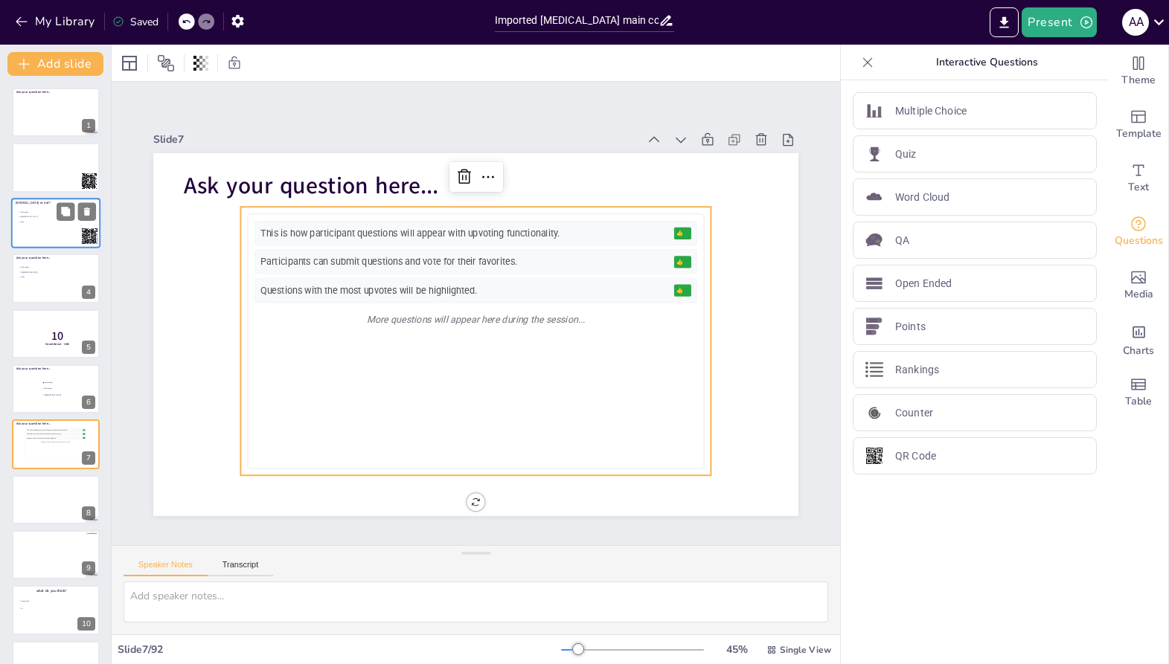
click at [34, 237] on div at bounding box center [55, 223] width 89 height 51
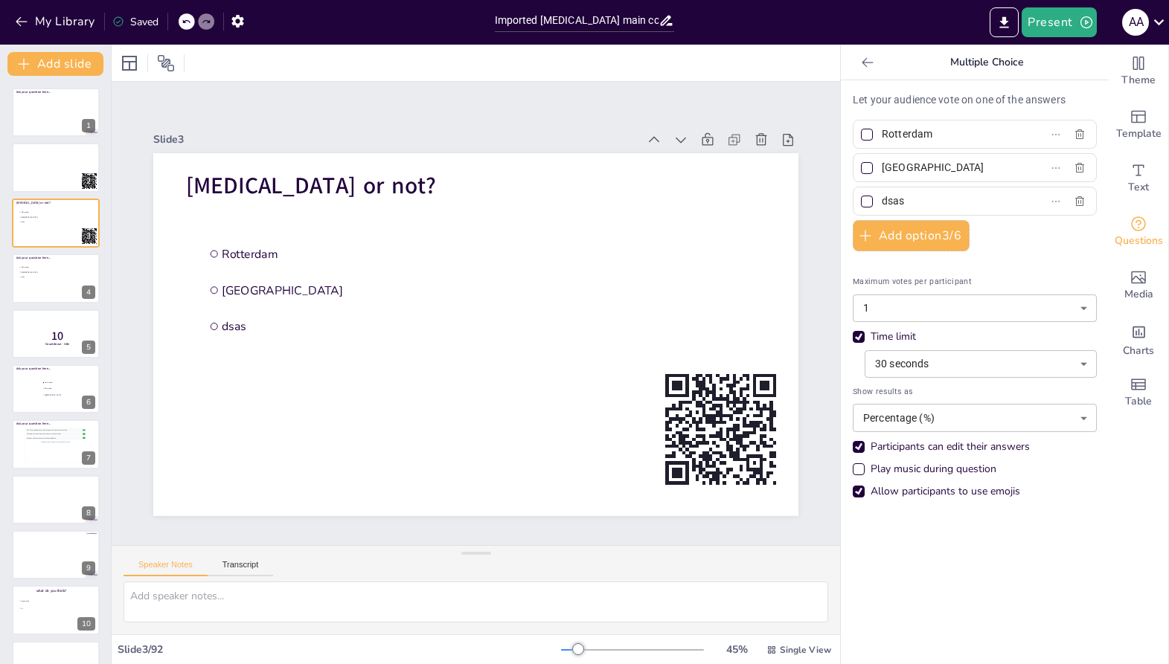
click at [14, 11] on button "My Library" at bounding box center [56, 22] width 90 height 24
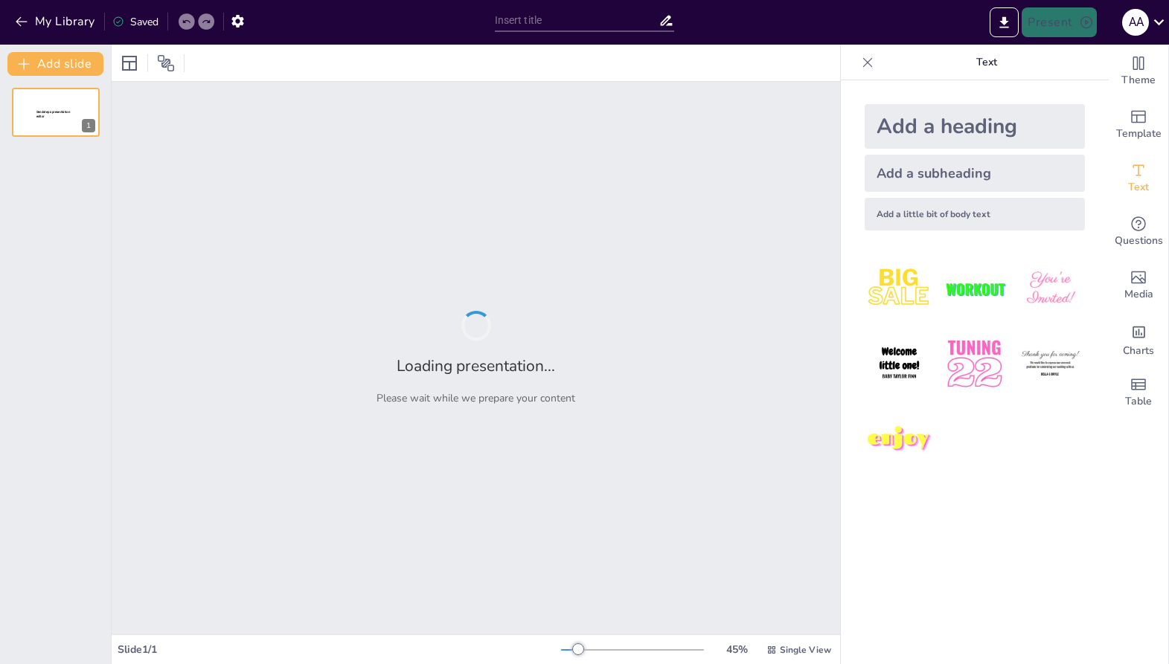
type input "Imported TemplatePPT-CongresSRIM2025.pptx"
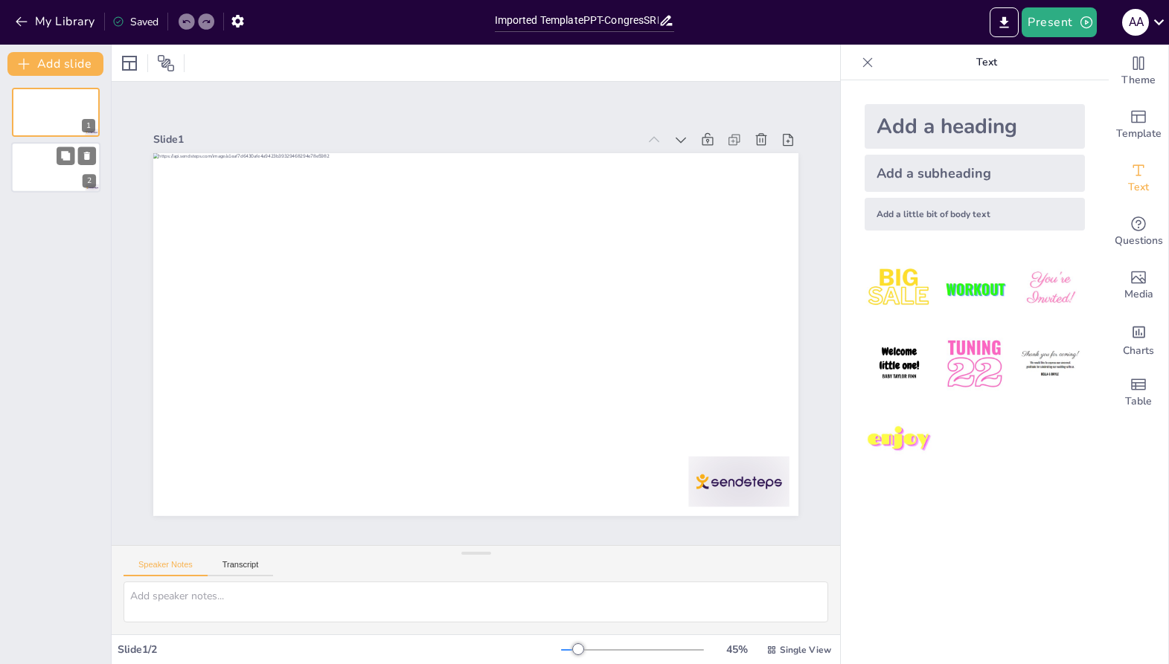
click at [38, 175] on div at bounding box center [55, 168] width 89 height 51
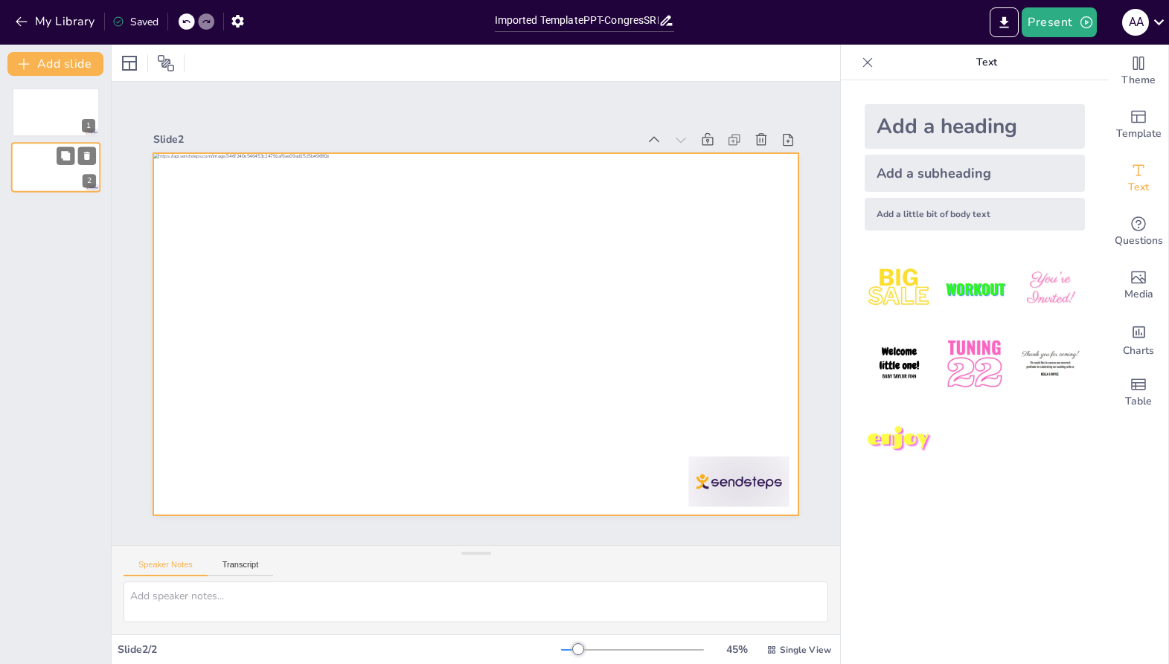
click at [35, 168] on div at bounding box center [55, 168] width 89 height 51
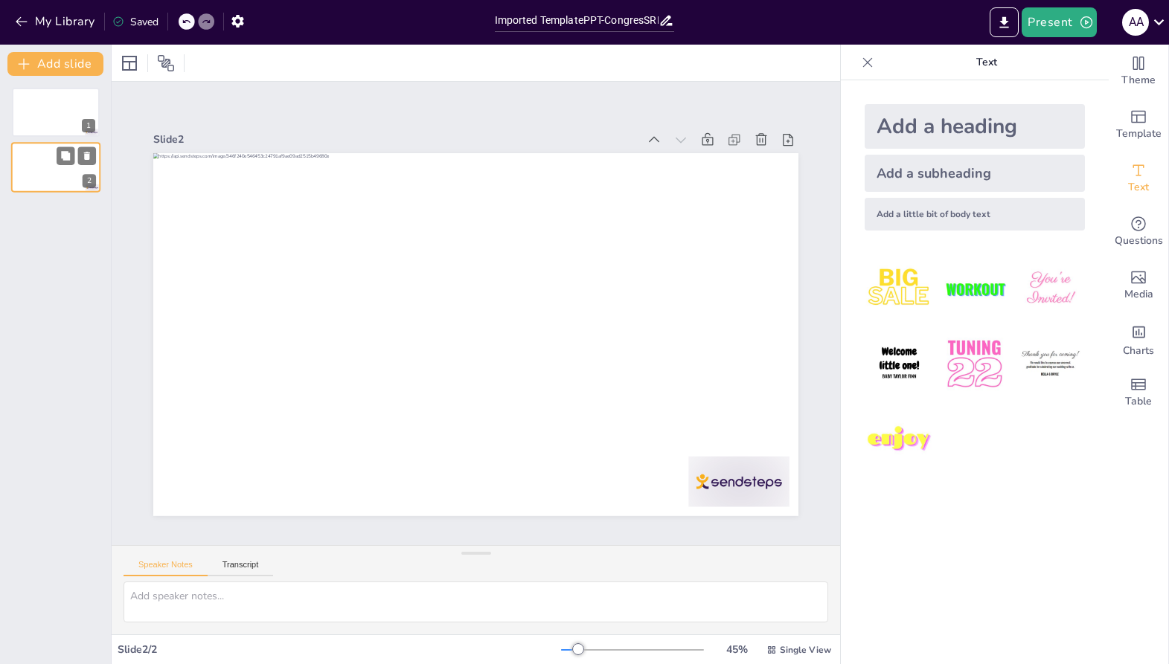
click at [35, 168] on div at bounding box center [55, 168] width 89 height 51
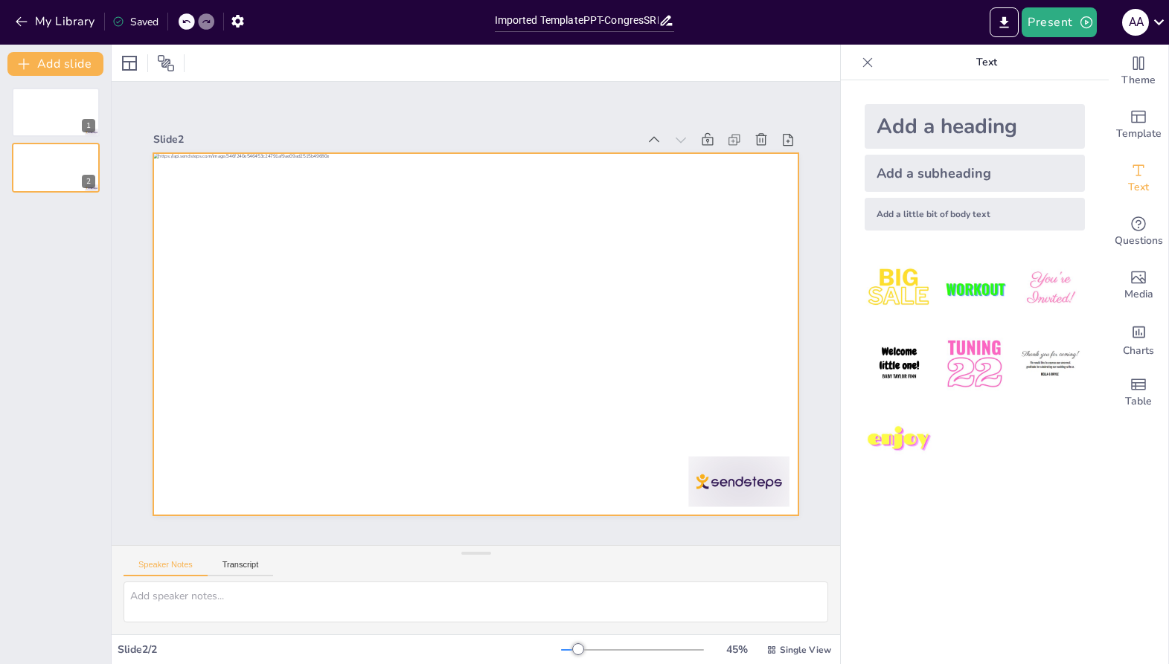
click at [218, 484] on div at bounding box center [473, 335] width 679 height 428
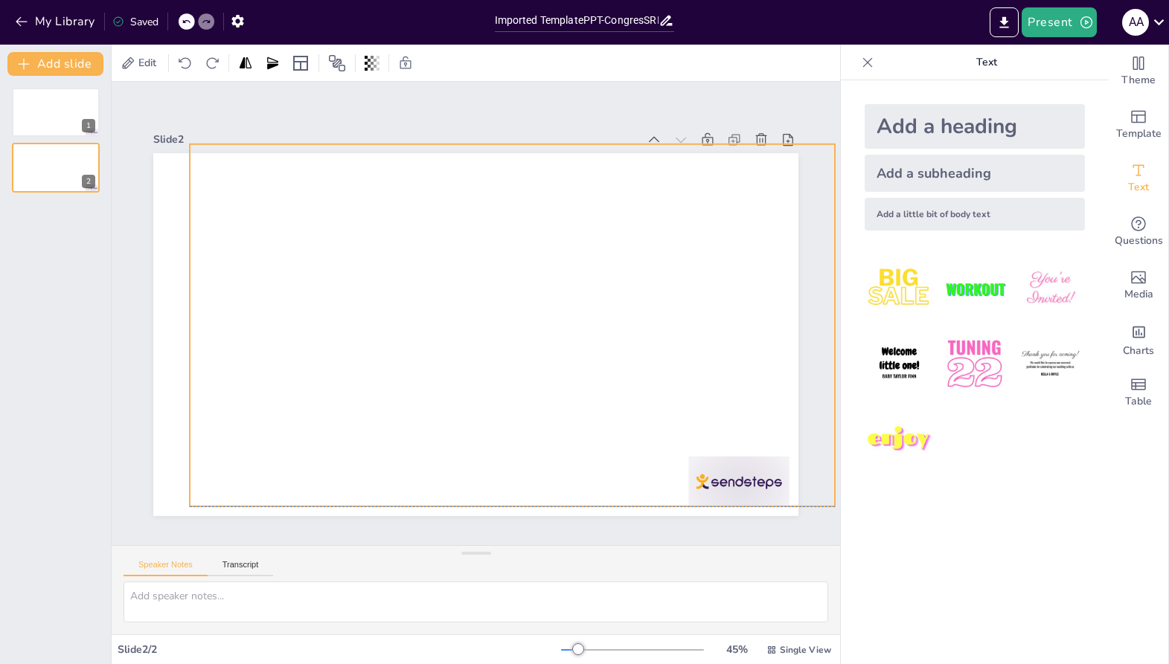
drag, startPoint x: 218, startPoint y: 484, endPoint x: 254, endPoint y: 472, distance: 38.4
click at [254, 472] on div at bounding box center [504, 339] width 737 height 594
click at [23, 28] on icon "button" at bounding box center [21, 21] width 15 height 15
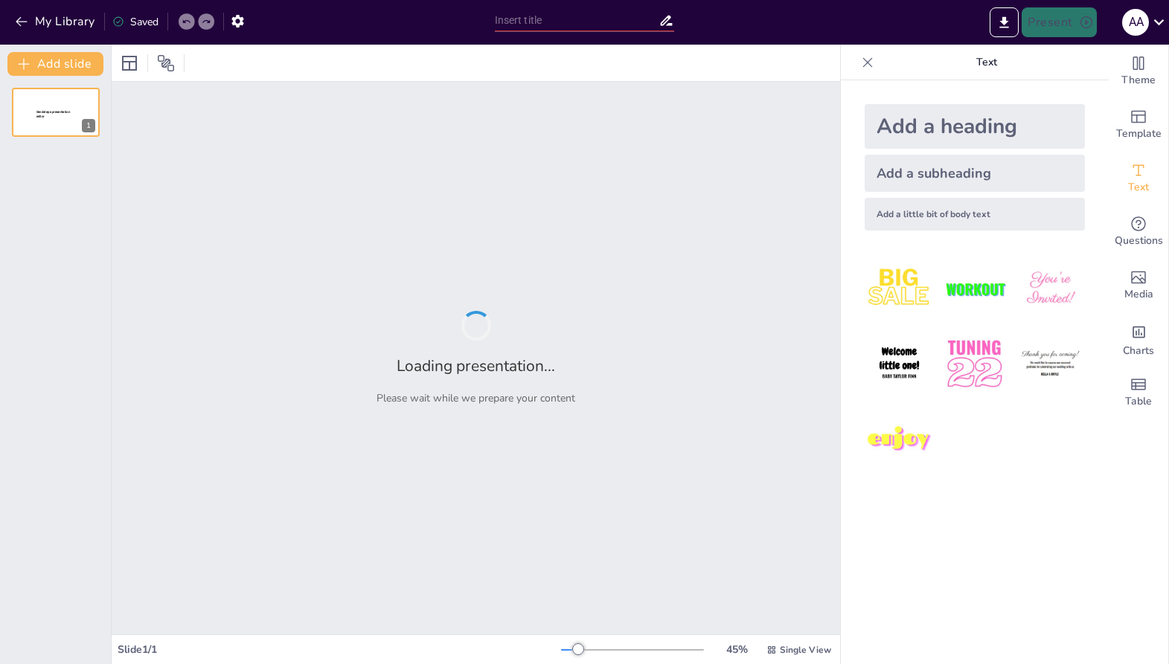
type input "Imported Lung cancer main course.pptx"
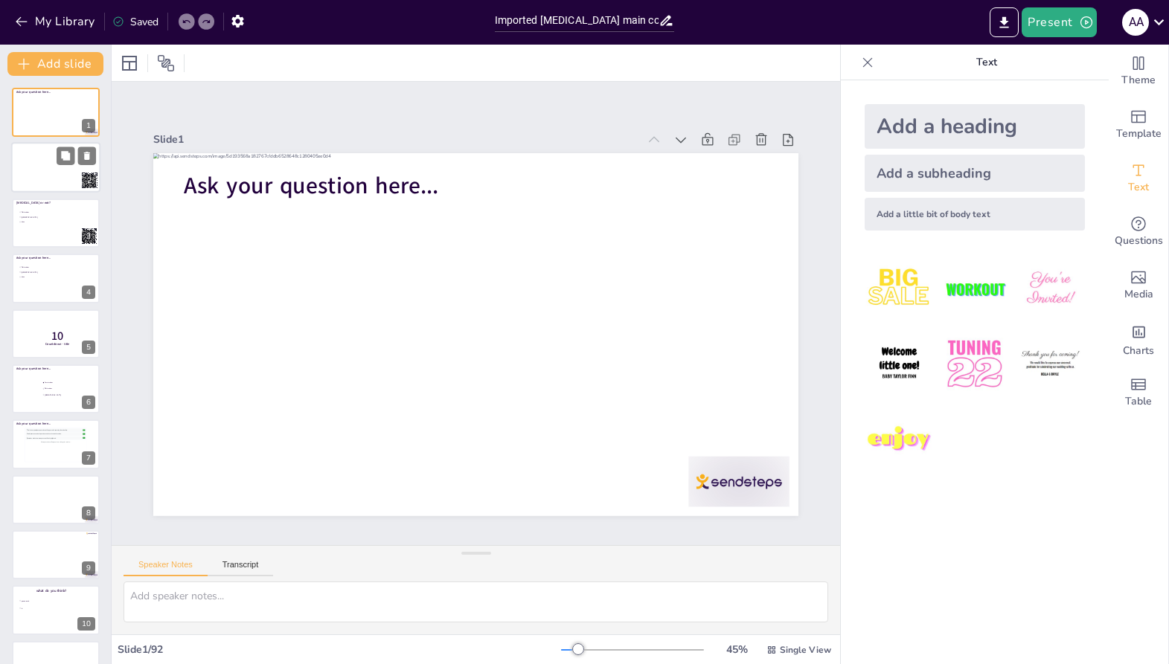
click at [48, 178] on div at bounding box center [55, 168] width 89 height 51
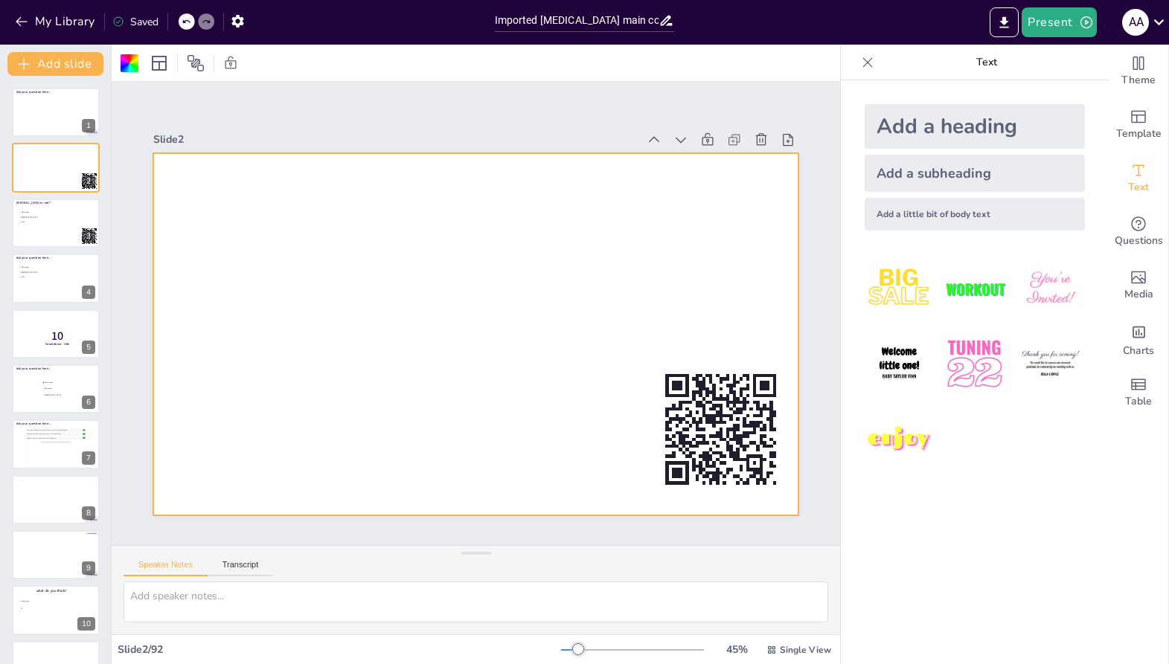
click at [171, 277] on div "Slide 1 Ask your question here... Slide 2 Slide 3 Pneumonia or not? Rotterdam T…" at bounding box center [476, 314] width 610 height 818
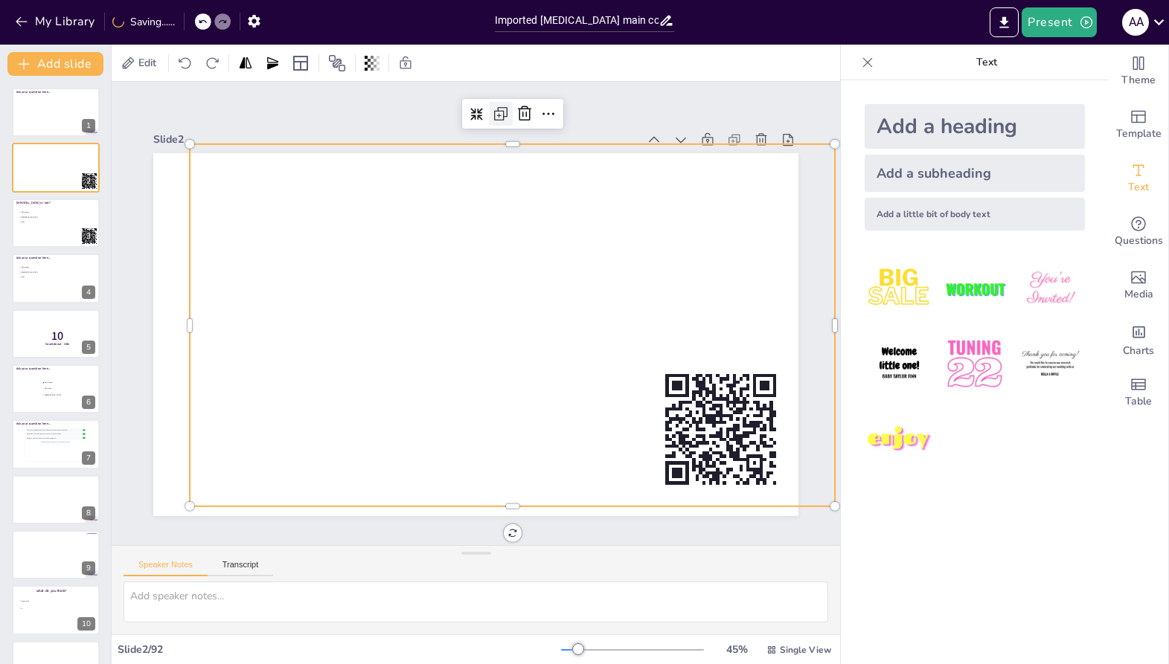
click at [585, 474] on icon at bounding box center [591, 480] width 13 height 13
click at [636, 197] on icon at bounding box center [642, 203] width 13 height 13
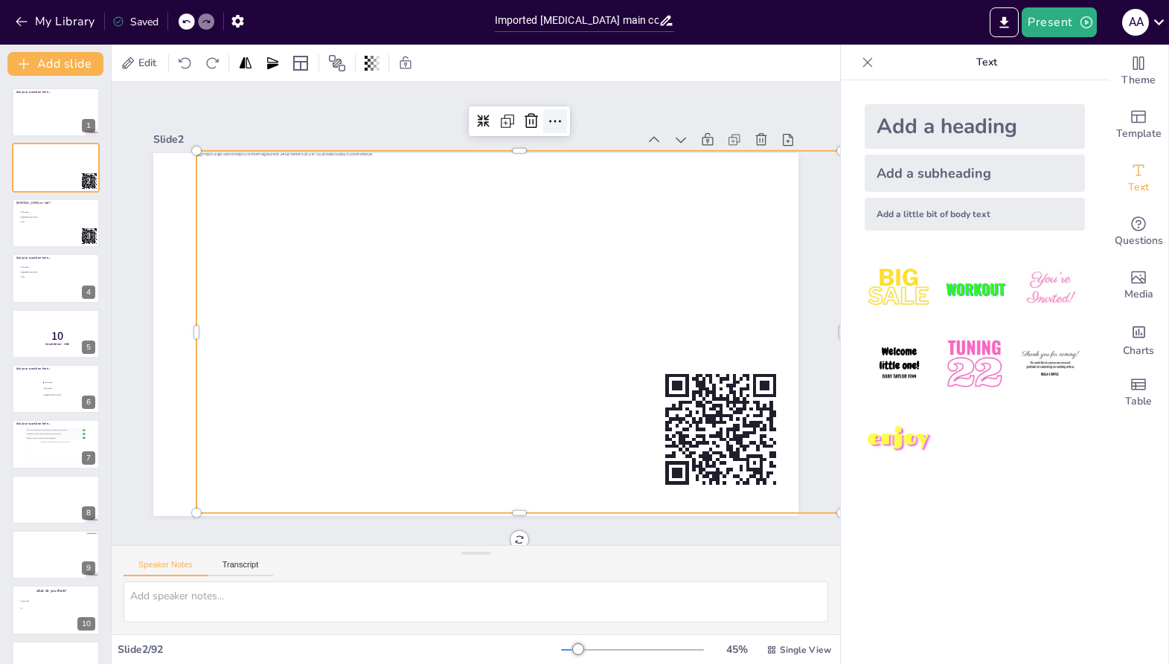
click at [553, 497] on icon at bounding box center [545, 509] width 25 height 25
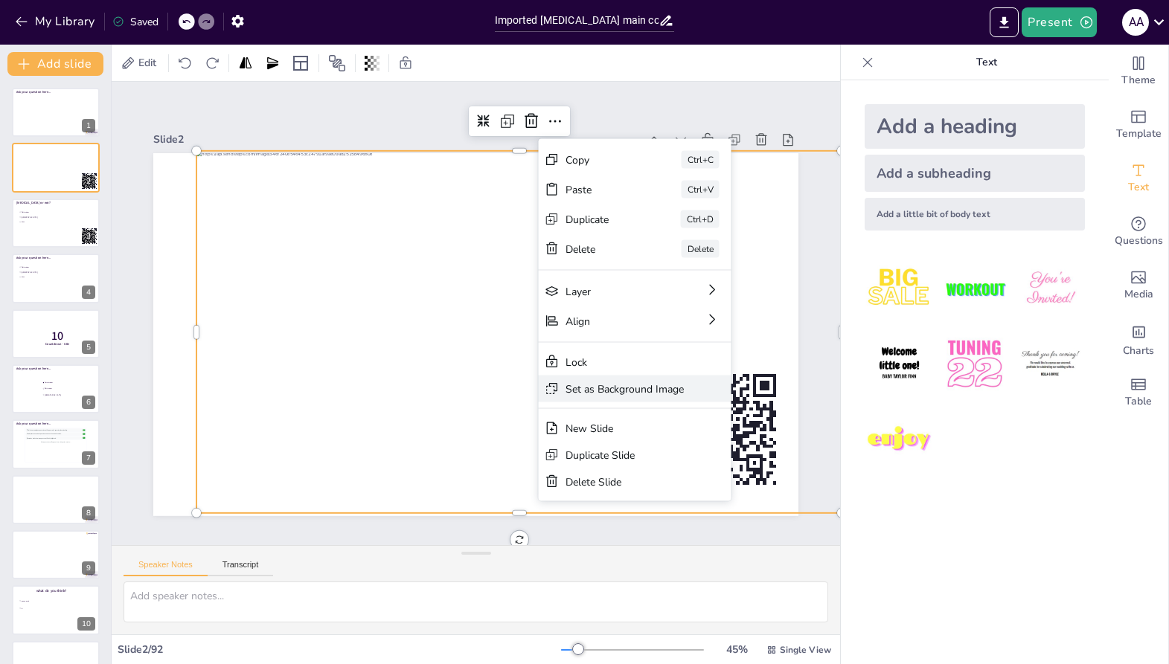
click at [615, 532] on div "Set as Background Image" at bounding box center [649, 562] width 114 height 61
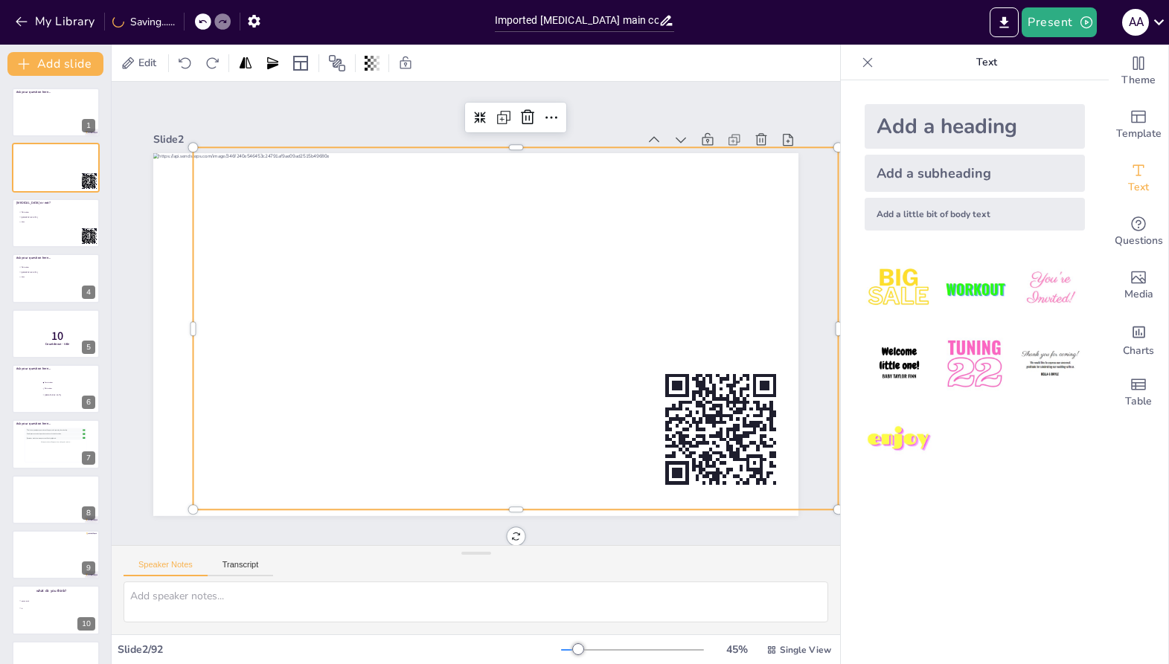
click at [395, 487] on div at bounding box center [437, 294] width 679 height 428
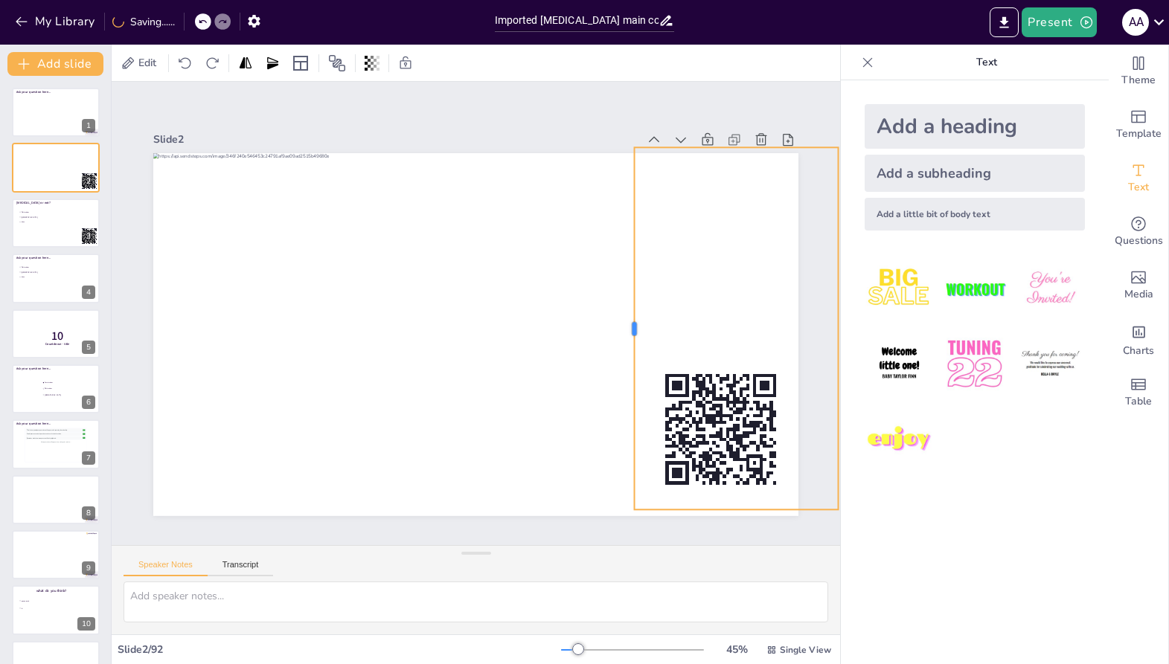
drag, startPoint x: 191, startPoint y: 338, endPoint x: 632, endPoint y: 308, distance: 442.2
click at [632, 308] on div at bounding box center [621, 360] width 87 height 357
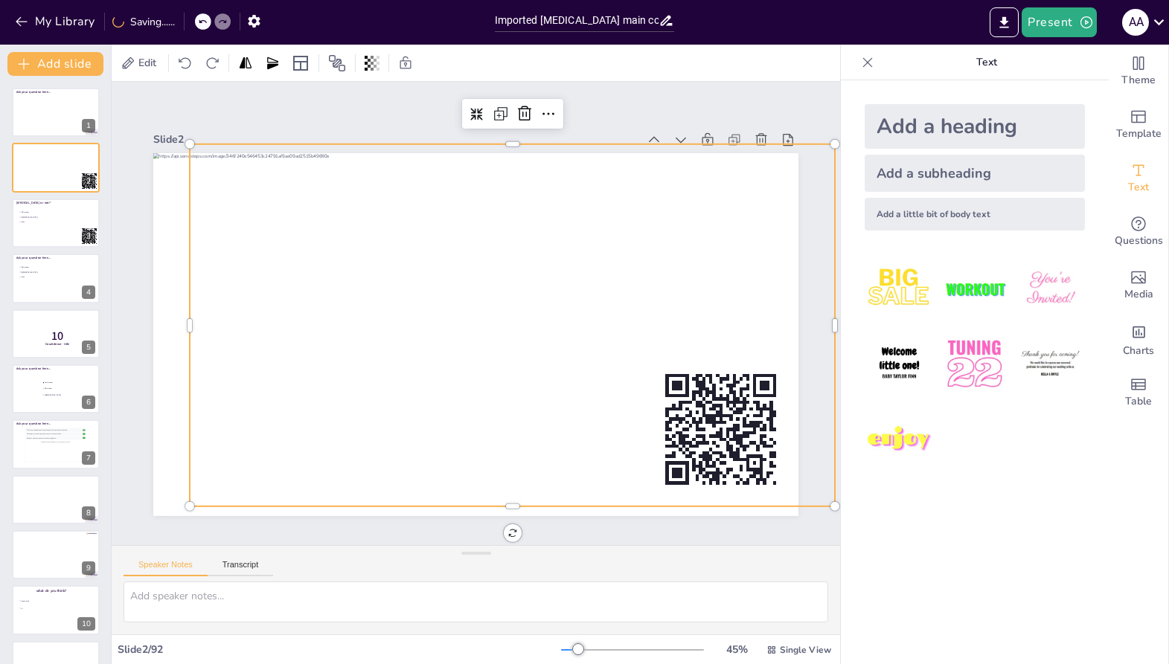
click at [396, 492] on div at bounding box center [454, 344] width 545 height 725
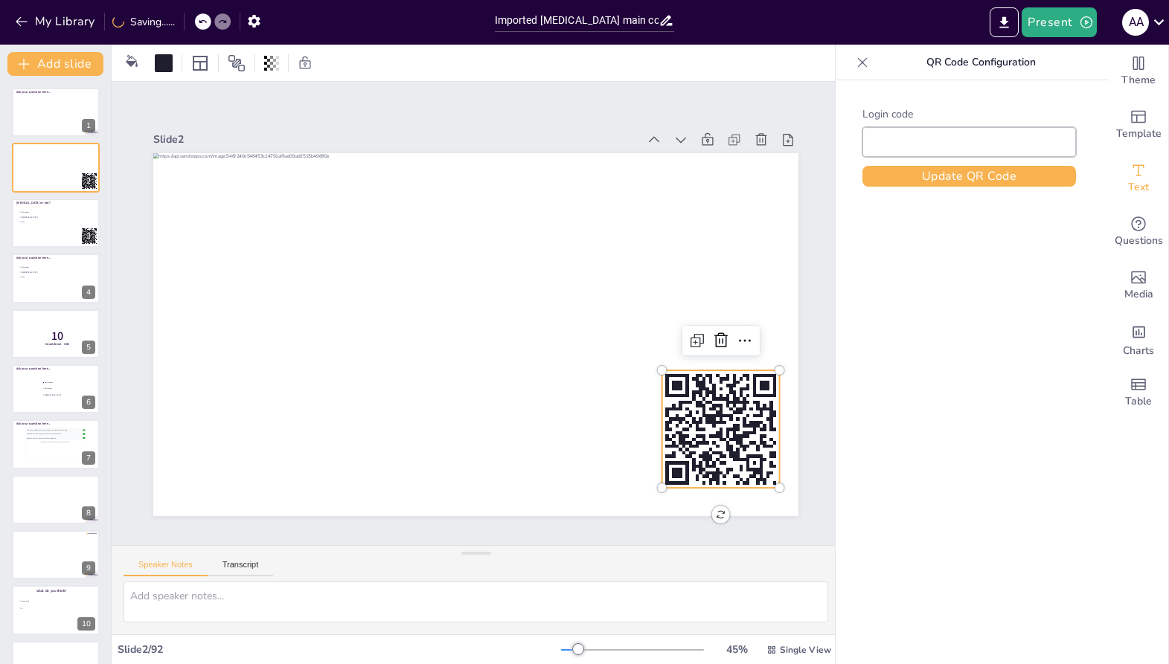
click at [500, 63] on rect at bounding box center [496, 58] width 7 height 10
type input "Free51380290"
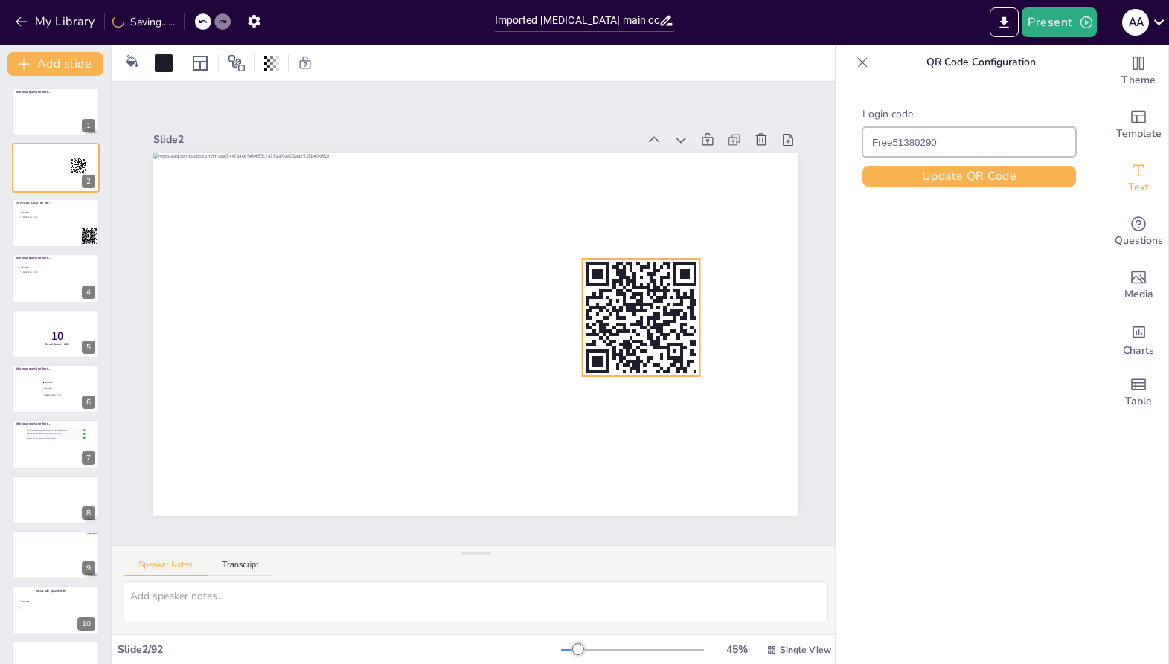
drag, startPoint x: 699, startPoint y: 414, endPoint x: 602, endPoint y: 273, distance: 171.7
click at [383, 274] on rect at bounding box center [313, 344] width 140 height 140
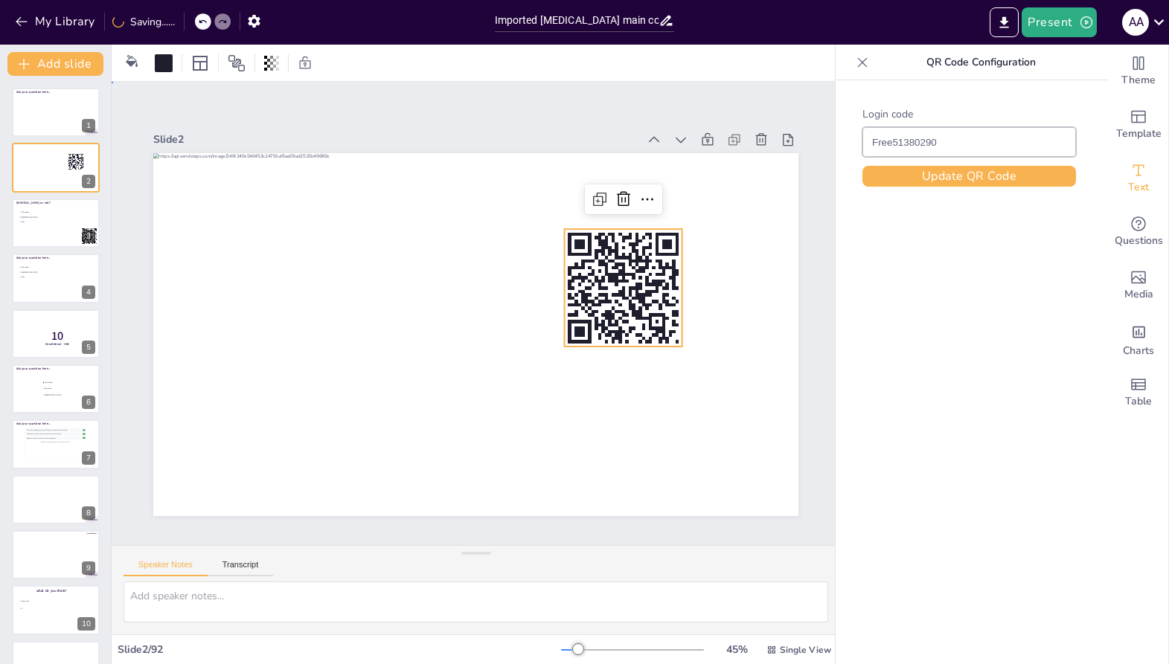
click at [760, 539] on div "Slide 1 Ask your question here... Slide 2 Slide 3 Pneumonia or not? Rotterdam T…" at bounding box center [476, 313] width 729 height 464
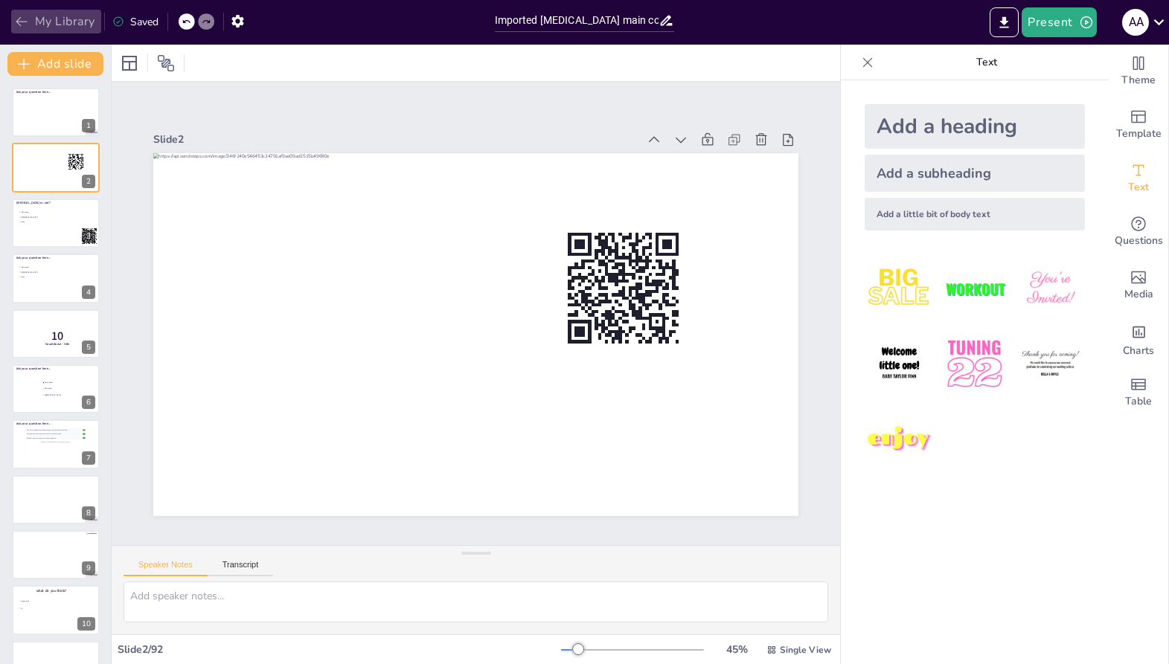
click at [19, 25] on icon "button" at bounding box center [21, 21] width 15 height 15
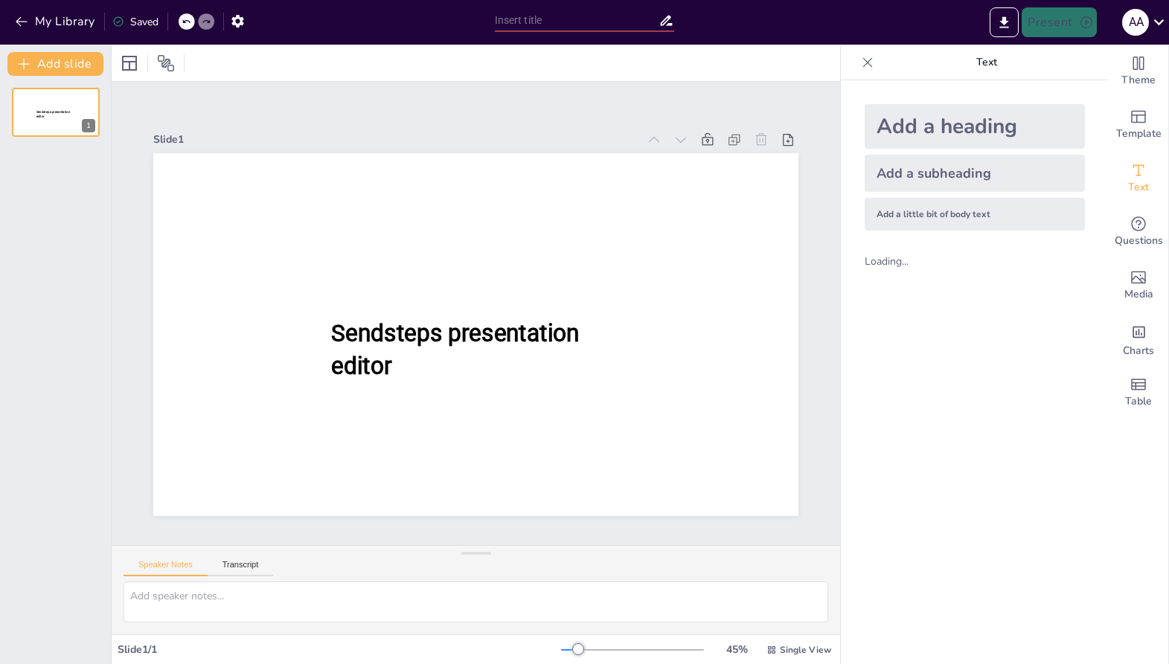
type input "Imported TemplatePPT-CongresSRIM2025.pptx"
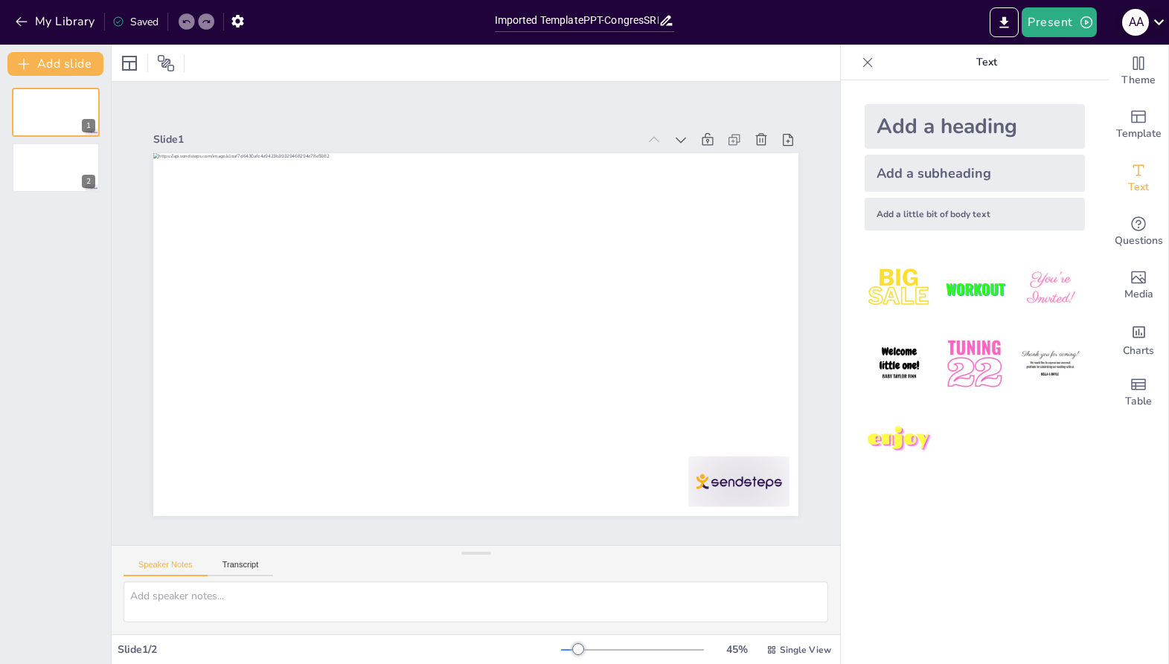
click at [1155, 22] on icon at bounding box center [1159, 22] width 10 height 6
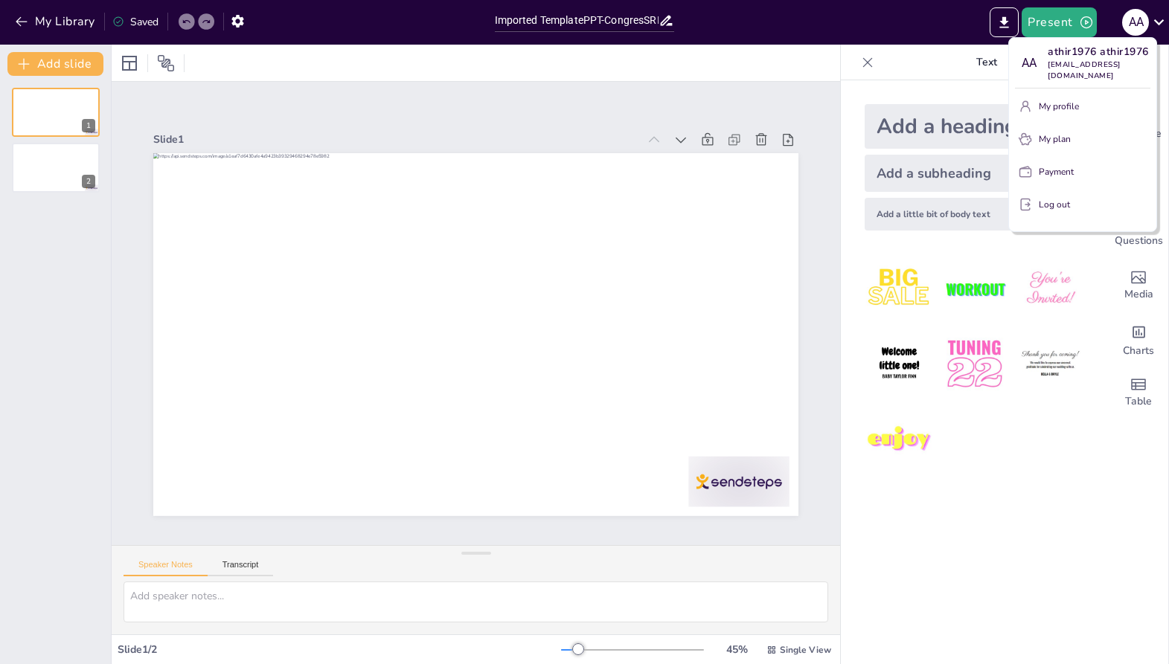
click at [249, 22] on div at bounding box center [584, 332] width 1169 height 664
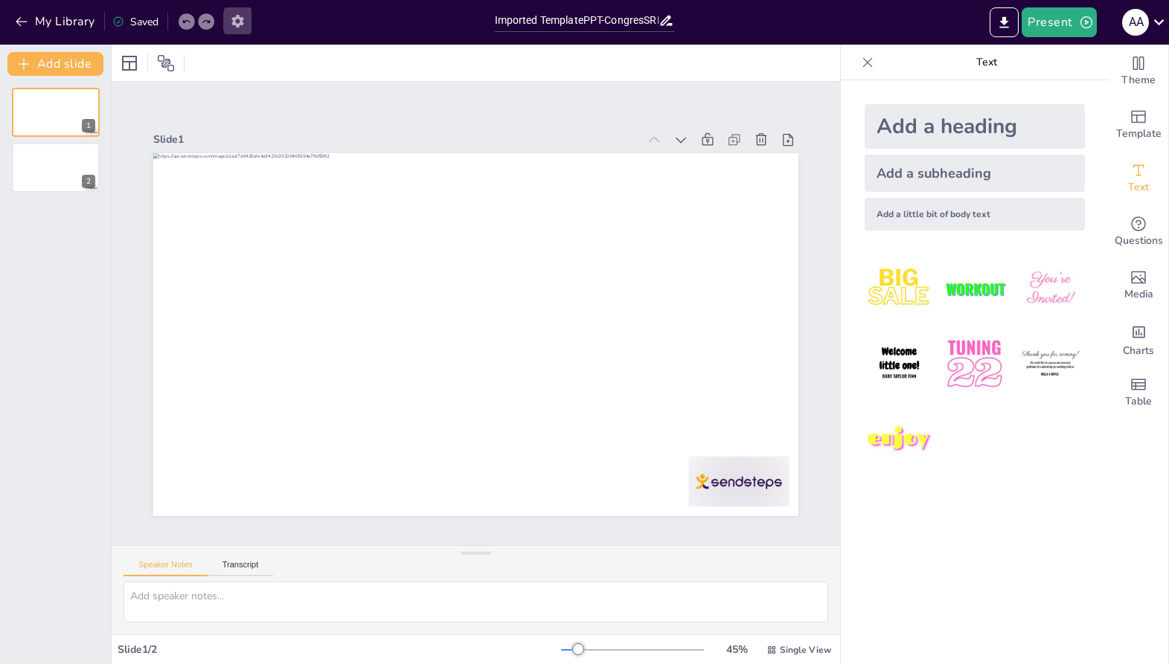
click at [241, 24] on icon "button" at bounding box center [237, 21] width 12 height 13
click at [232, 18] on icon "button" at bounding box center [238, 21] width 16 height 16
click at [138, 26] on div "Saved" at bounding box center [135, 22] width 46 height 14
click at [1150, 245] on span "Questions" at bounding box center [1139, 241] width 48 height 16
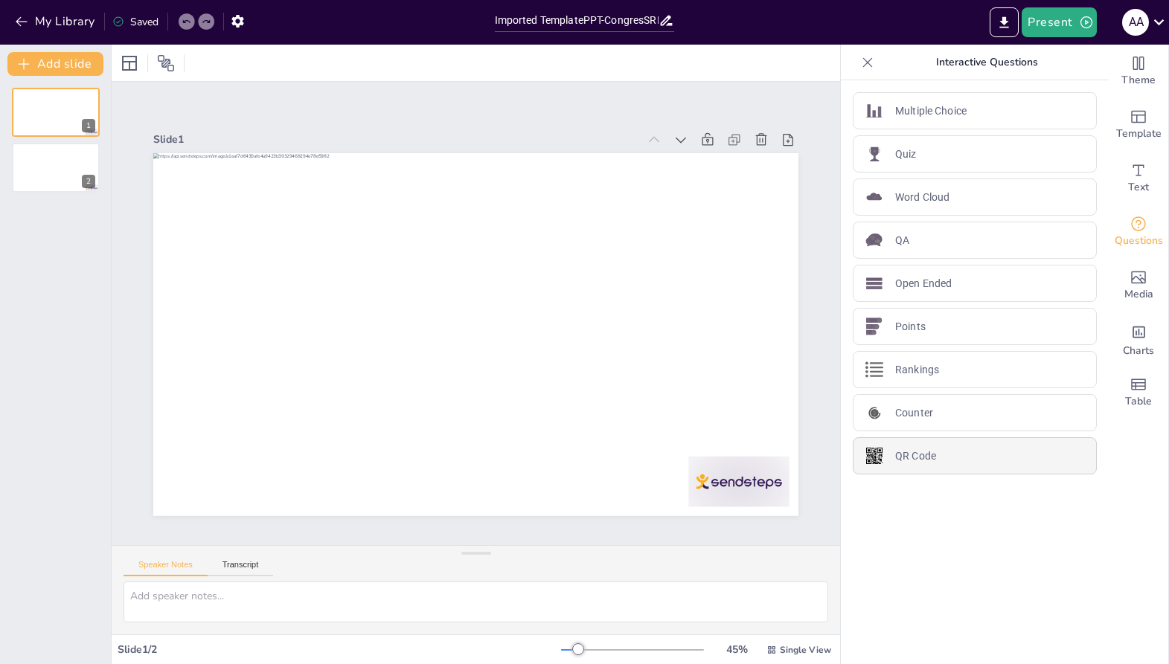
click at [936, 461] on p "QR Code" at bounding box center [915, 457] width 41 height 16
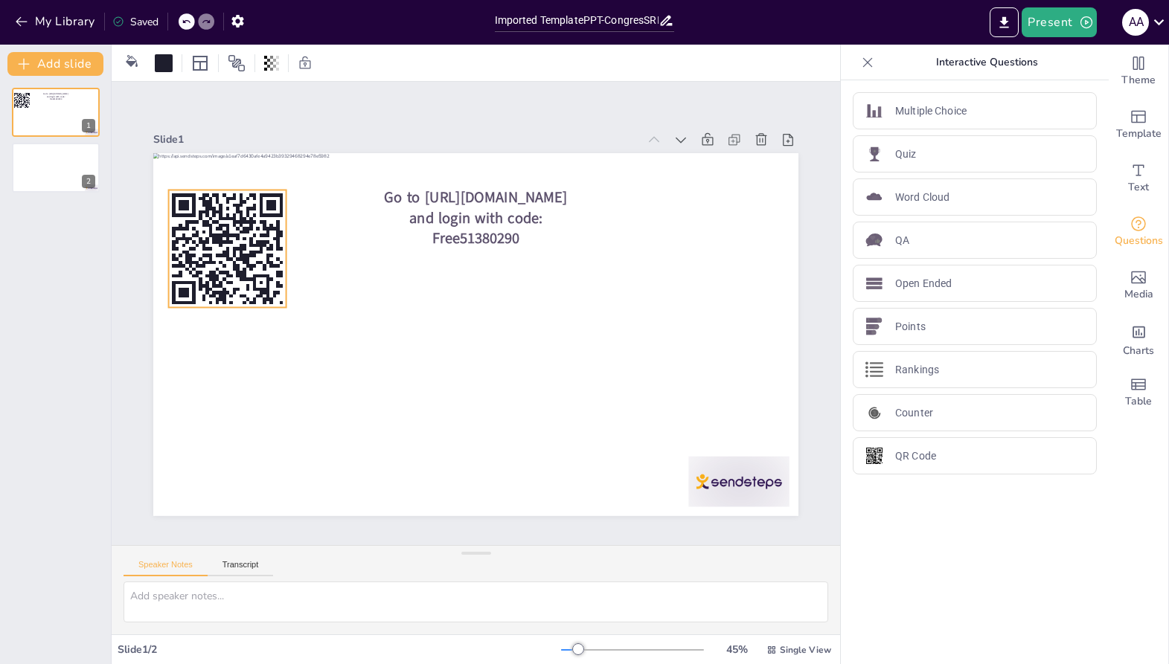
click at [239, 251] on rect at bounding box center [228, 249] width 118 height 118
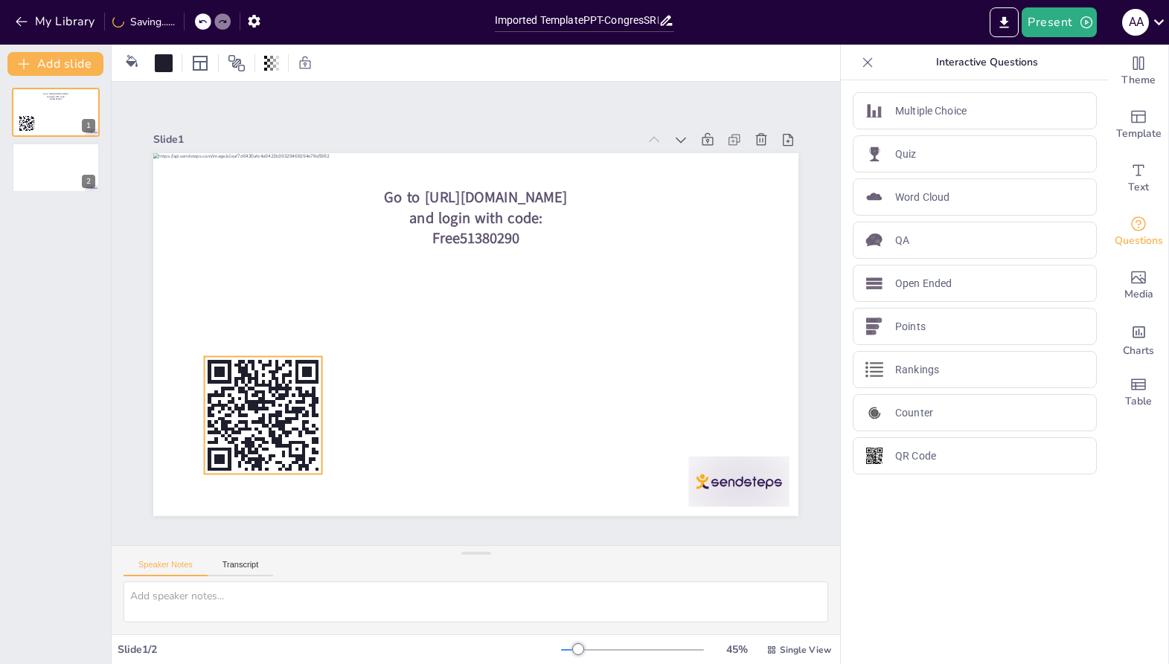
drag, startPoint x: 240, startPoint y: 257, endPoint x: 276, endPoint y: 423, distance: 169.7
click at [276, 423] on rect at bounding box center [277, 422] width 4 height 10
click at [45, 168] on div at bounding box center [55, 168] width 89 height 51
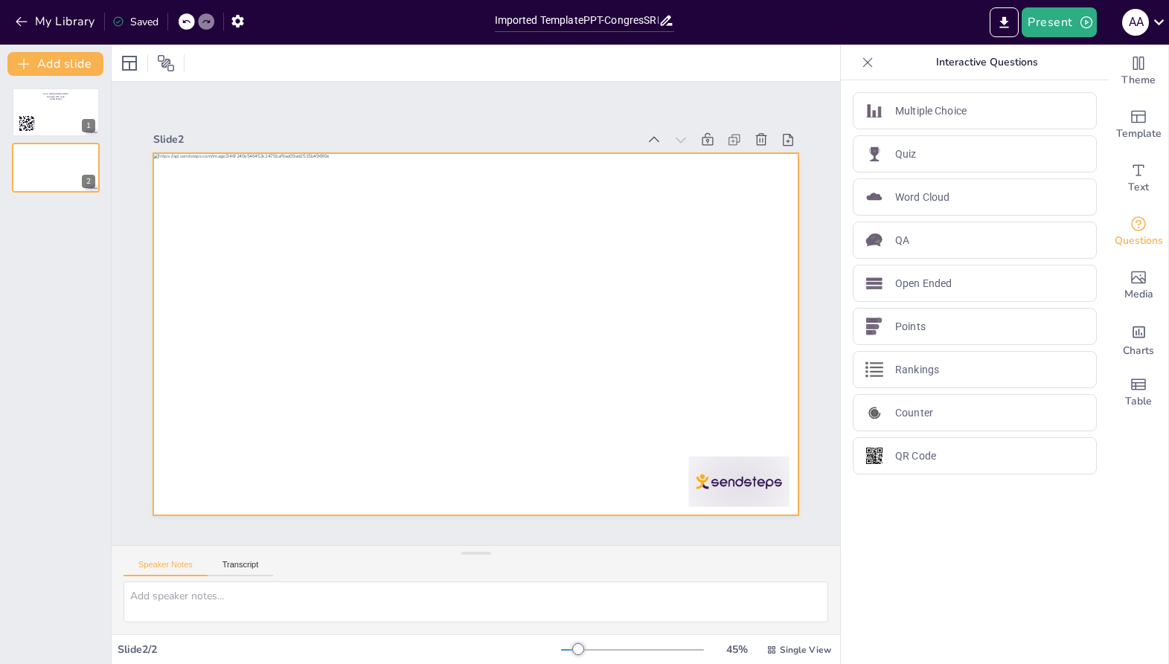
click at [449, 319] on div at bounding box center [475, 334] width 645 height 363
click at [940, 115] on p "Multiple Choice" at bounding box center [930, 111] width 71 height 16
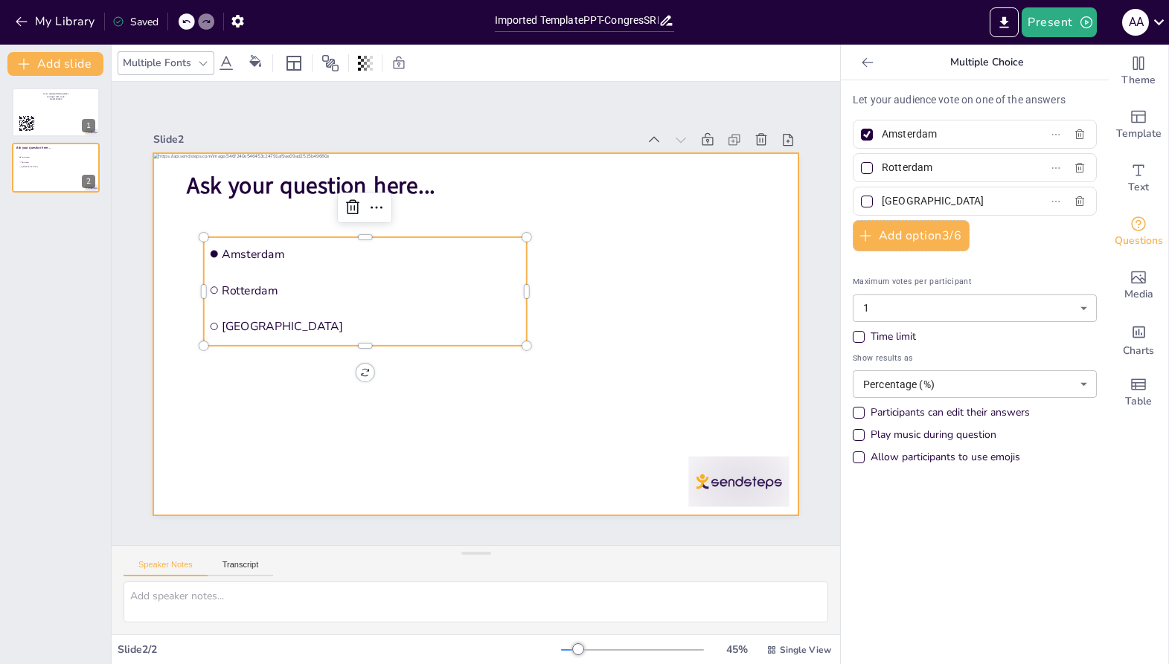
click at [684, 420] on div at bounding box center [475, 334] width 645 height 363
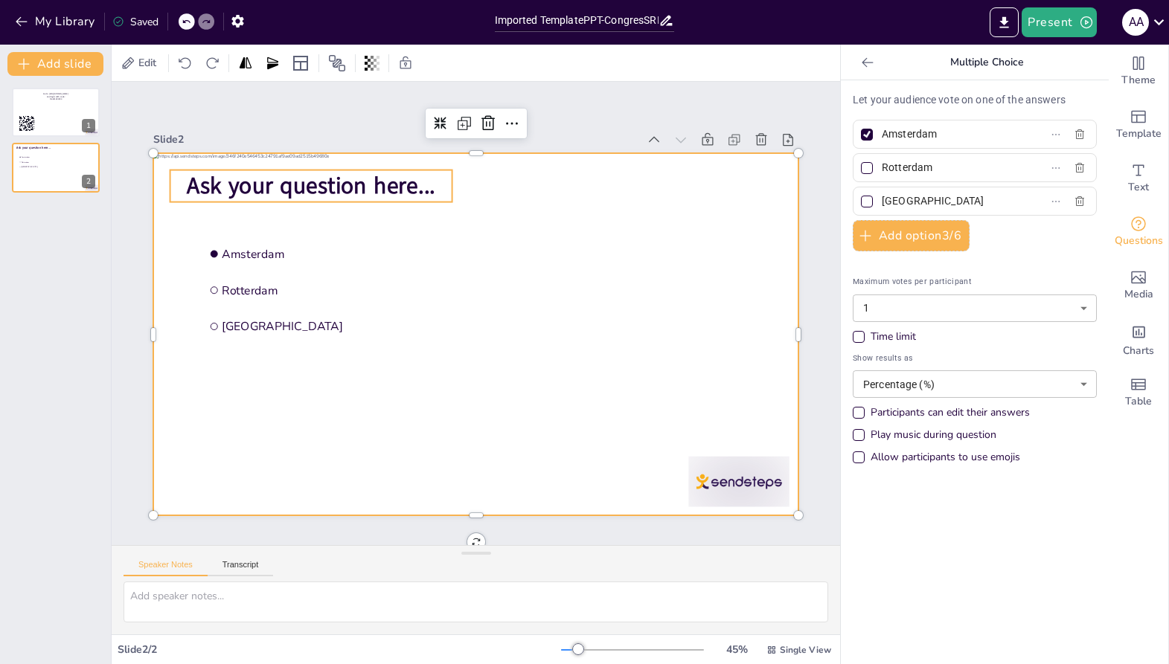
click at [414, 194] on span "Ask your question here..." at bounding box center [311, 185] width 249 height 31
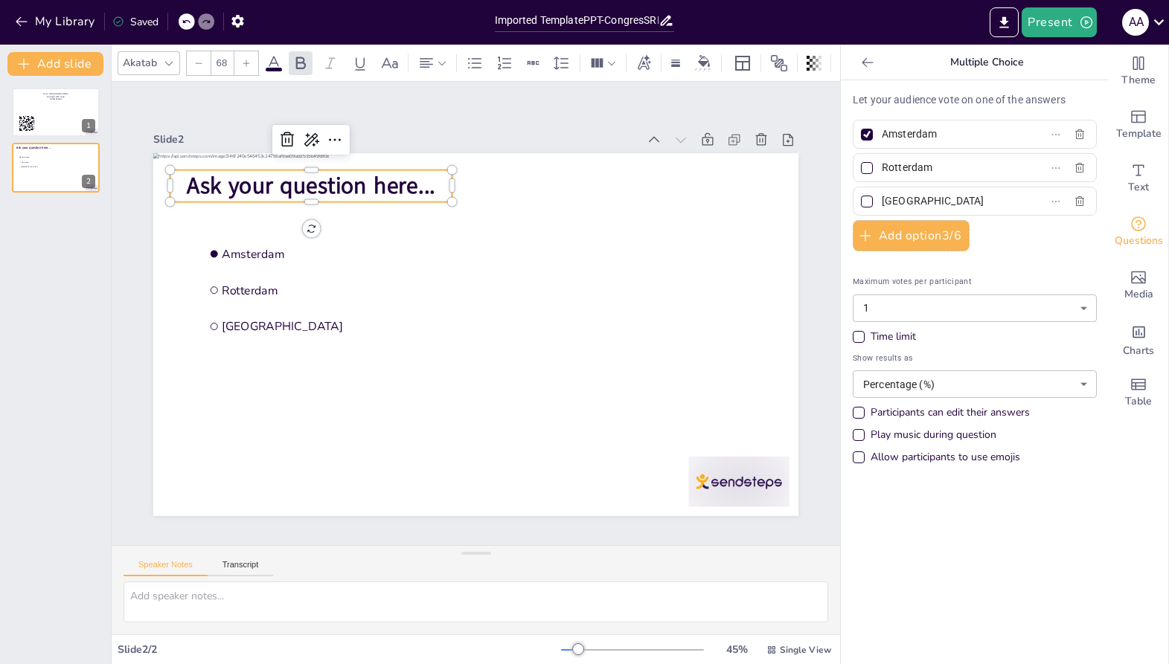
click at [414, 194] on span "Ask your question here..." at bounding box center [311, 185] width 249 height 31
click at [376, 189] on span "Ask your question here..." at bounding box center [311, 185] width 249 height 31
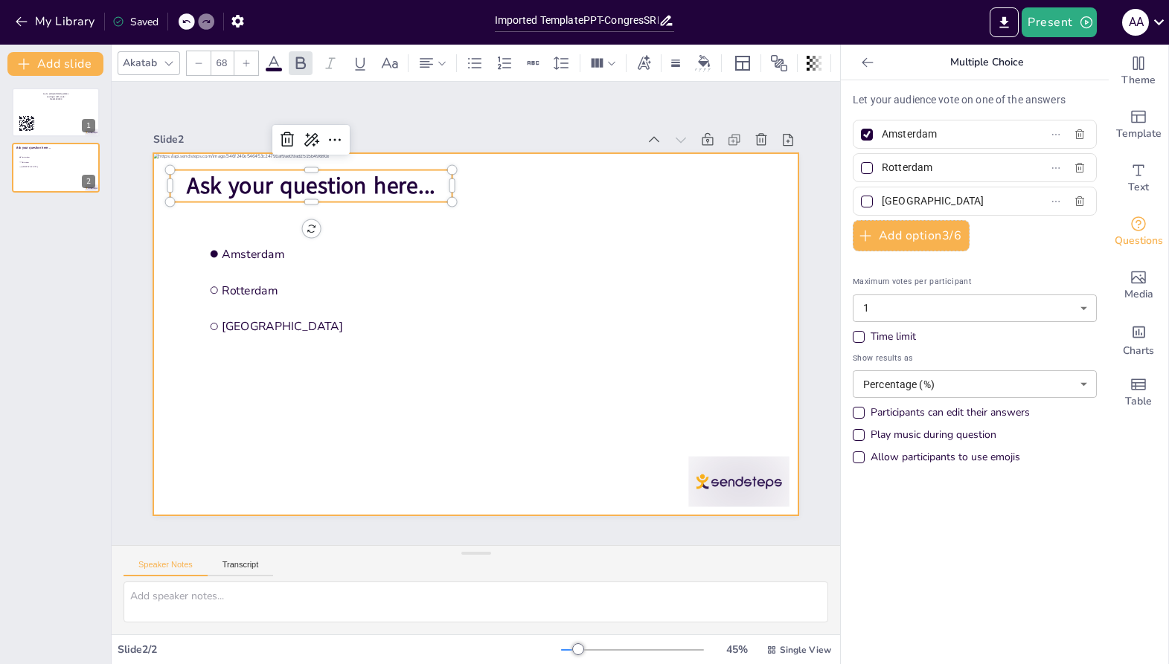
click at [367, 446] on div at bounding box center [475, 334] width 645 height 363
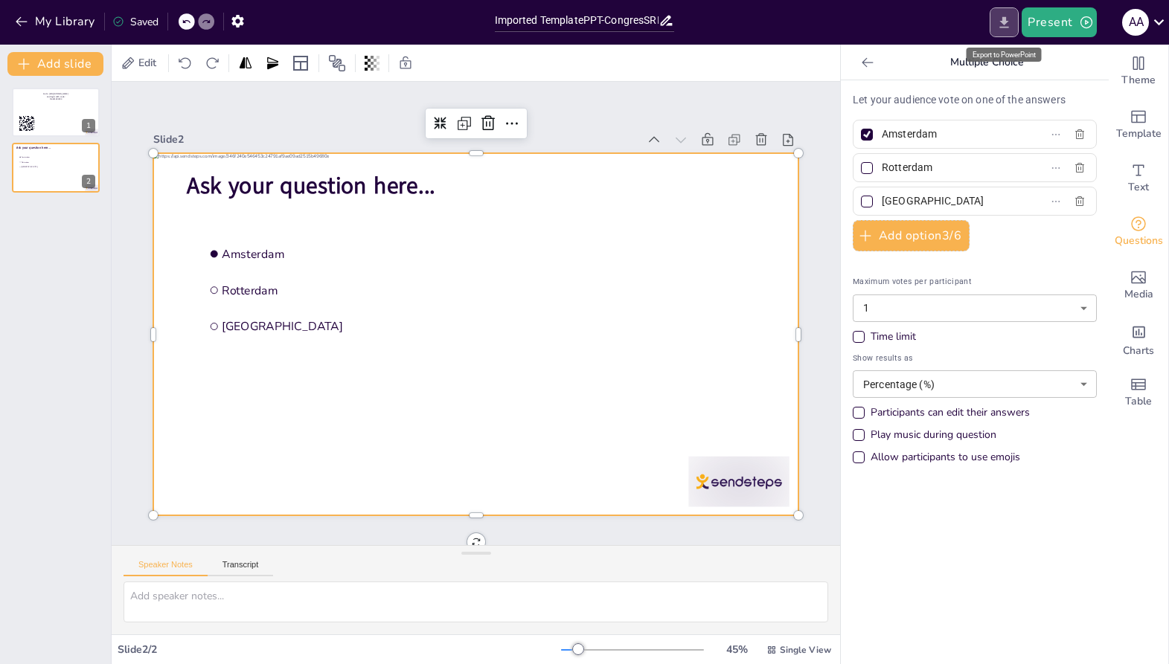
click at [1004, 33] on button "Export to PowerPoint" at bounding box center [1004, 22] width 29 height 30
click at [1007, 28] on icon "Export to PowerPoint" at bounding box center [1004, 21] width 9 height 11
click at [851, 9] on div "Present a a" at bounding box center [925, 22] width 487 height 30
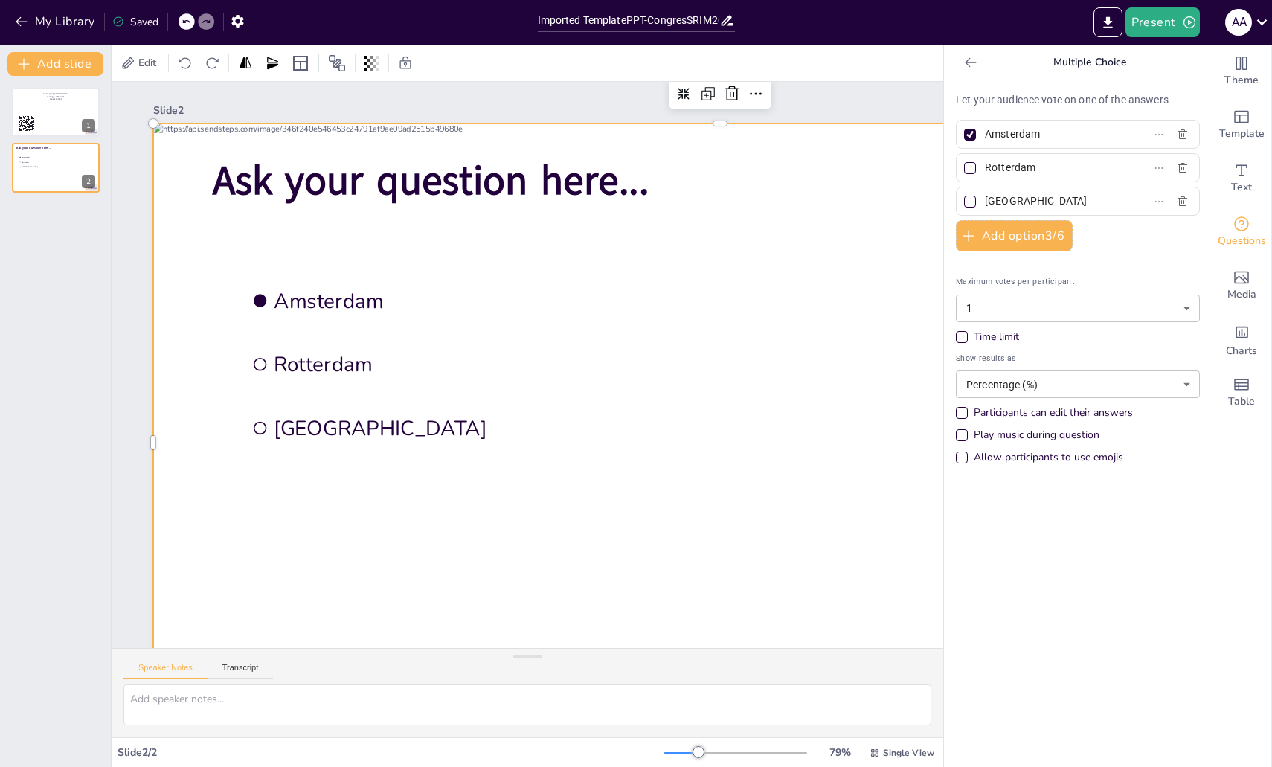
click at [785, 572] on div at bounding box center [720, 443] width 1134 height 638
click at [19, 25] on icon "button" at bounding box center [21, 22] width 11 height 10
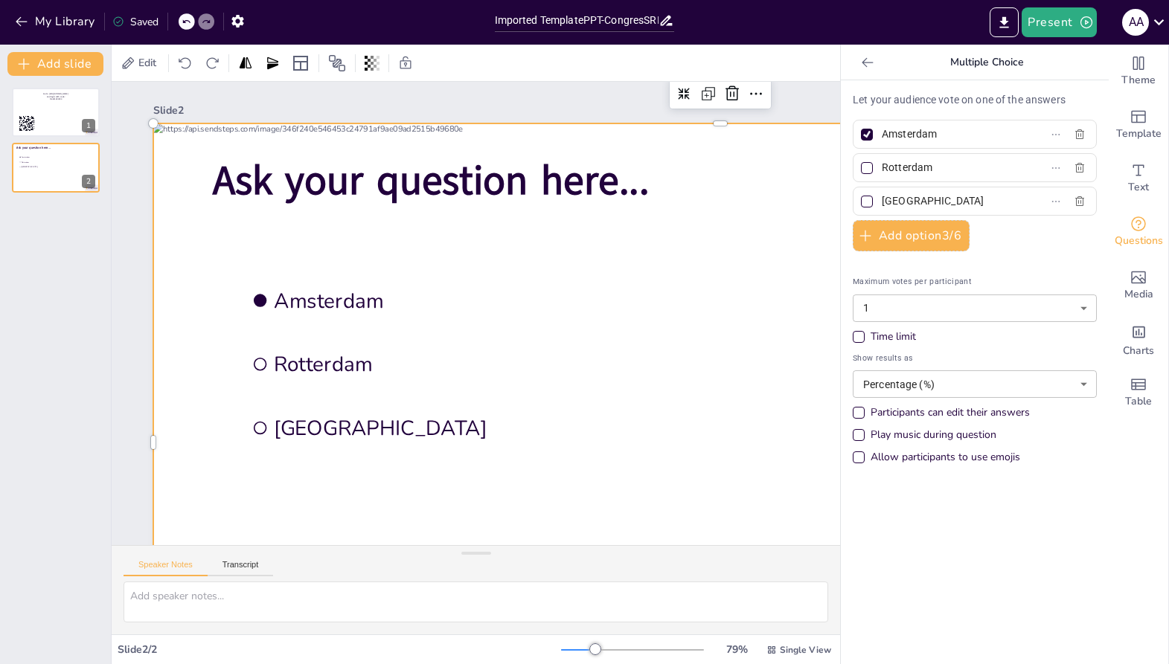
click at [1134, 23] on div "a a" at bounding box center [1135, 22] width 27 height 27
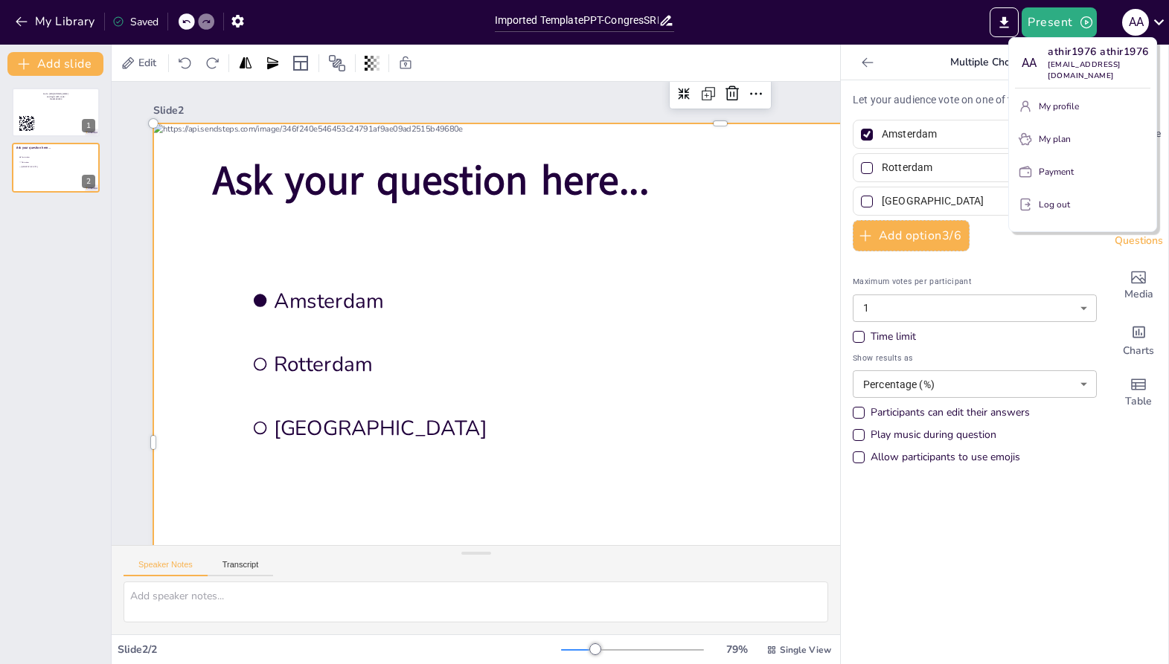
click at [1055, 176] on p "Payment" at bounding box center [1056, 171] width 35 height 13
